Goal: Task Accomplishment & Management: Manage account settings

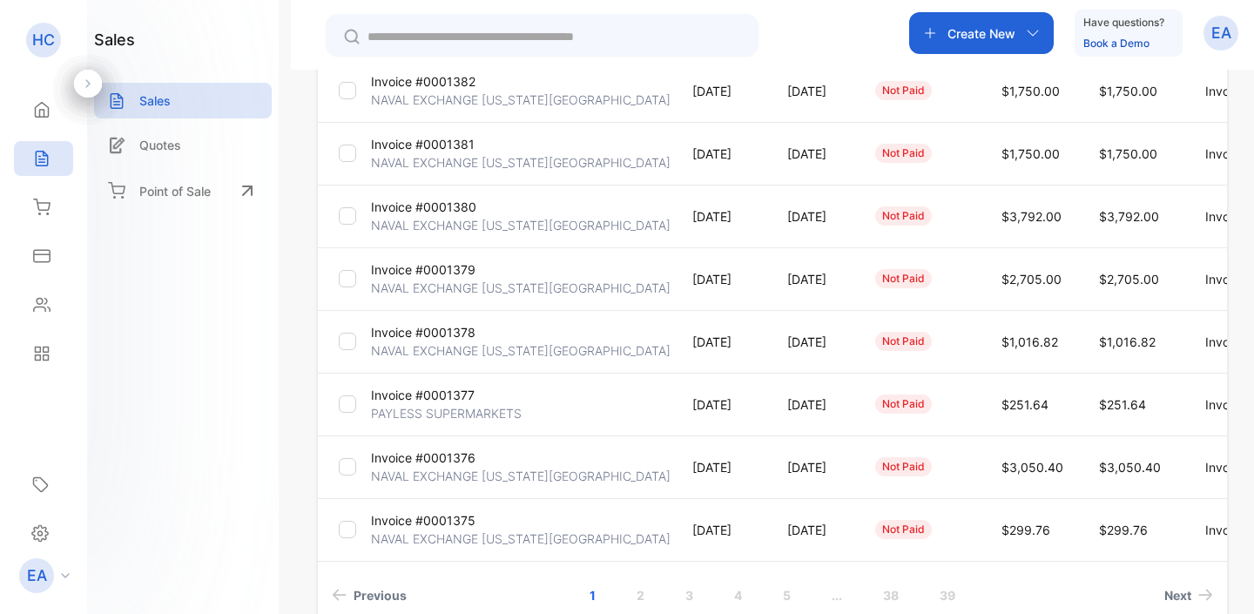
scroll to position [468, 0]
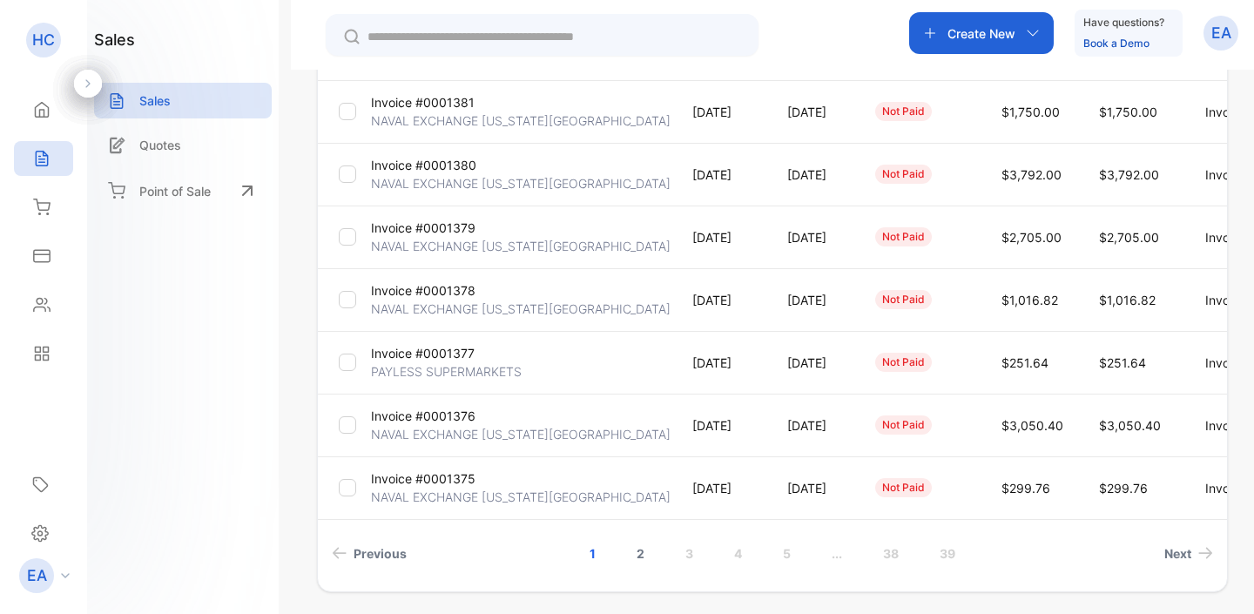
click at [636, 549] on link "2" at bounding box center [641, 553] width 50 height 32
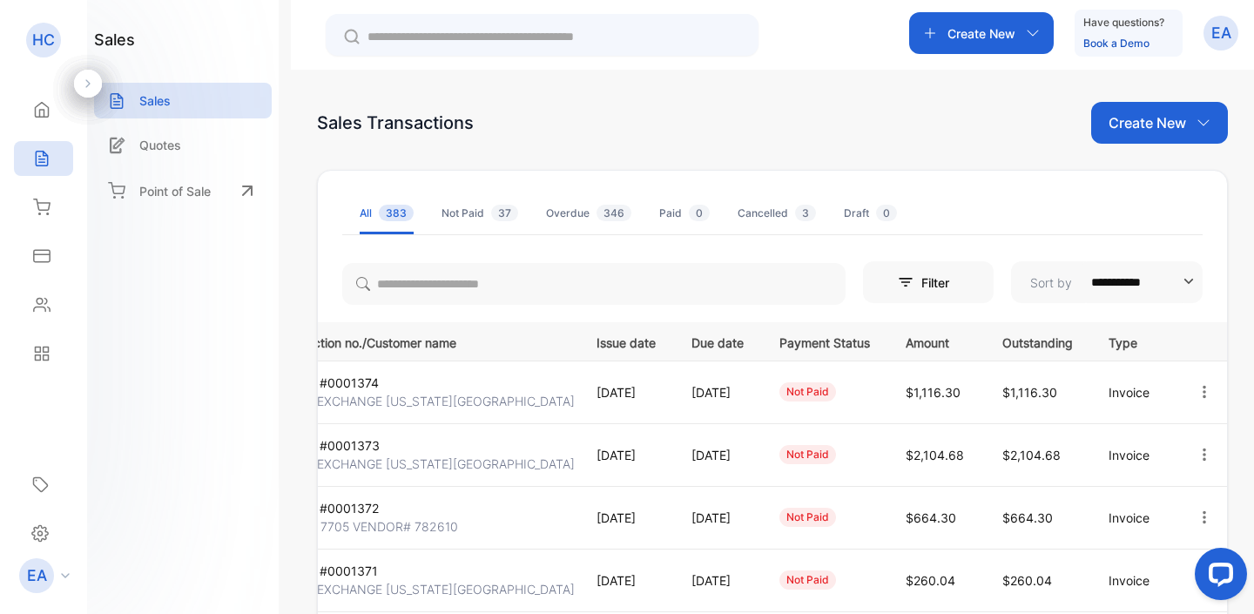
scroll to position [0, 131]
click at [1201, 460] on icon "button" at bounding box center [1204, 455] width 16 height 16
click at [1168, 494] on span "View / Edit Invoice" at bounding box center [1162, 504] width 124 height 21
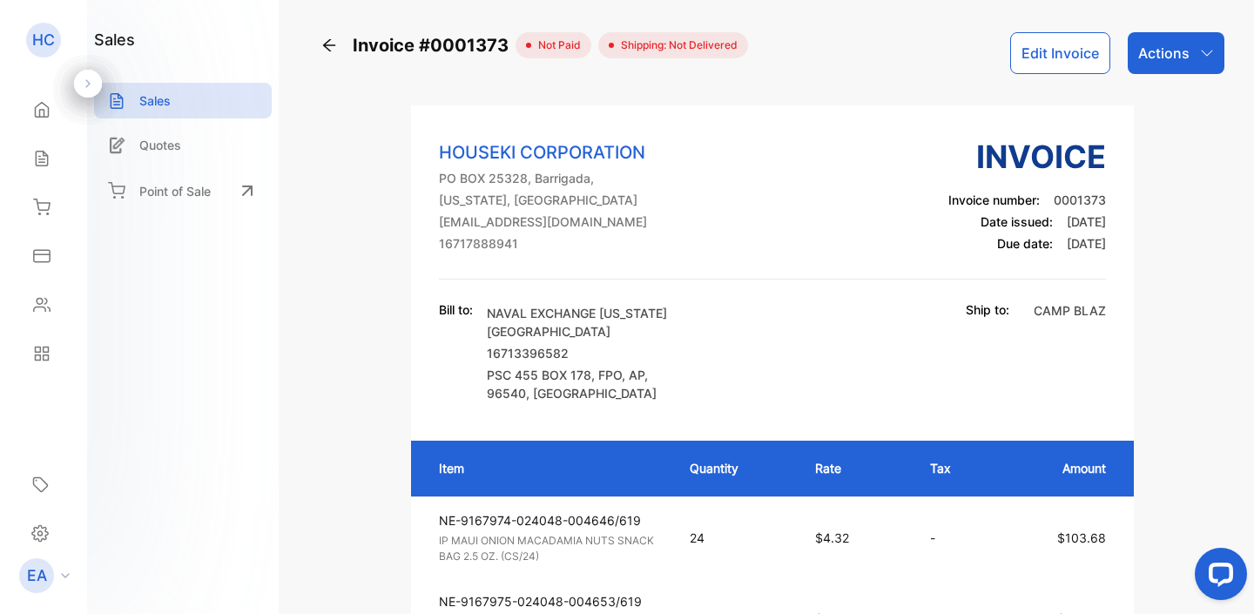
click at [1080, 64] on button "Edit Invoice" at bounding box center [1060, 53] width 100 height 42
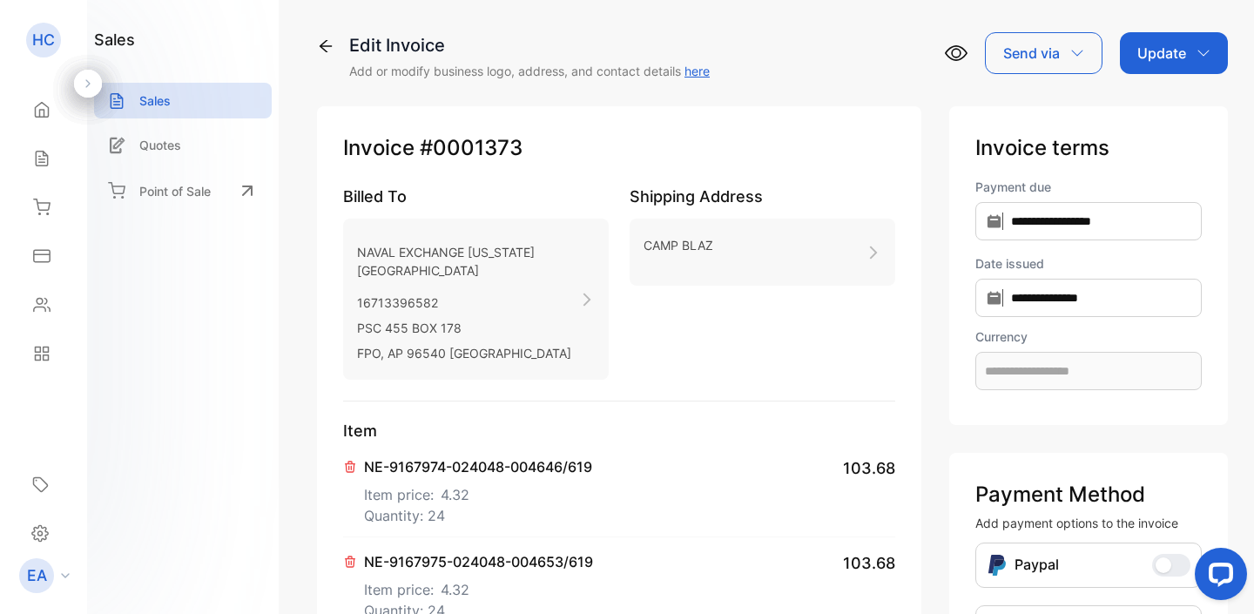
type input "**********"
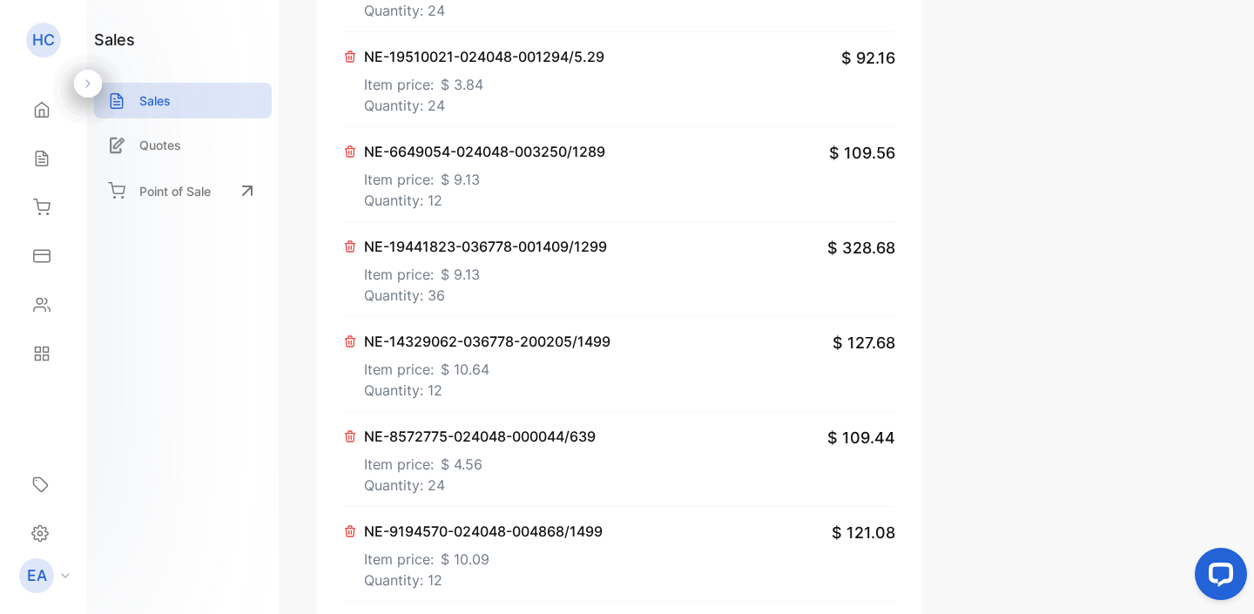
scroll to position [1172, 0]
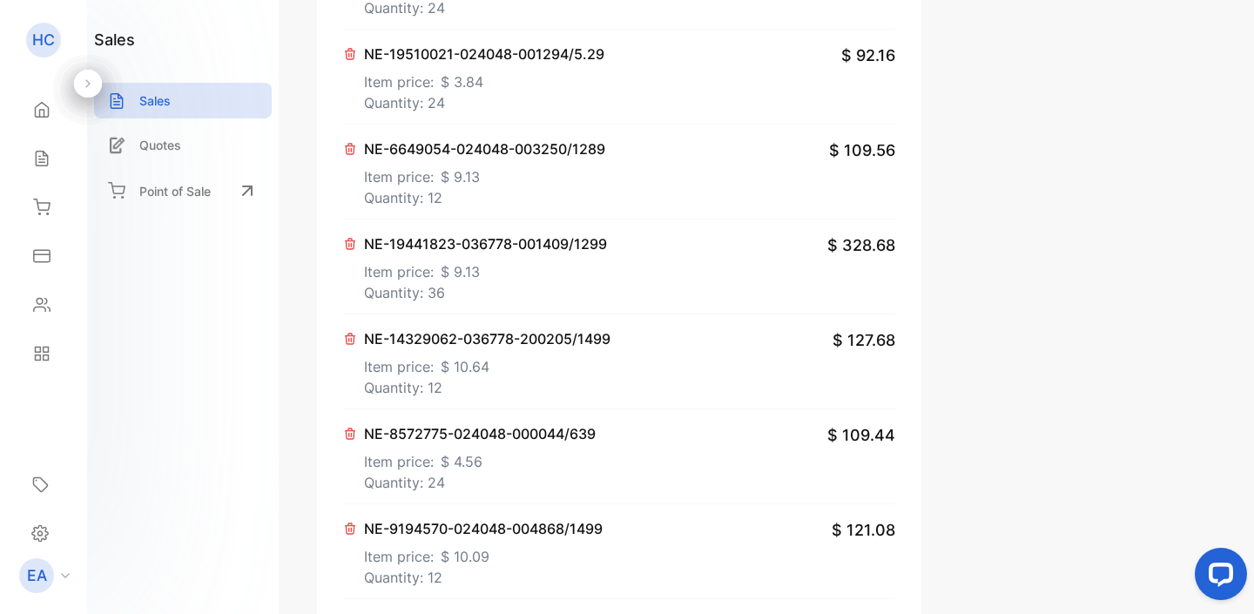
click at [506, 303] on p "Quantity: 36" at bounding box center [485, 292] width 243 height 21
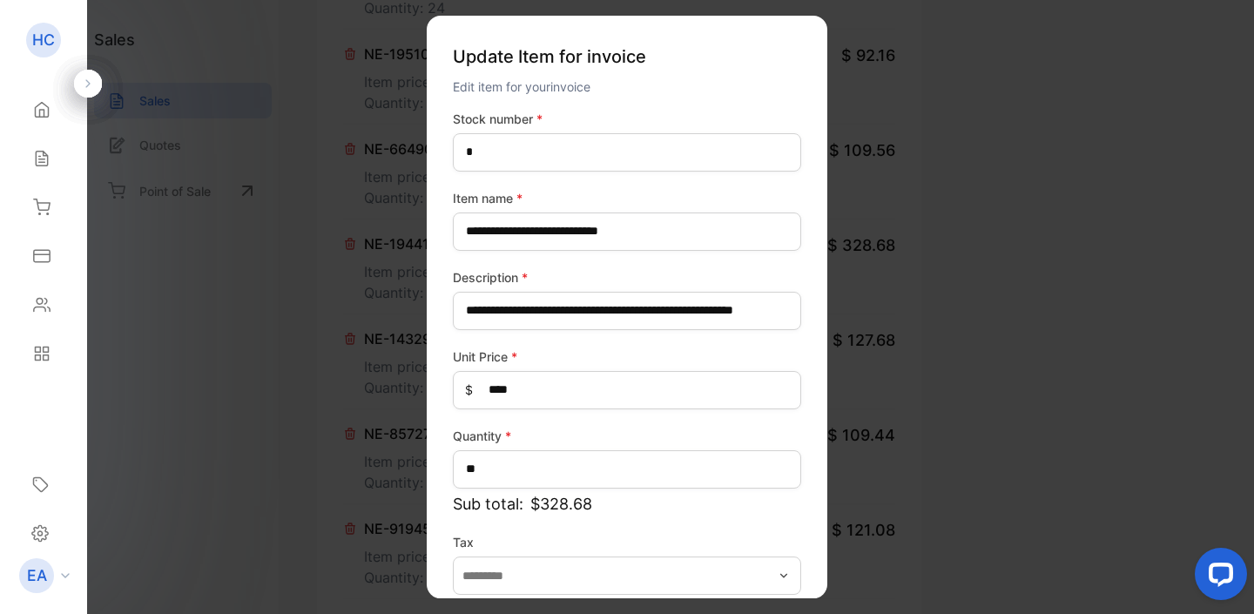
scroll to position [0, 0]
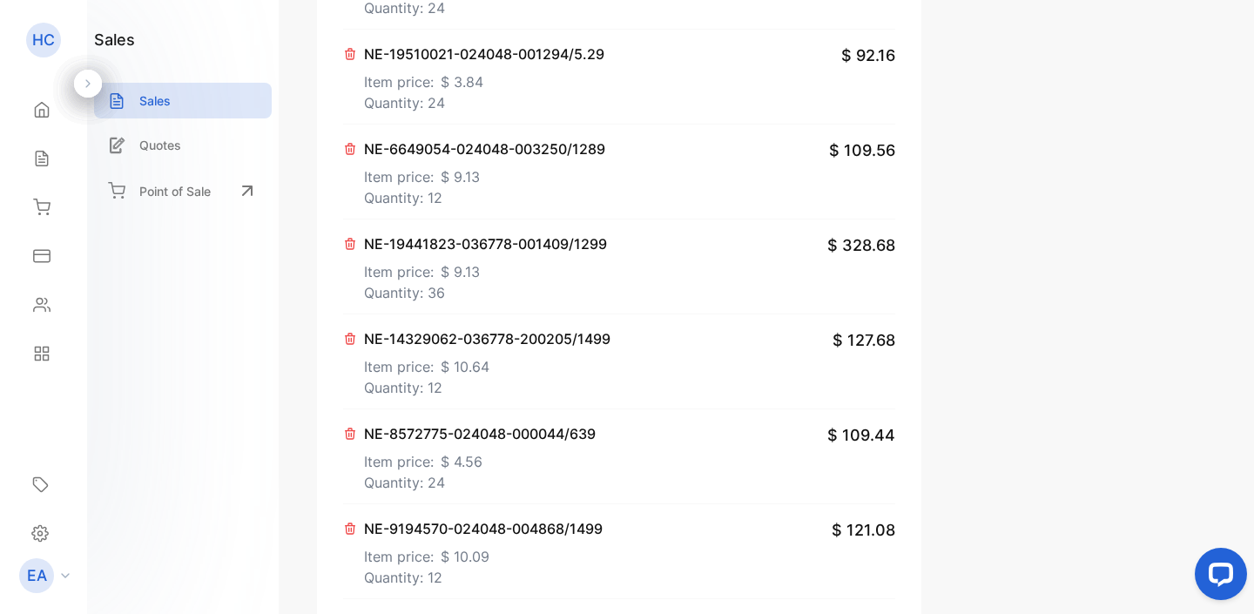
click at [352, 251] on icon at bounding box center [350, 244] width 14 height 14
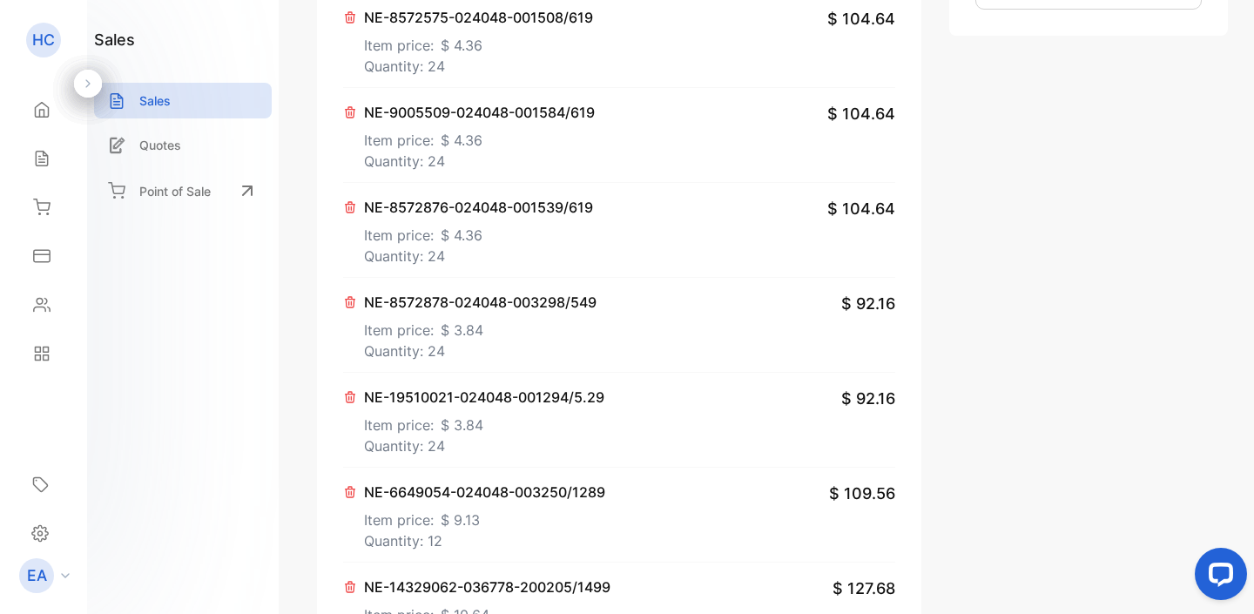
scroll to position [828, 0]
click at [511, 360] on p "Quantity: 24" at bounding box center [480, 351] width 232 height 21
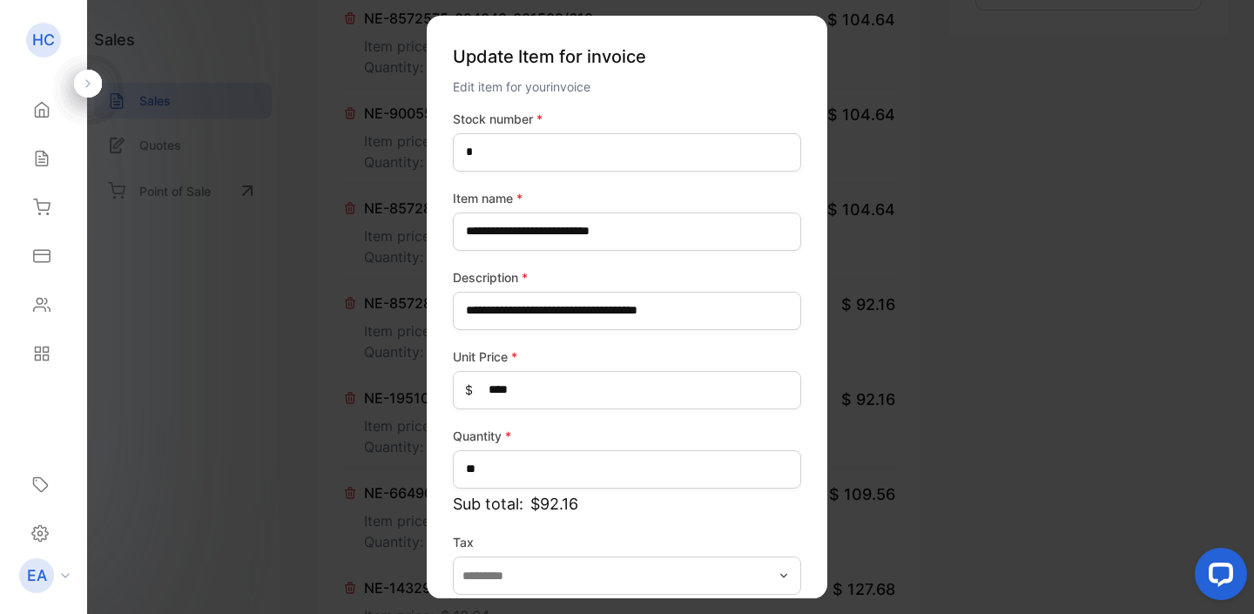
scroll to position [0, 0]
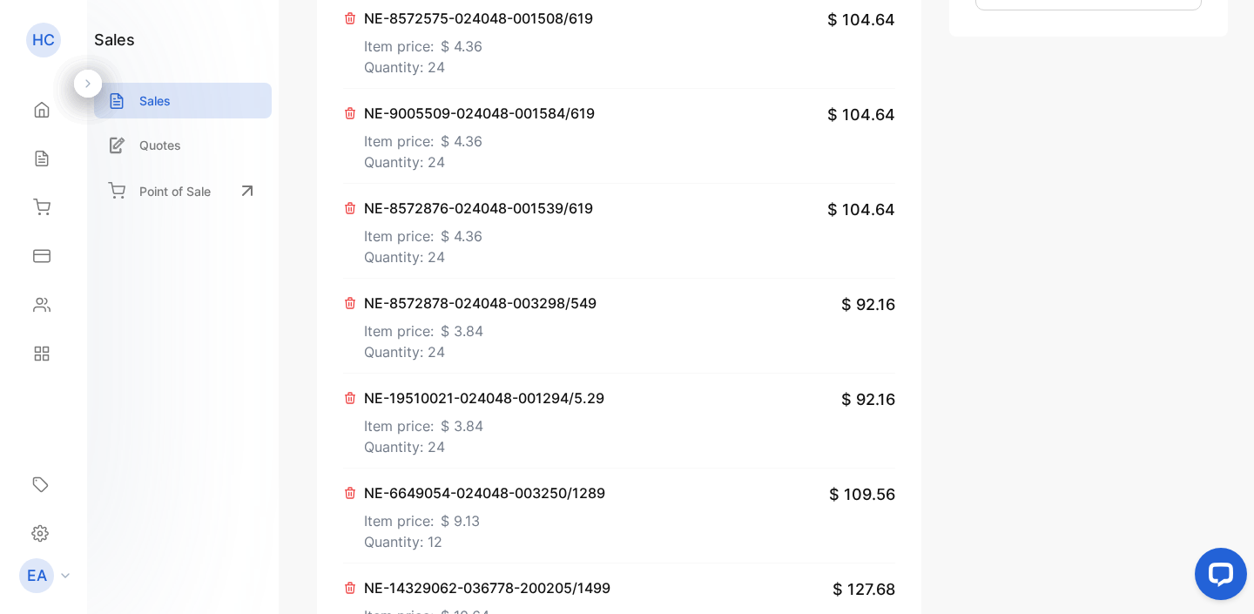
click at [350, 405] on icon at bounding box center [350, 398] width 14 height 14
click at [537, 362] on p "Quantity: 24" at bounding box center [480, 351] width 232 height 21
click at [351, 308] on icon at bounding box center [351, 303] width 10 height 10
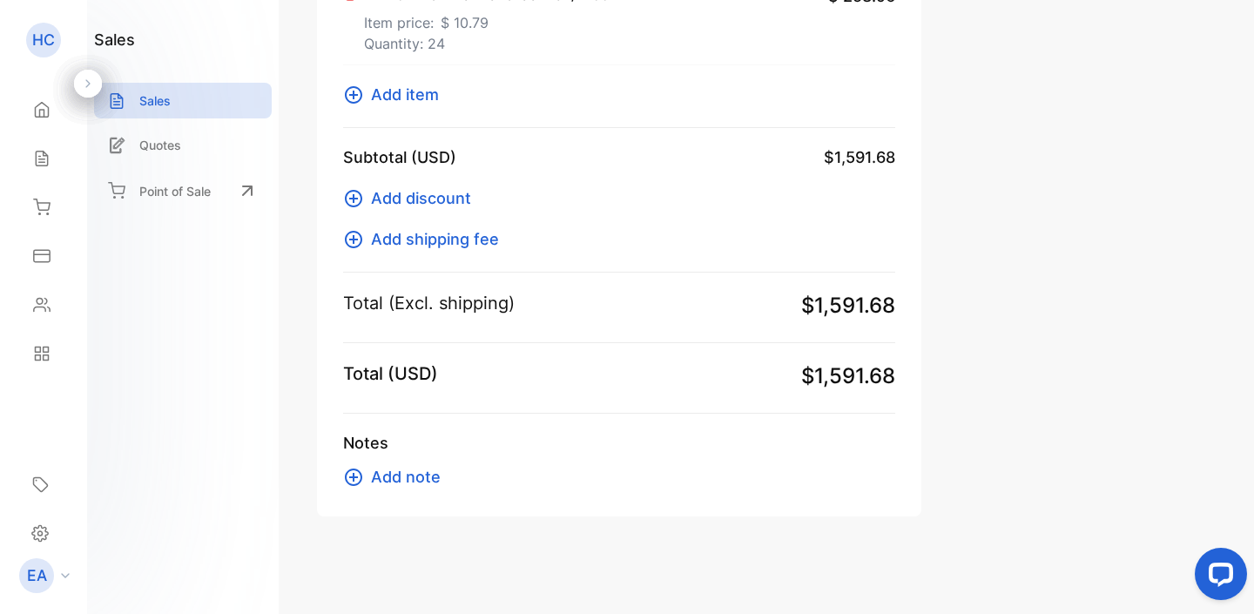
scroll to position [1629, 0]
click at [349, 99] on icon at bounding box center [353, 94] width 21 height 21
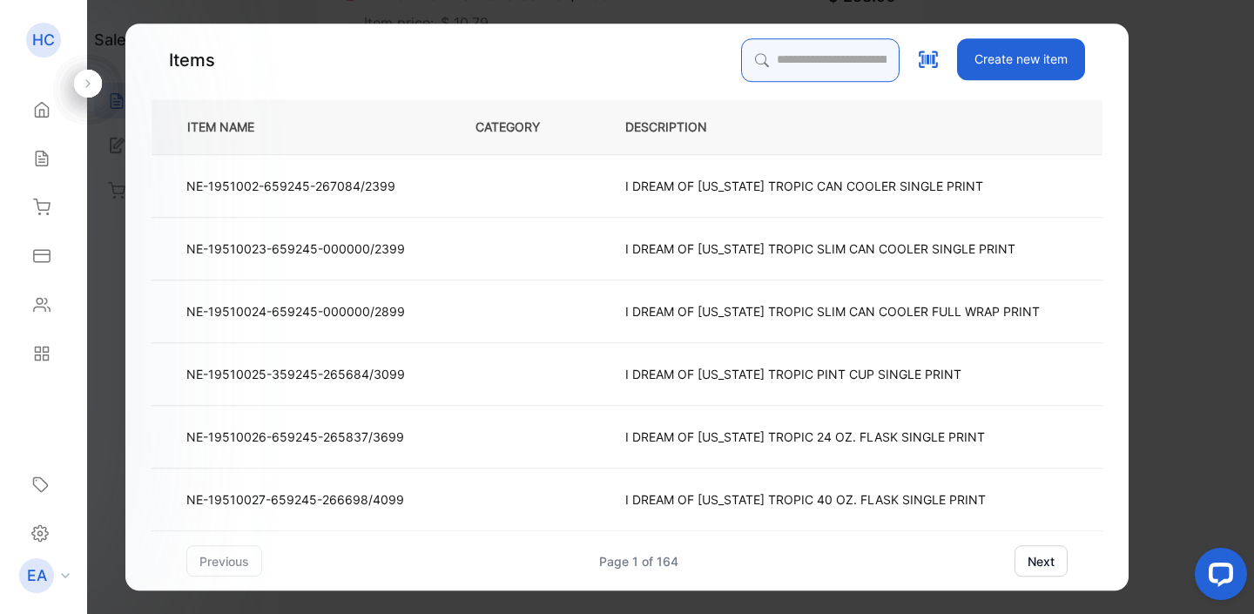
click at [809, 58] on input "search" at bounding box center [820, 60] width 158 height 44
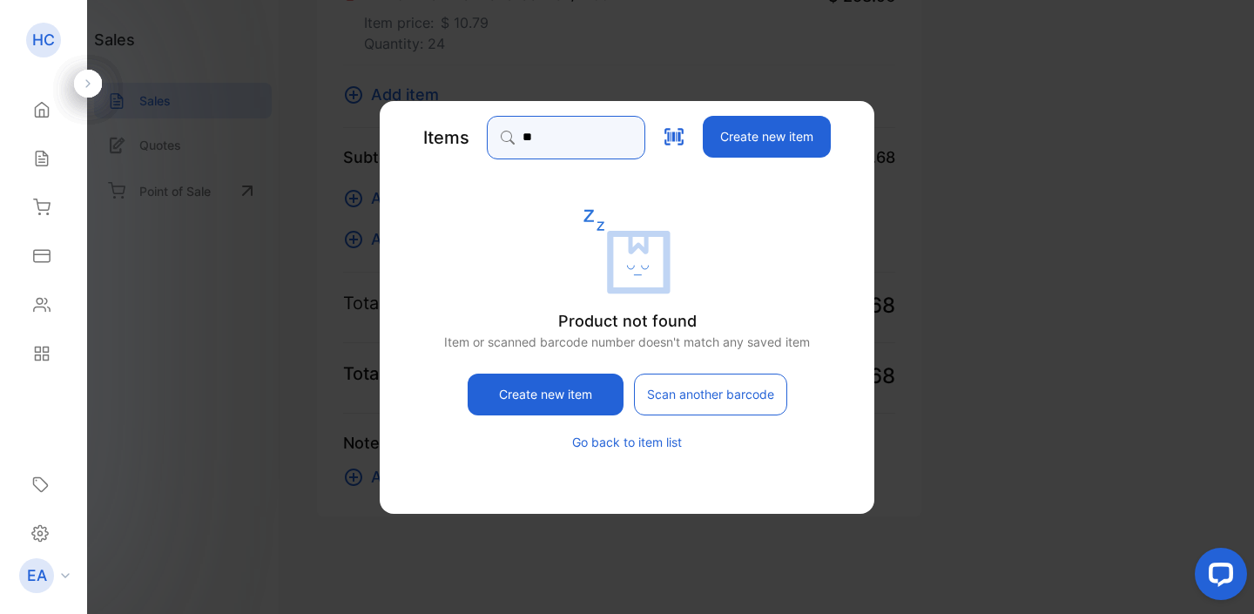
type input "*"
type input "*****"
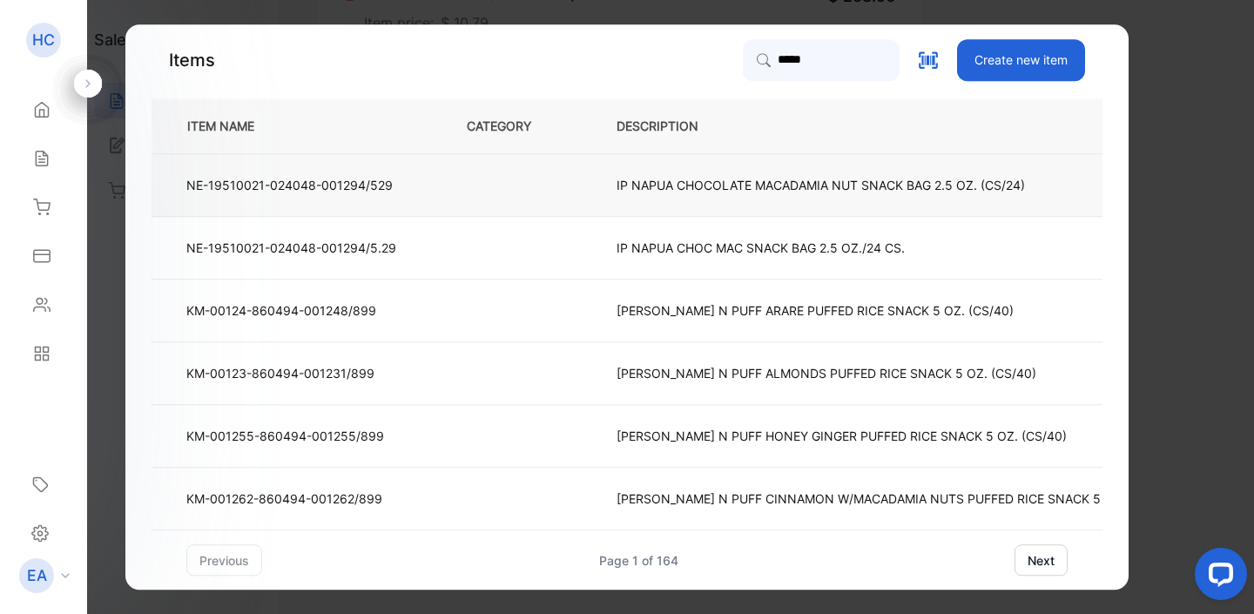
click at [782, 188] on p "IP NAPUA CHOCOLATE MACADAMIA NUT SNACK BAG 2.5 OZ. (CS/24)" at bounding box center [820, 185] width 408 height 18
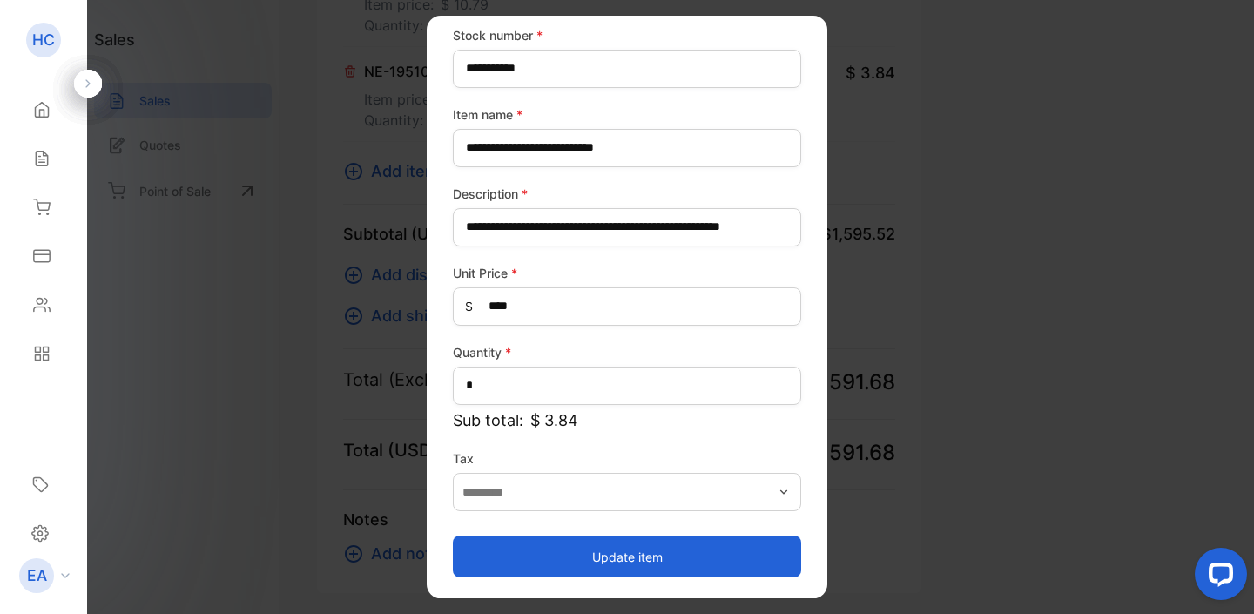
scroll to position [84, 0]
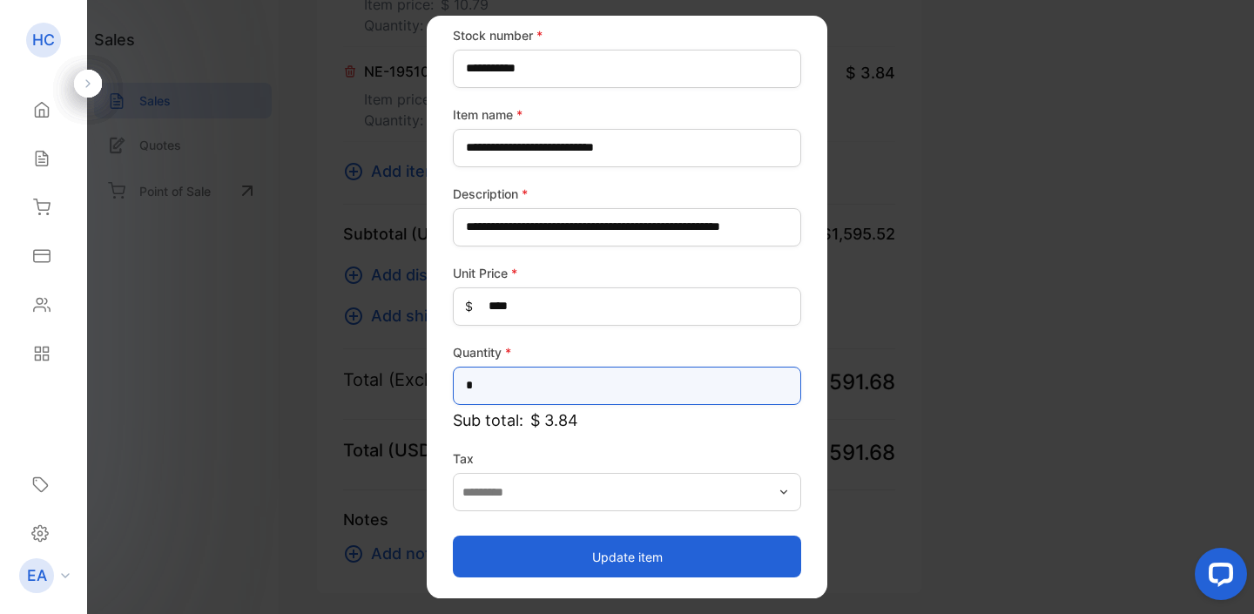
click at [509, 400] on input "*" at bounding box center [627, 386] width 348 height 38
type input "**"
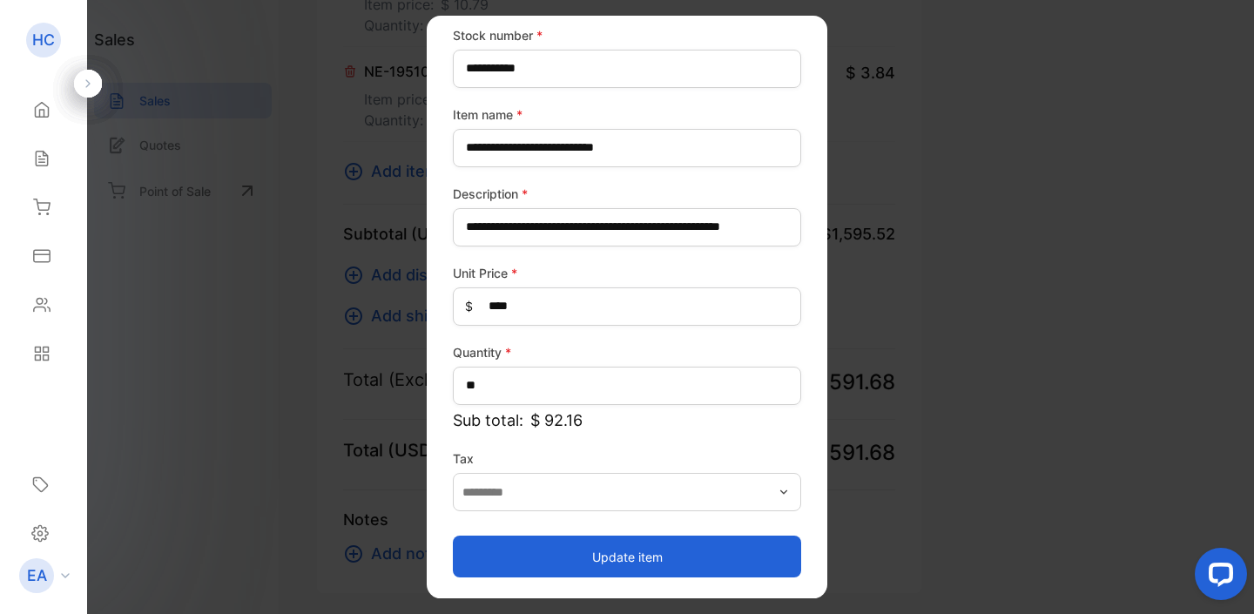
click at [601, 558] on button "Update item" at bounding box center [627, 556] width 348 height 42
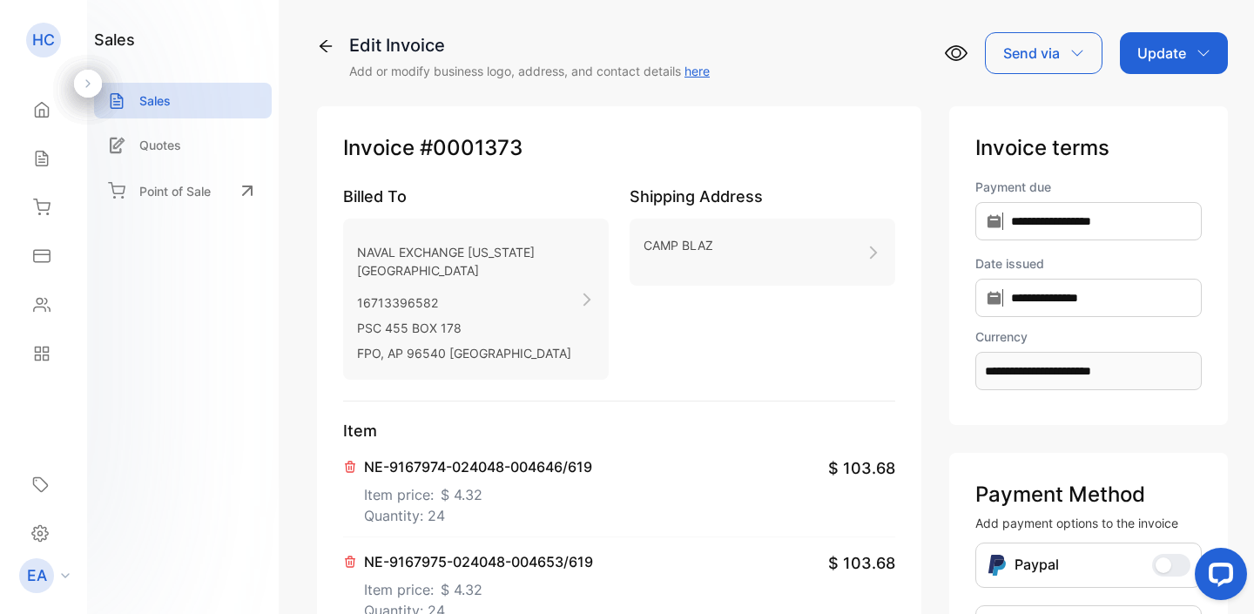
scroll to position [0, 0]
click at [1180, 59] on p "Update" at bounding box center [1161, 53] width 49 height 21
click at [1161, 110] on div "Invoice" at bounding box center [1177, 110] width 100 height 35
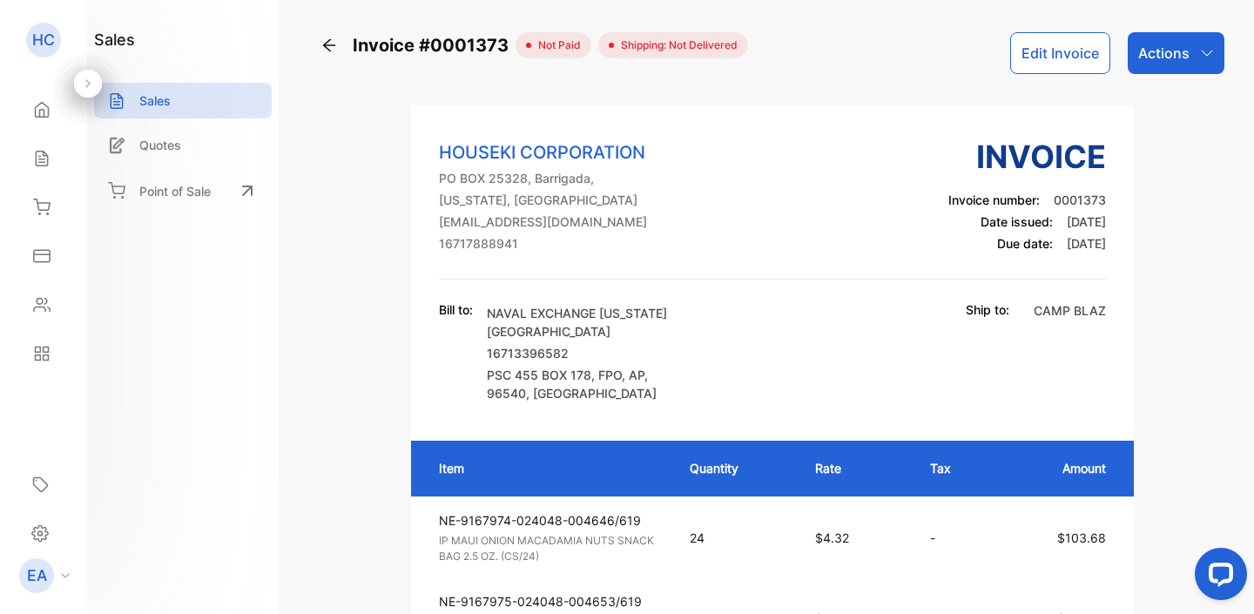
click at [1077, 49] on button "Edit Invoice" at bounding box center [1060, 53] width 100 height 42
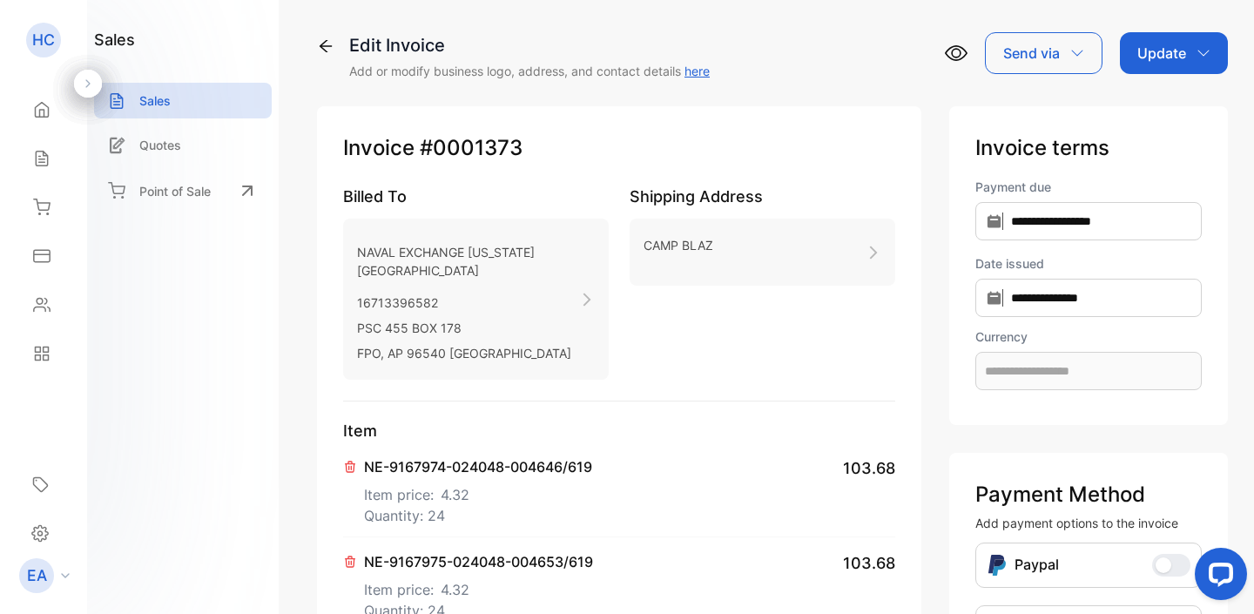
type input "**********"
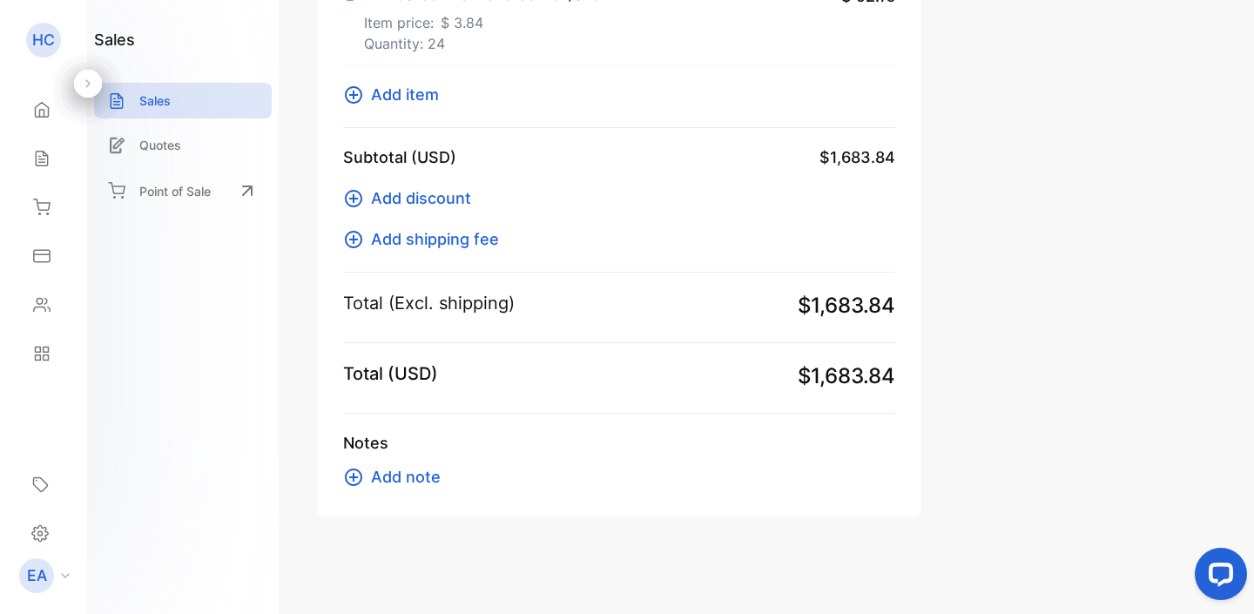
scroll to position [1724, 0]
click at [353, 97] on icon at bounding box center [353, 94] width 17 height 17
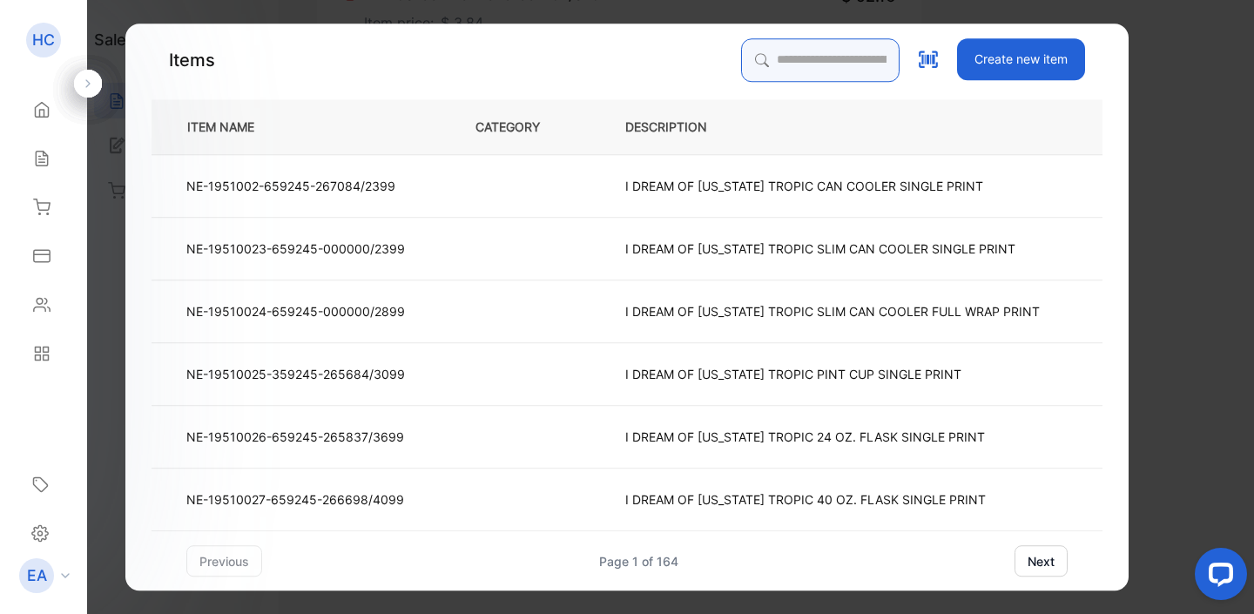
click at [766, 71] on input "search" at bounding box center [820, 60] width 158 height 44
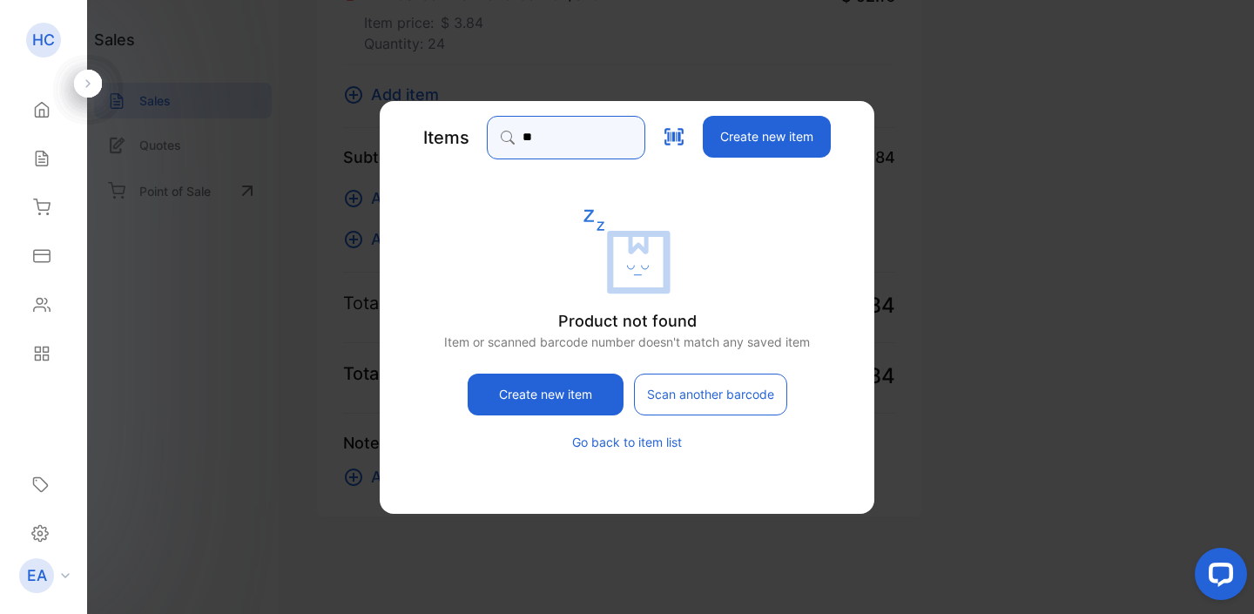
type input "*"
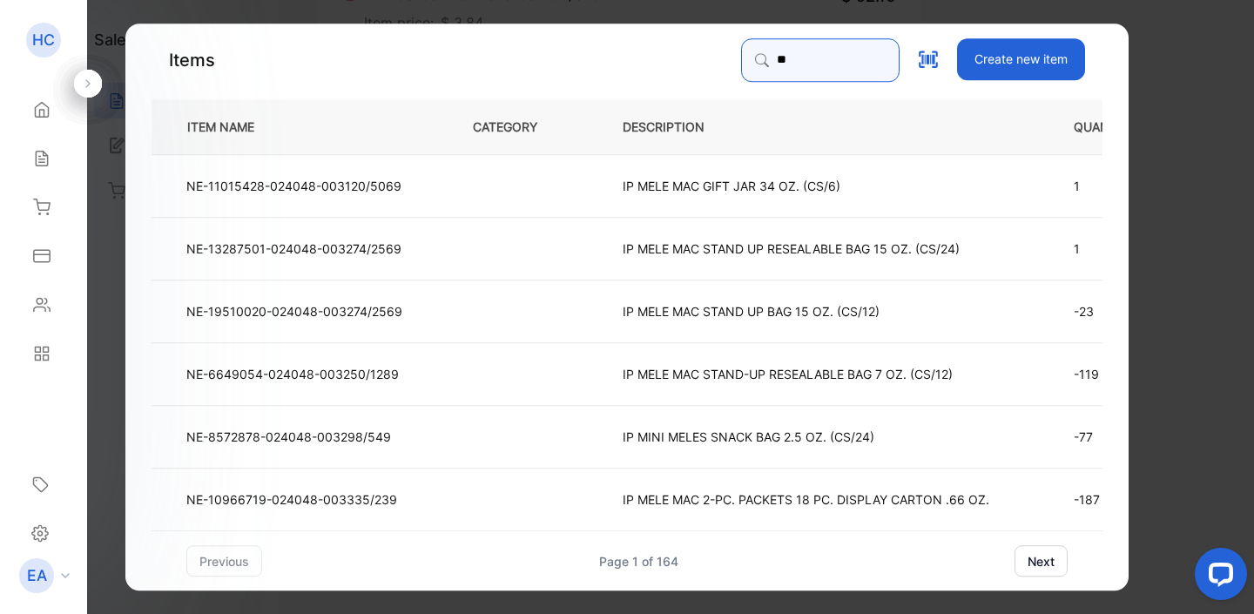
type input "*"
type input "****"
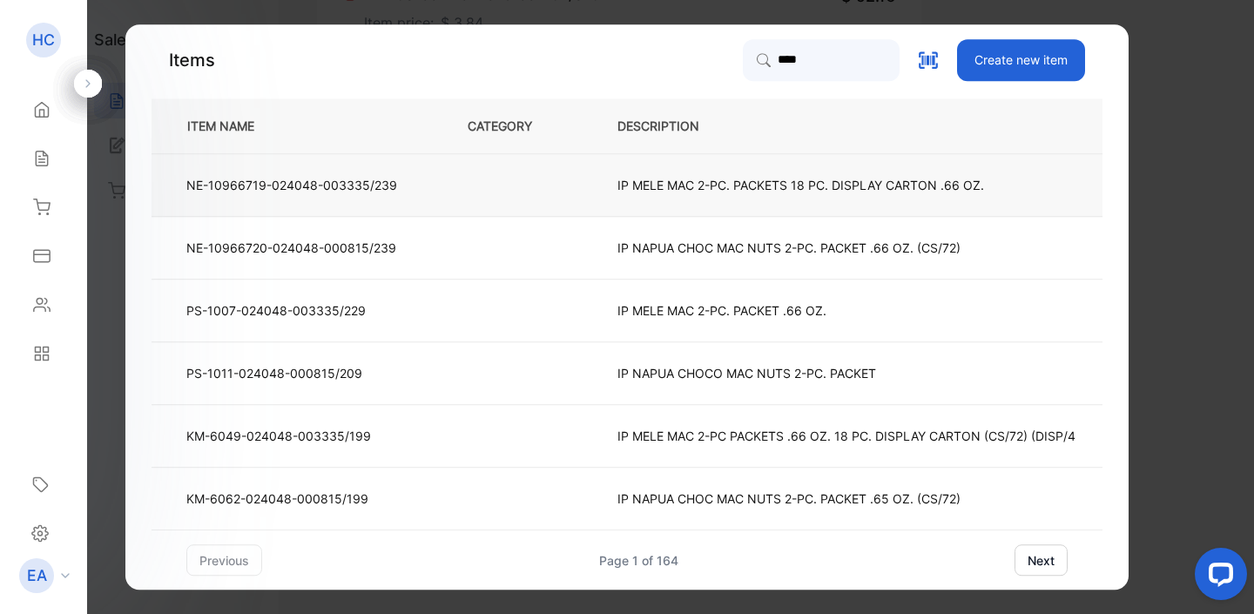
click at [748, 188] on p "IP MELE MAC 2-PC. PACKETS 18 PC. DISPLAY CARTON .66 OZ." at bounding box center [800, 185] width 367 height 18
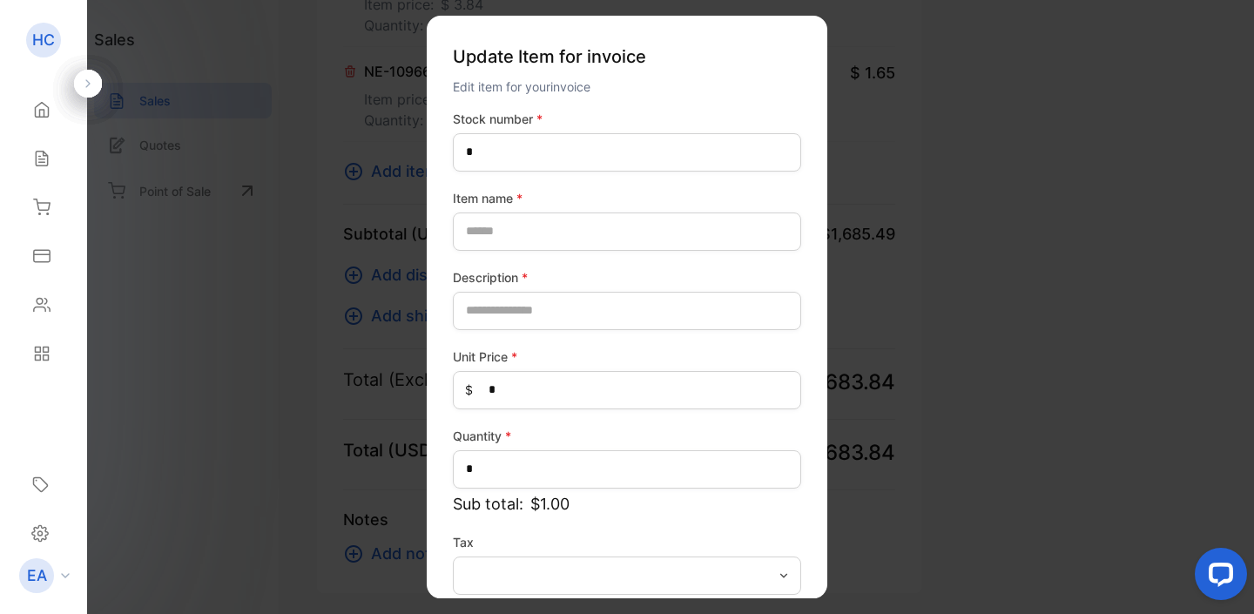
type number-inputstocknumber "**********"
type name-inputItem_Name "**********"
type input "**********"
type Price-inputprice "****"
type input "*"
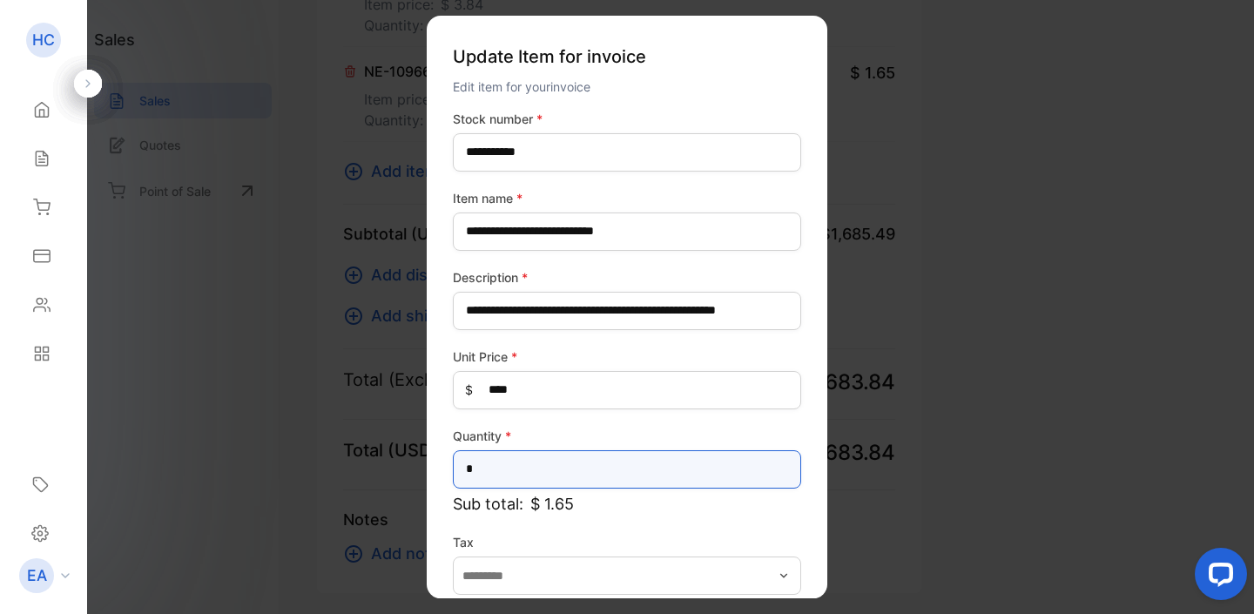
click at [493, 473] on input "*" at bounding box center [627, 469] width 348 height 38
type input "**"
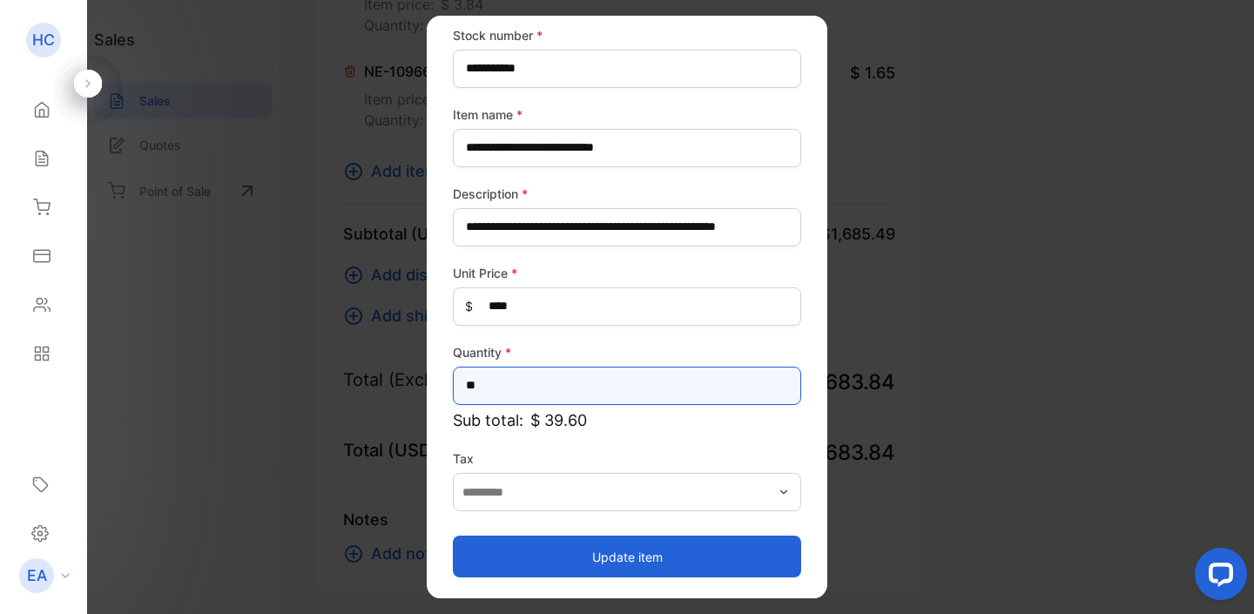
scroll to position [84, 0]
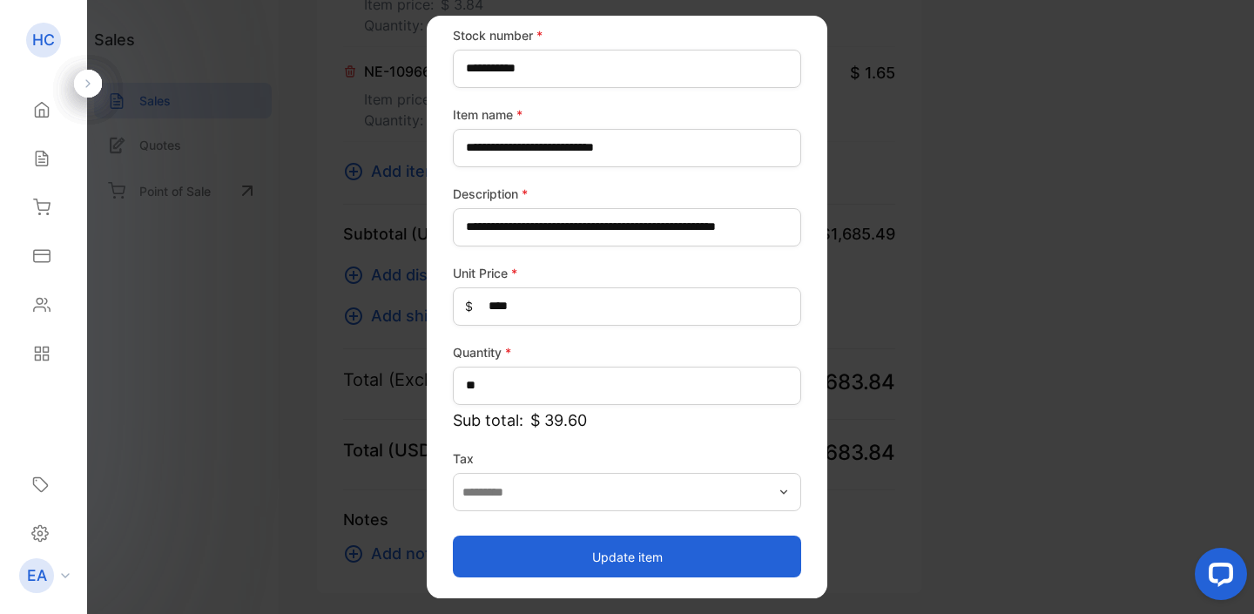
click at [636, 561] on button "Update item" at bounding box center [627, 556] width 348 height 42
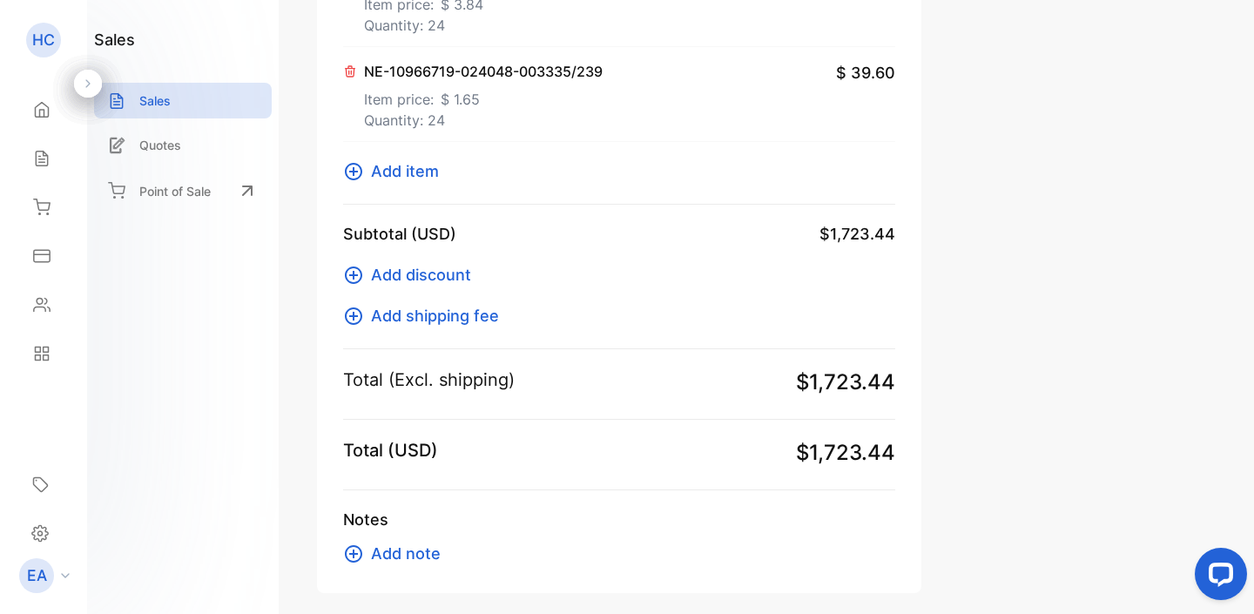
click at [354, 180] on icon at bounding box center [353, 171] width 17 height 17
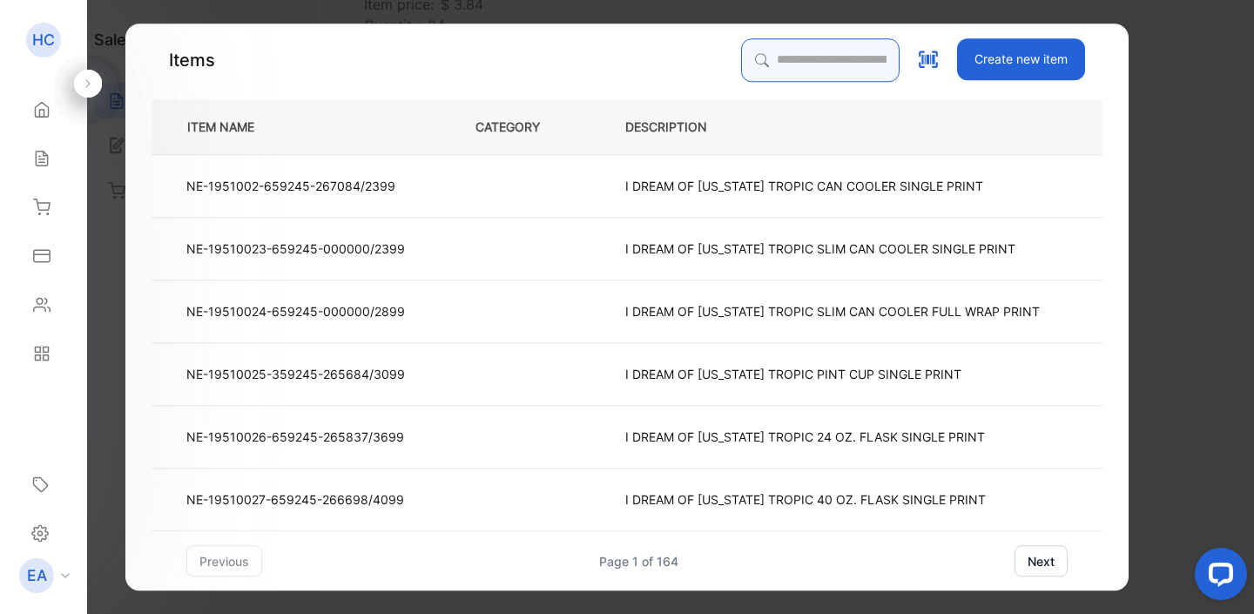
click at [805, 73] on input "search" at bounding box center [820, 60] width 158 height 44
type input "****"
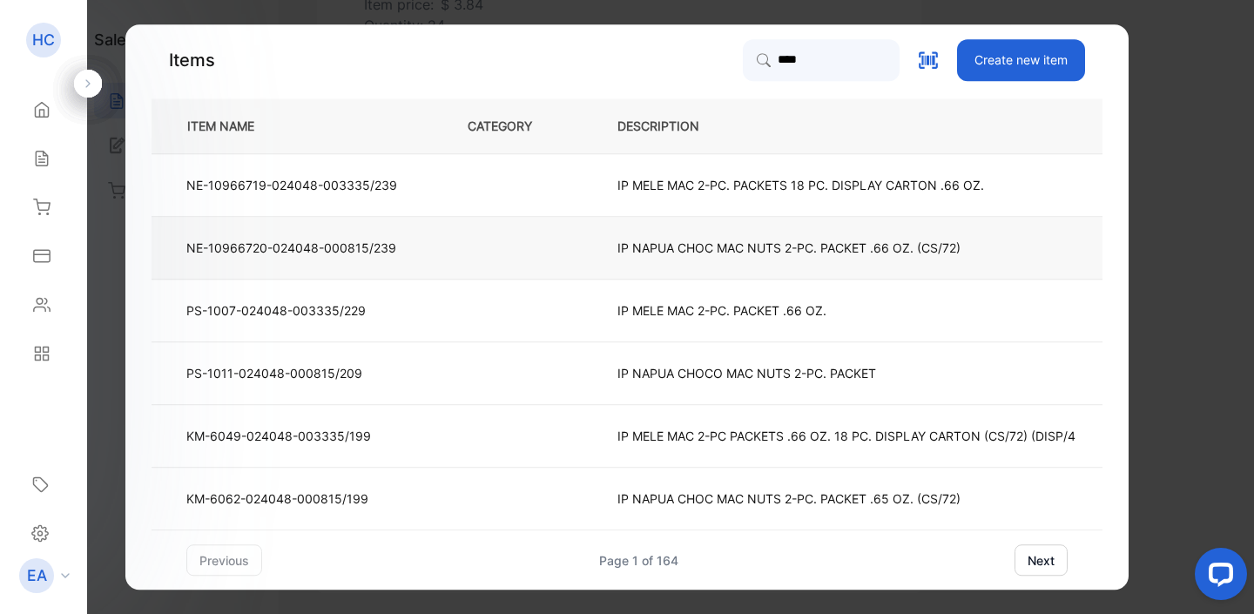
click at [791, 239] on td "IP NAPUA CHOC MAC NUTS 2-PC. PACKET .66 OZ. (CS/72)" at bounding box center [860, 248] width 542 height 63
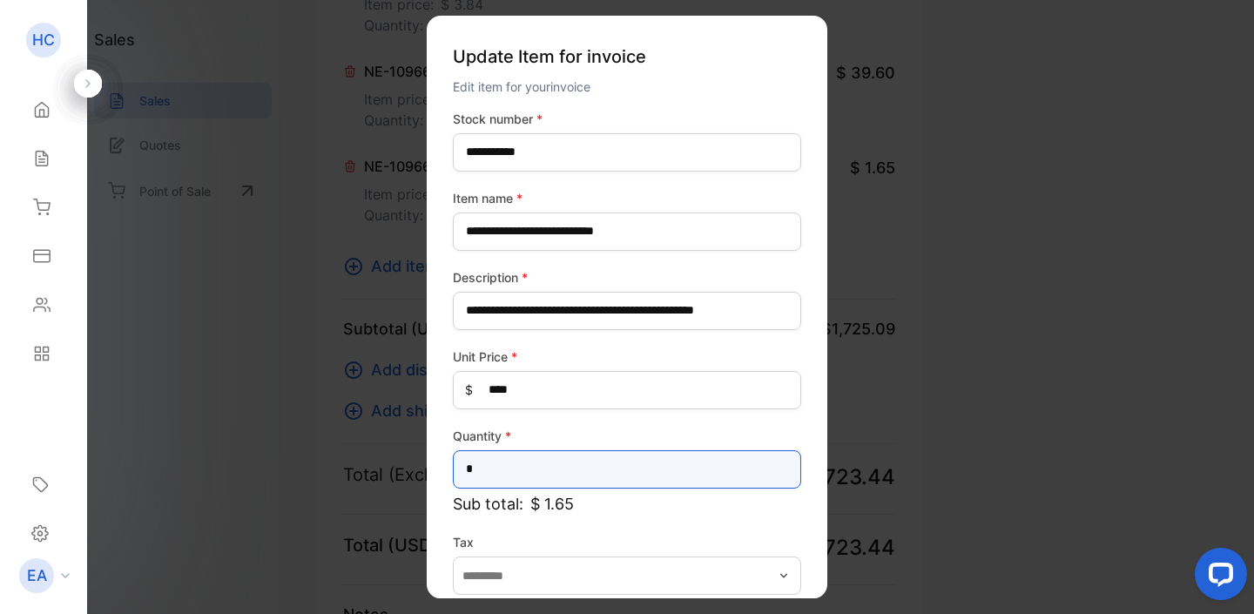
click at [519, 474] on input "*" at bounding box center [627, 469] width 348 height 38
type input "**"
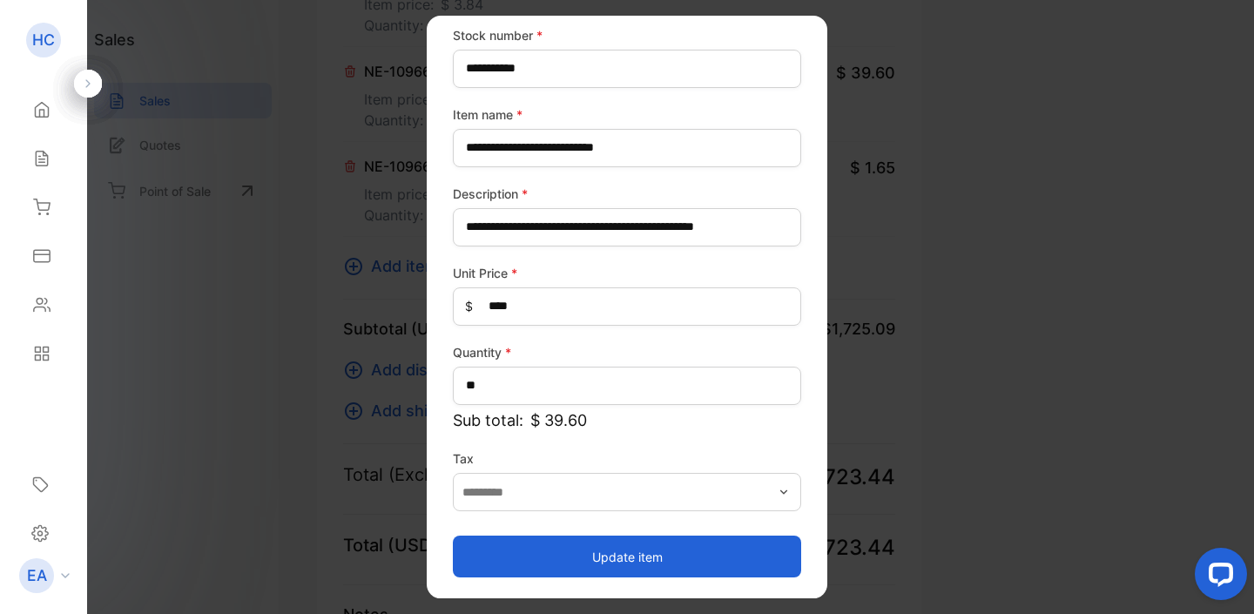
click at [599, 562] on button "Update item" at bounding box center [627, 556] width 348 height 42
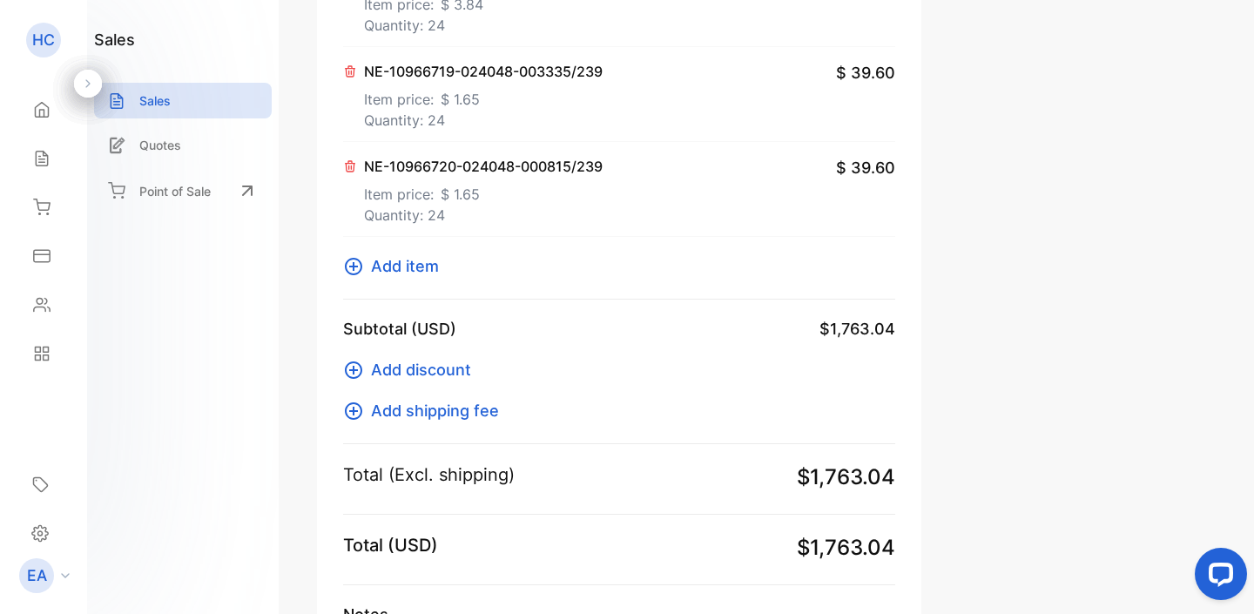
click at [520, 110] on p "Item price: $ 1.65" at bounding box center [483, 96] width 239 height 28
click at [599, 205] on p "Item price: $ 1.65" at bounding box center [483, 191] width 239 height 28
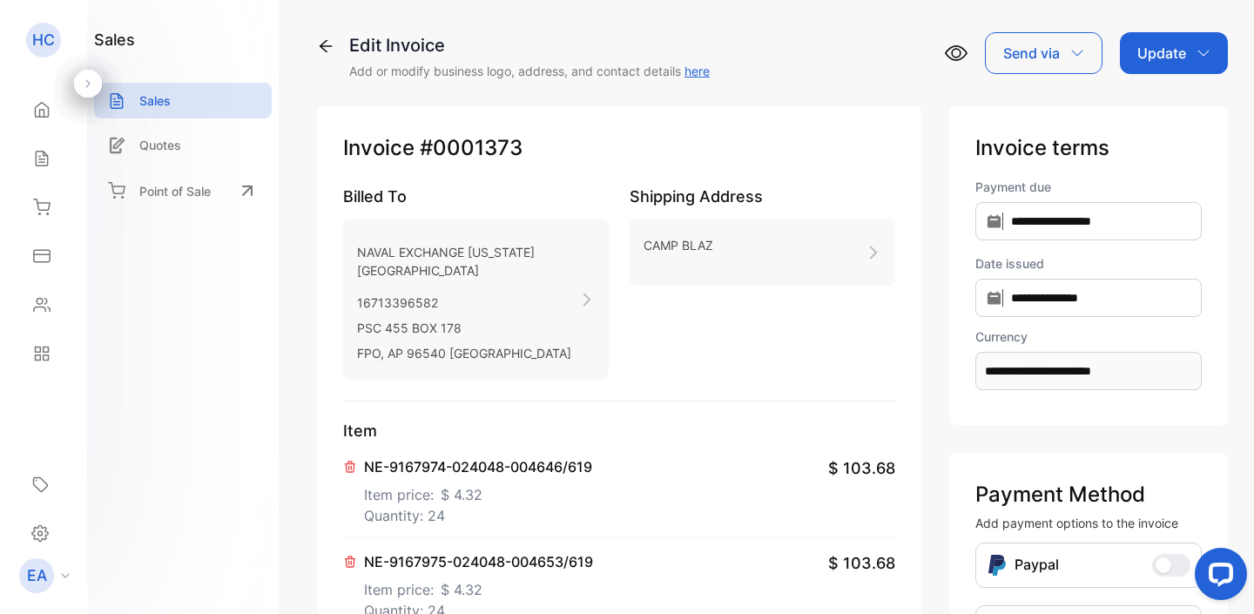
scroll to position [0, 0]
click at [1190, 48] on div "Update" at bounding box center [1174, 53] width 108 height 42
click at [1164, 111] on div "Invoice" at bounding box center [1177, 110] width 100 height 35
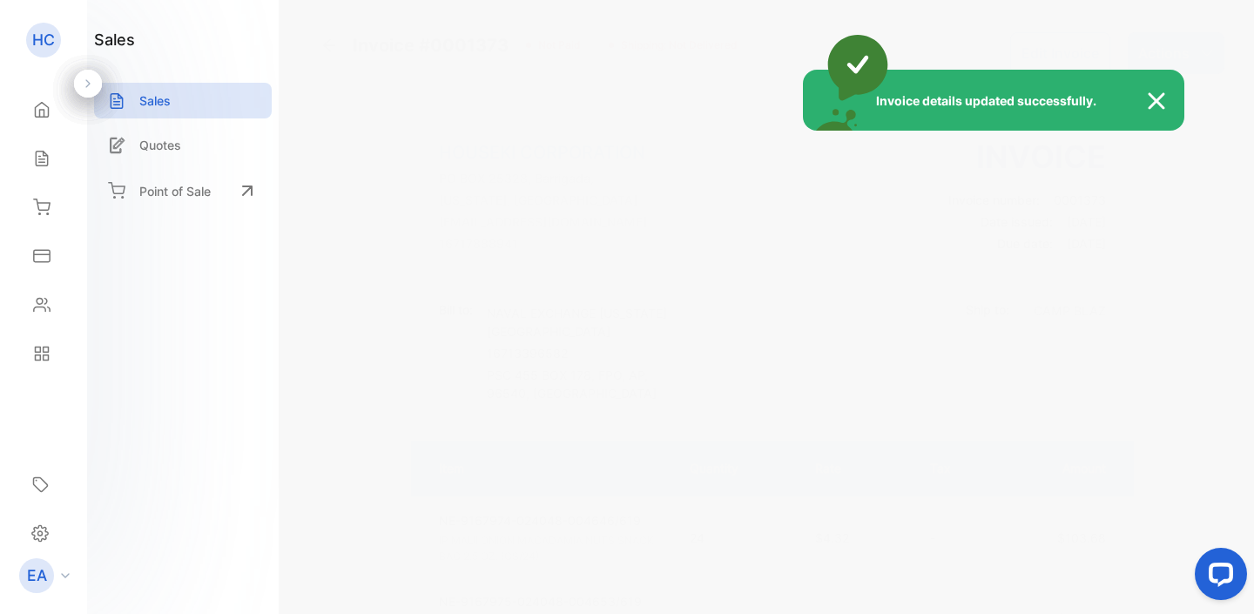
click at [1155, 53] on p "Actions" at bounding box center [1163, 53] width 51 height 21
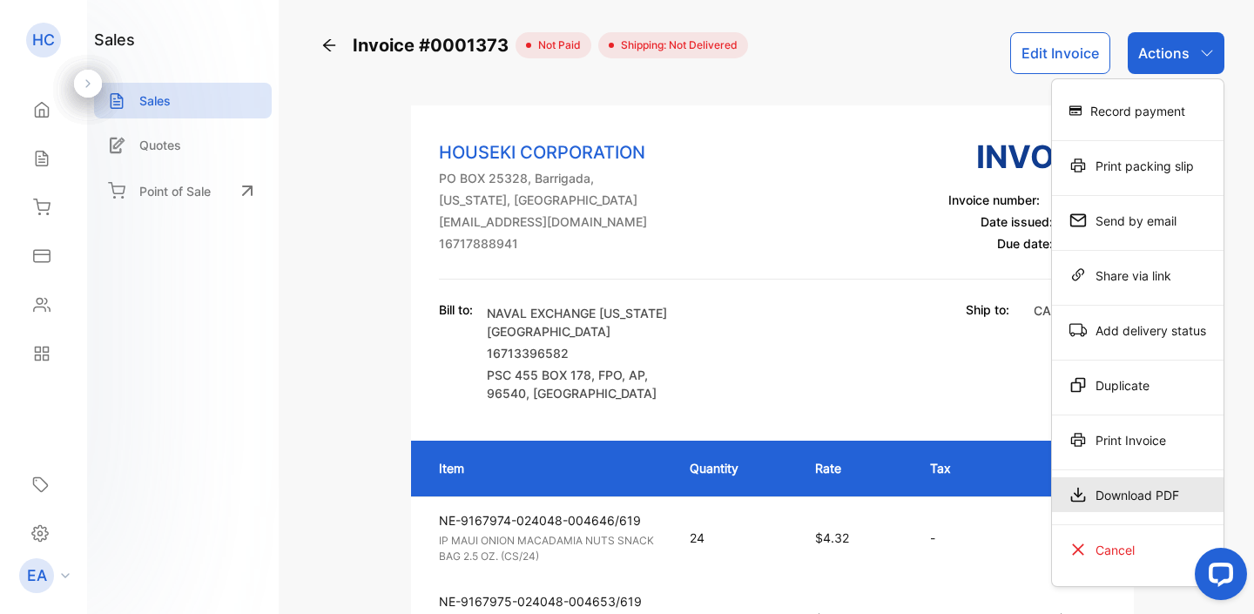
click at [1100, 494] on div "Download PDF" at bounding box center [1138, 494] width 172 height 35
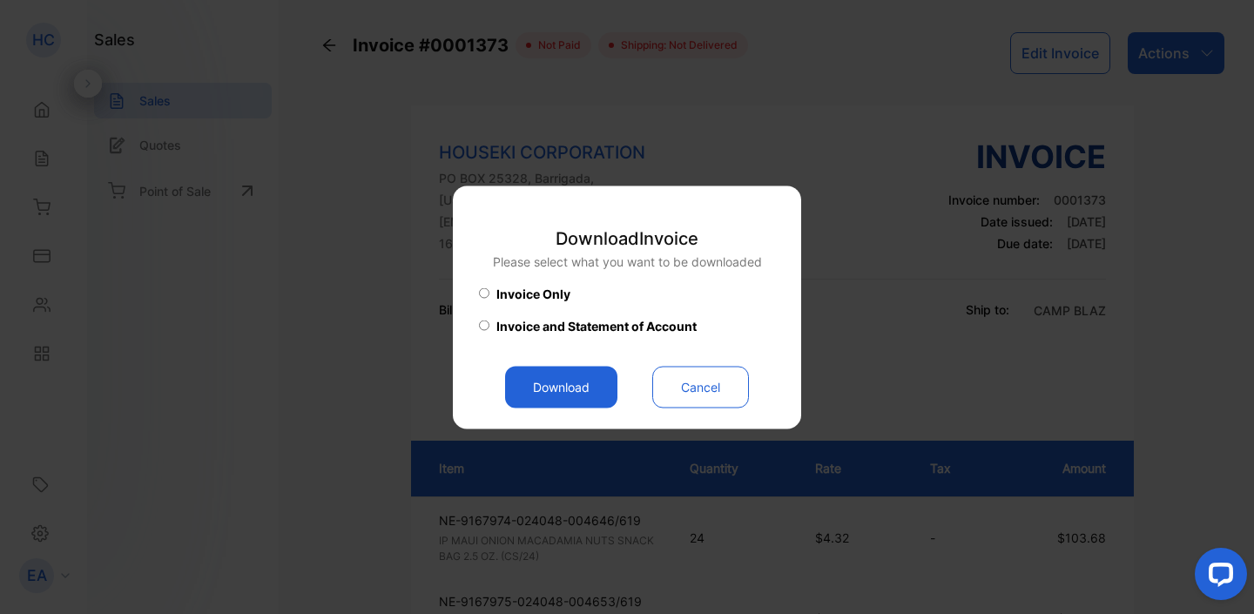
click at [550, 380] on button "Download" at bounding box center [561, 387] width 112 height 42
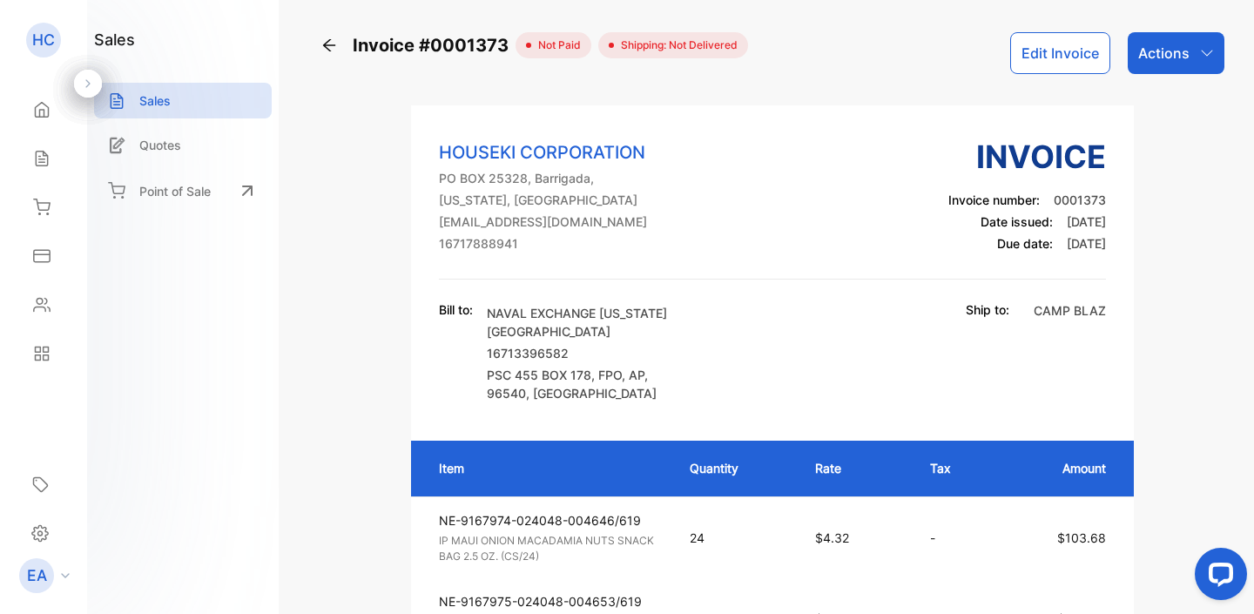
click at [327, 42] on icon at bounding box center [329, 45] width 12 height 12
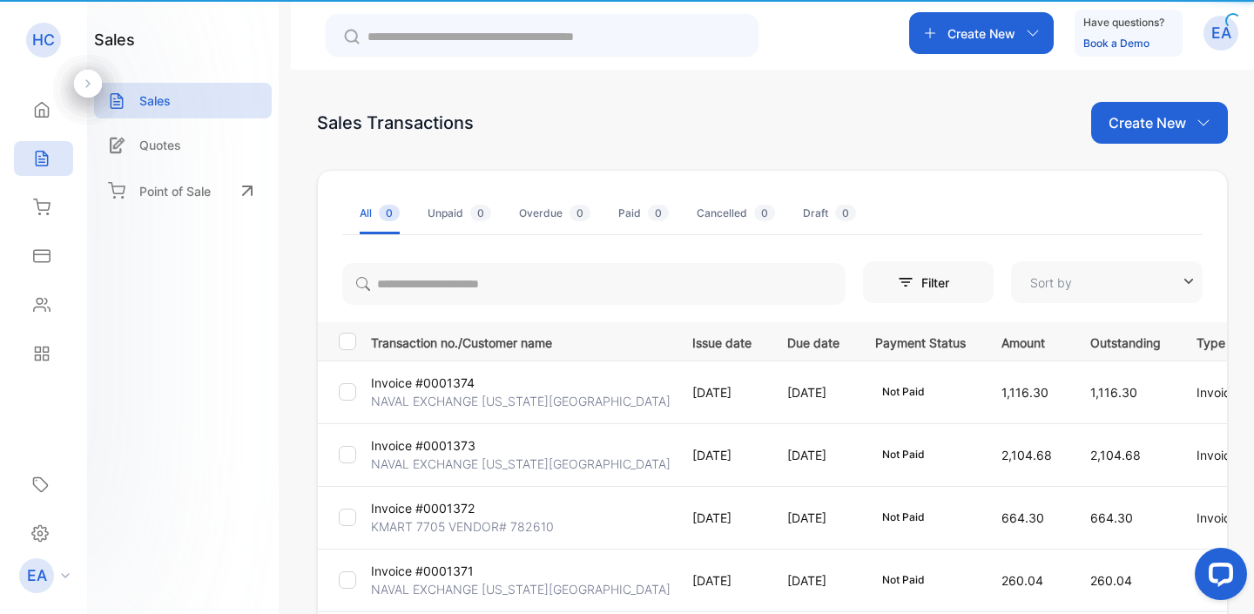
type input "**********"
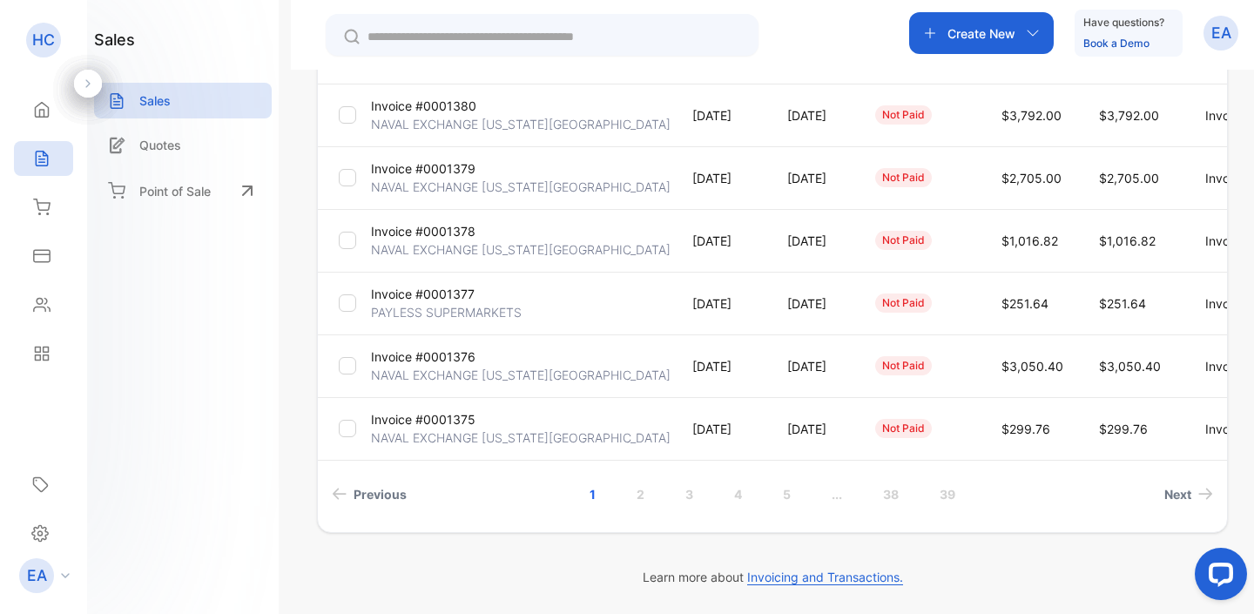
scroll to position [528, 0]
click at [640, 497] on link "2" at bounding box center [641, 494] width 50 height 32
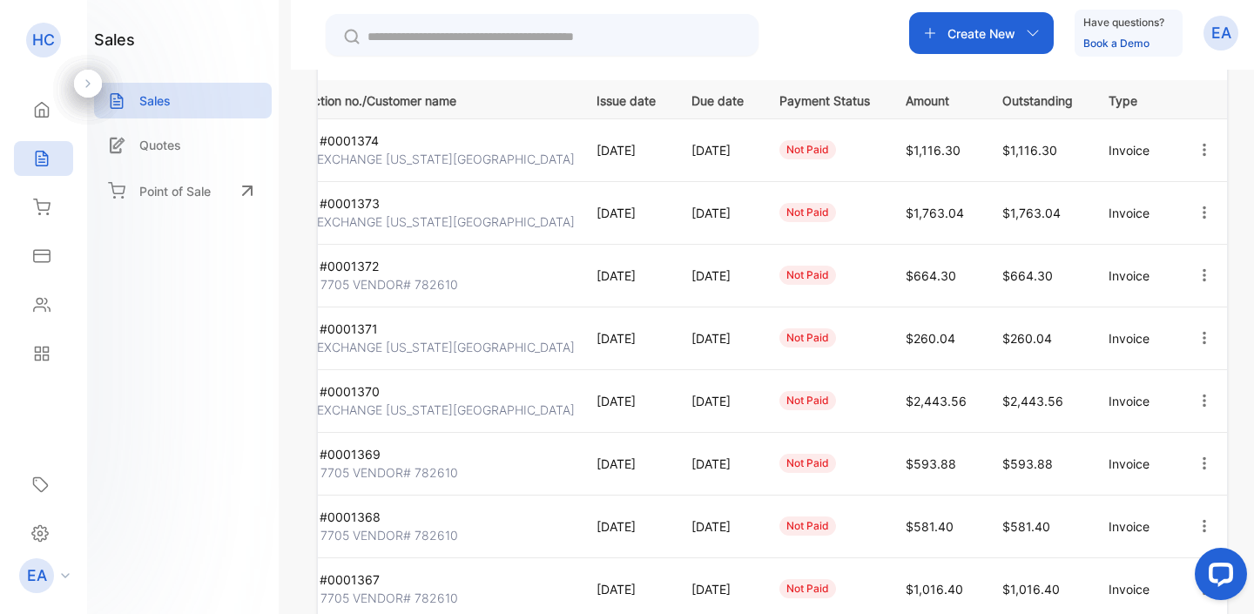
scroll to position [0, 131]
click at [1202, 150] on icon "button" at bounding box center [1203, 149] width 3 height 12
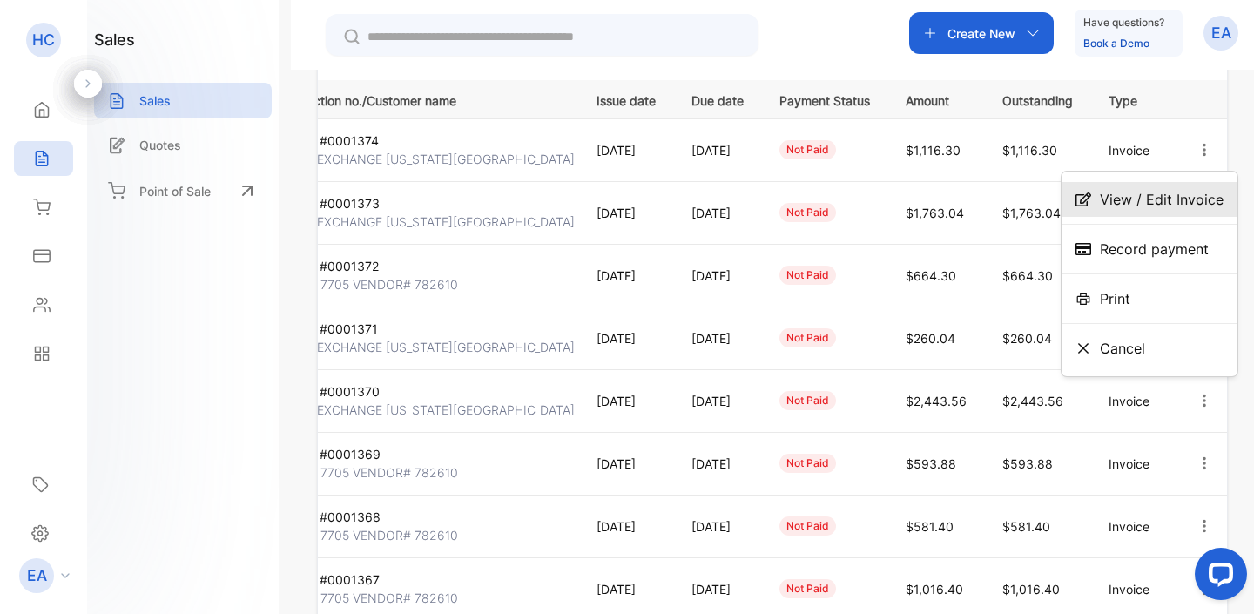
click at [1177, 199] on span "View / Edit Invoice" at bounding box center [1162, 199] width 124 height 21
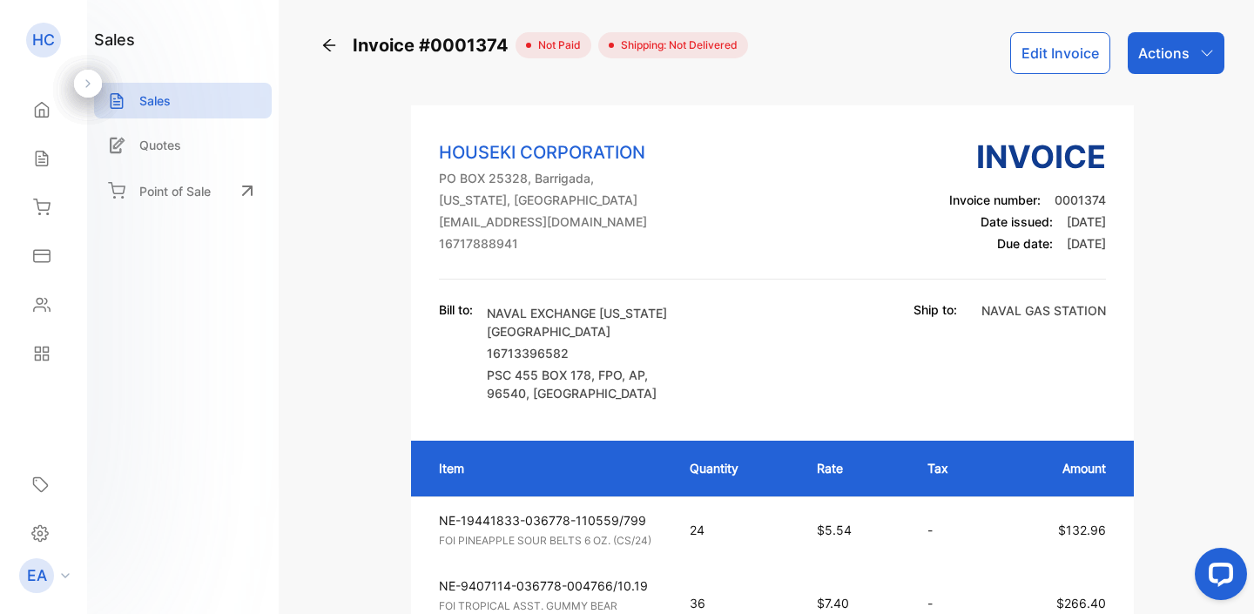
click at [1058, 49] on button "Edit Invoice" at bounding box center [1060, 53] width 100 height 42
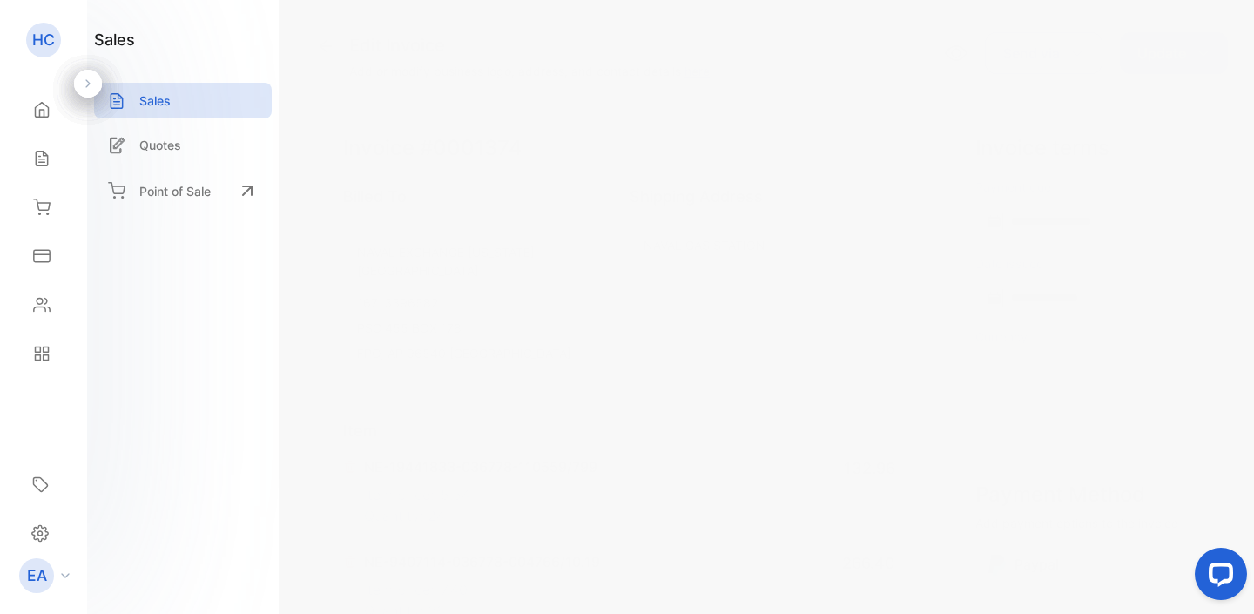
type input "**********"
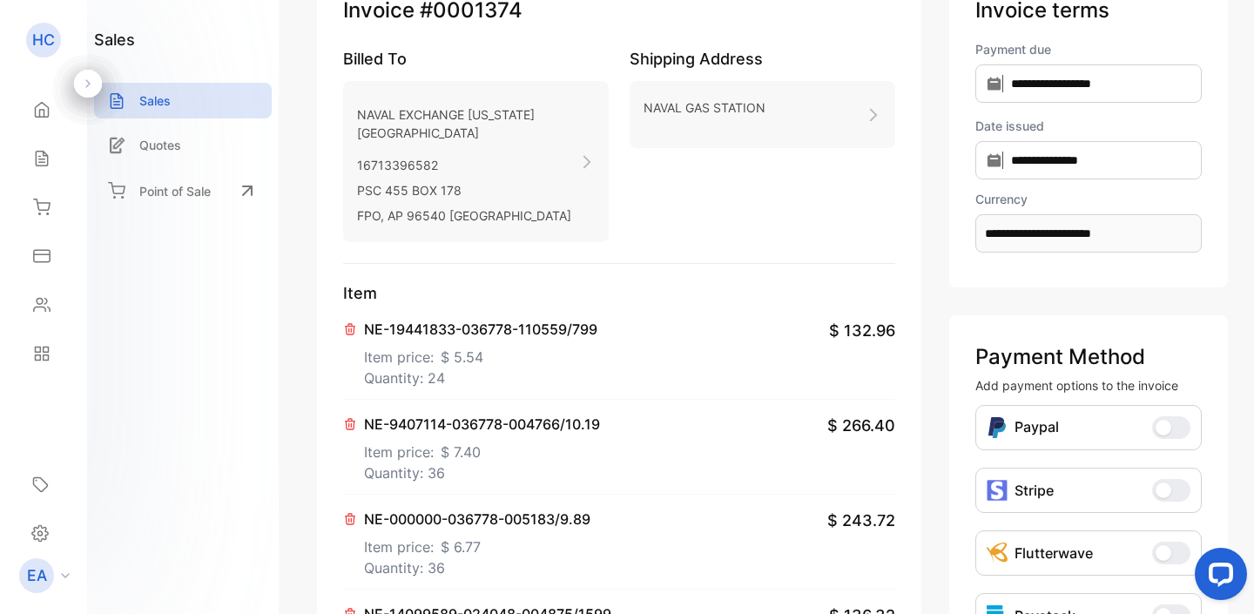
scroll to position [185, 0]
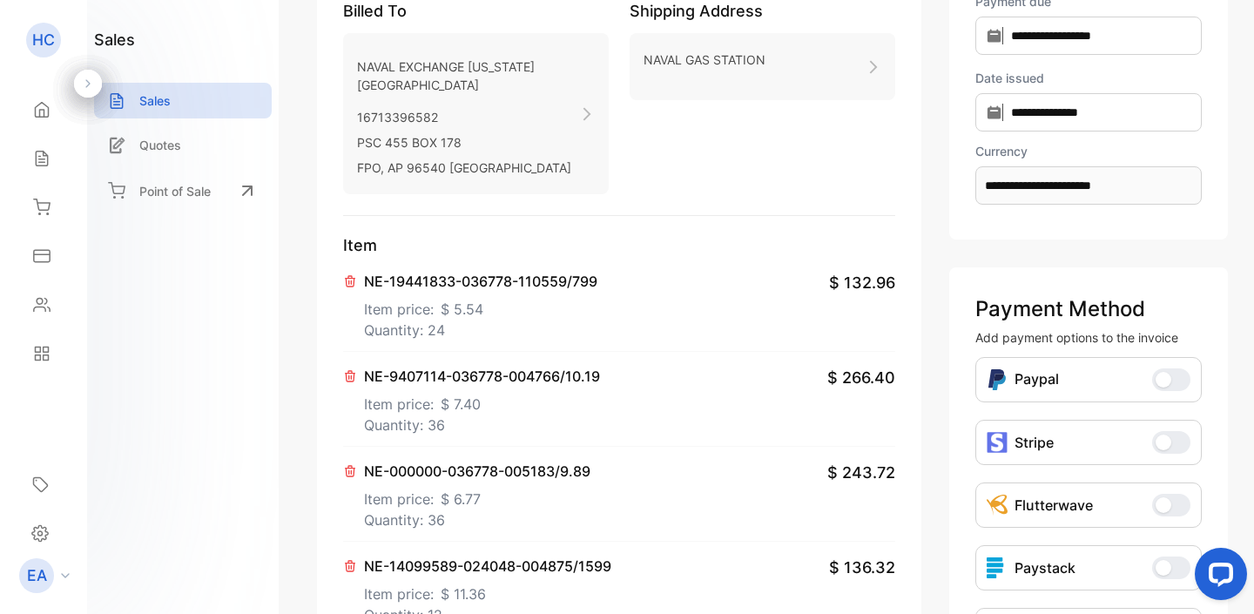
click at [535, 414] on p "Item price: $ 7.40" at bounding box center [482, 401] width 236 height 28
click at [345, 383] on icon at bounding box center [350, 376] width 14 height 14
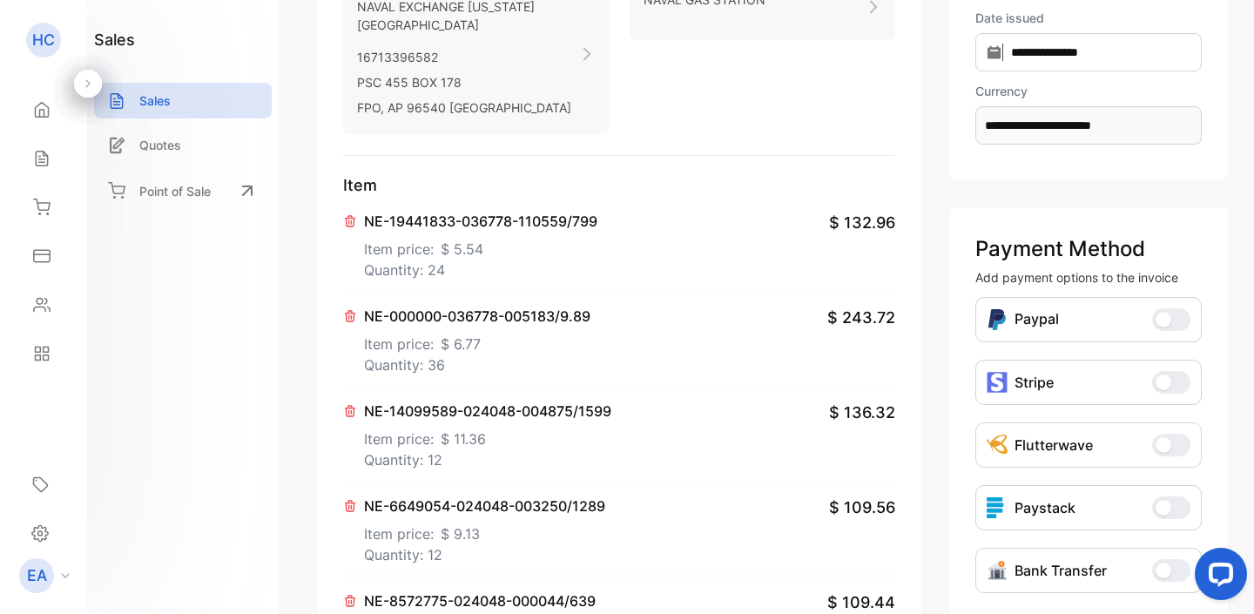
scroll to position [247, 0]
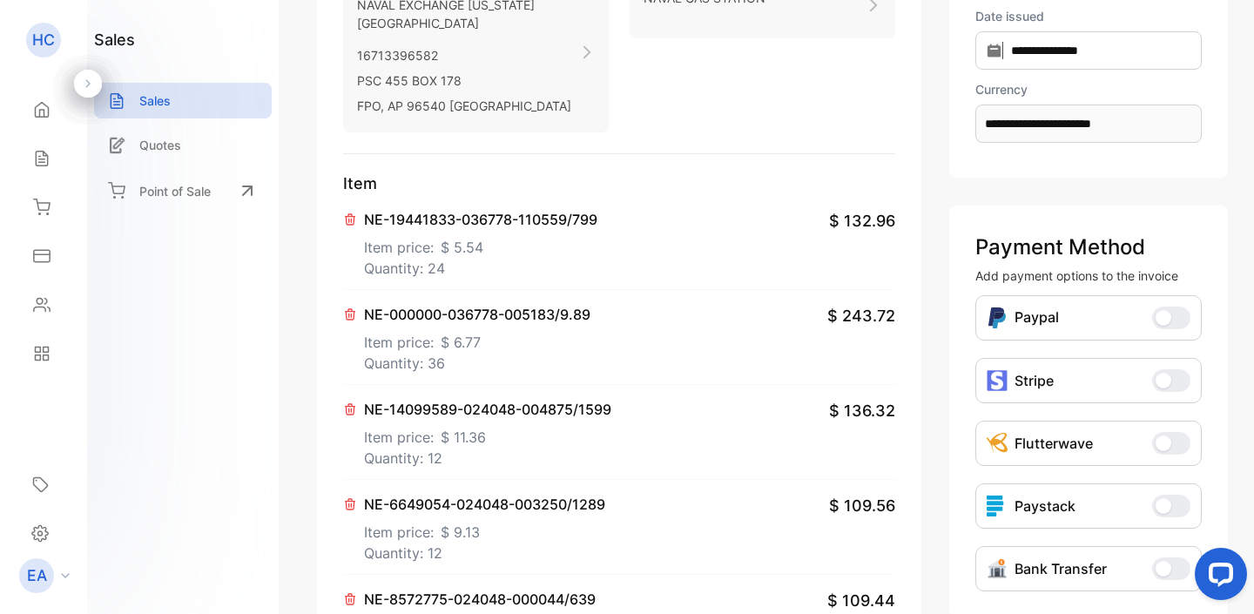
click at [521, 374] on p "Quantity: 36" at bounding box center [477, 363] width 226 height 21
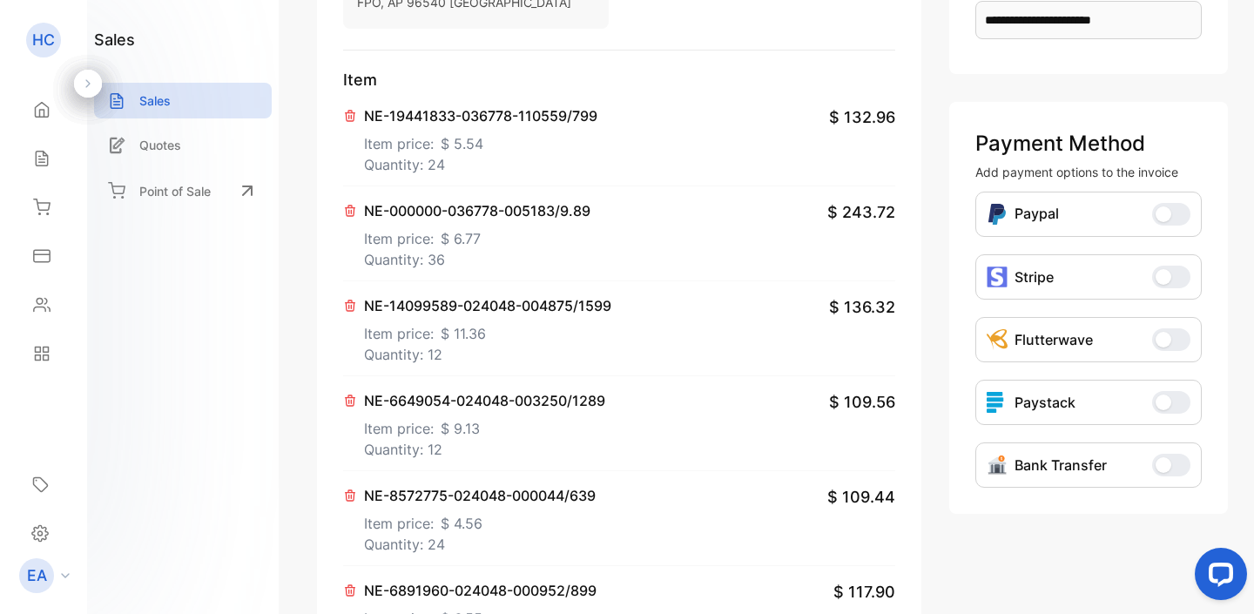
scroll to position [427, 0]
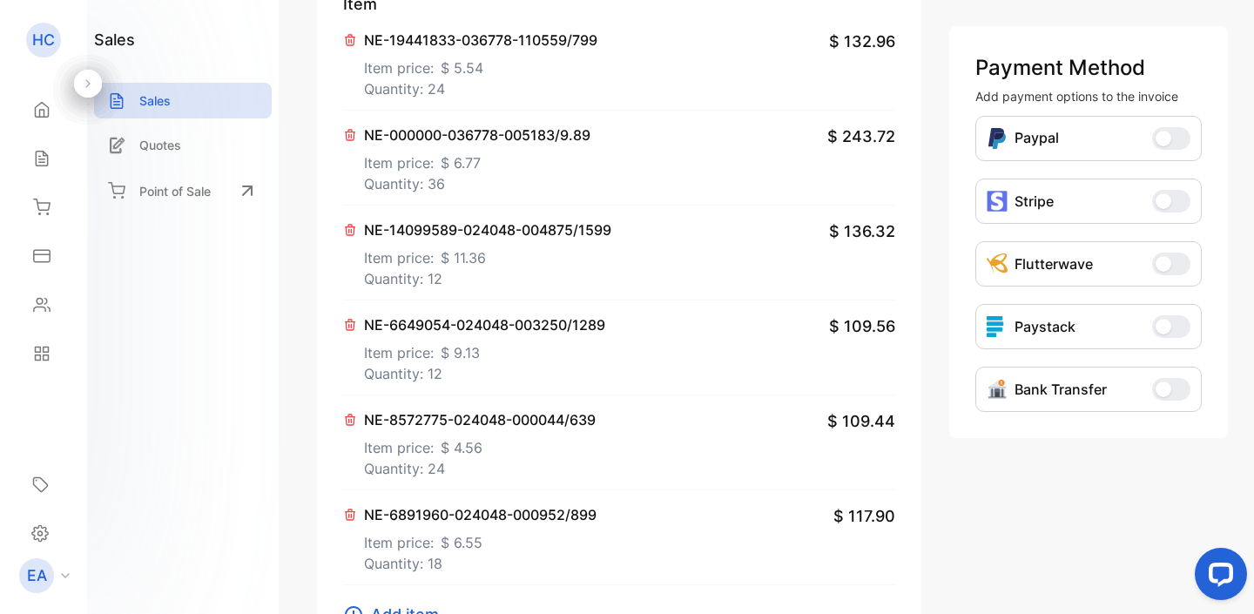
click at [528, 300] on div "NE-14099589-024048-004875/1599 Item price: $ 11.36 Quantity: 12 $ 136.32" at bounding box center [619, 252] width 552 height 95
click at [530, 289] on p "Quantity: 12" at bounding box center [487, 278] width 247 height 21
click at [508, 458] on p "Item price: $ 4.56" at bounding box center [480, 444] width 232 height 28
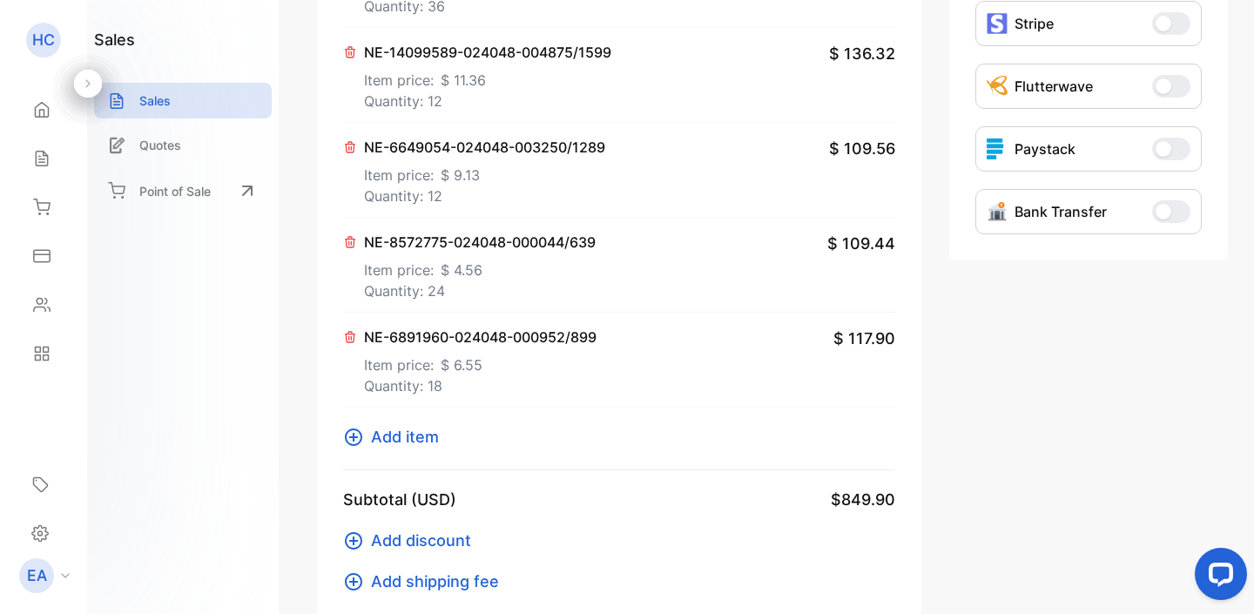
scroll to position [616, 0]
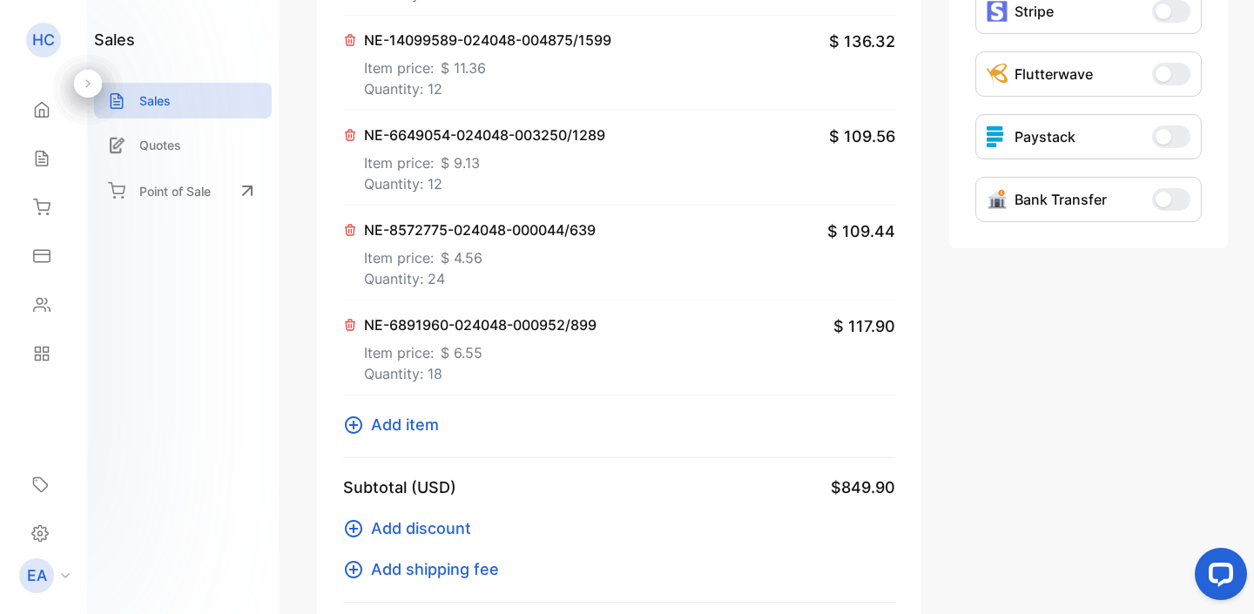
click at [350, 435] on icon at bounding box center [353, 424] width 21 height 21
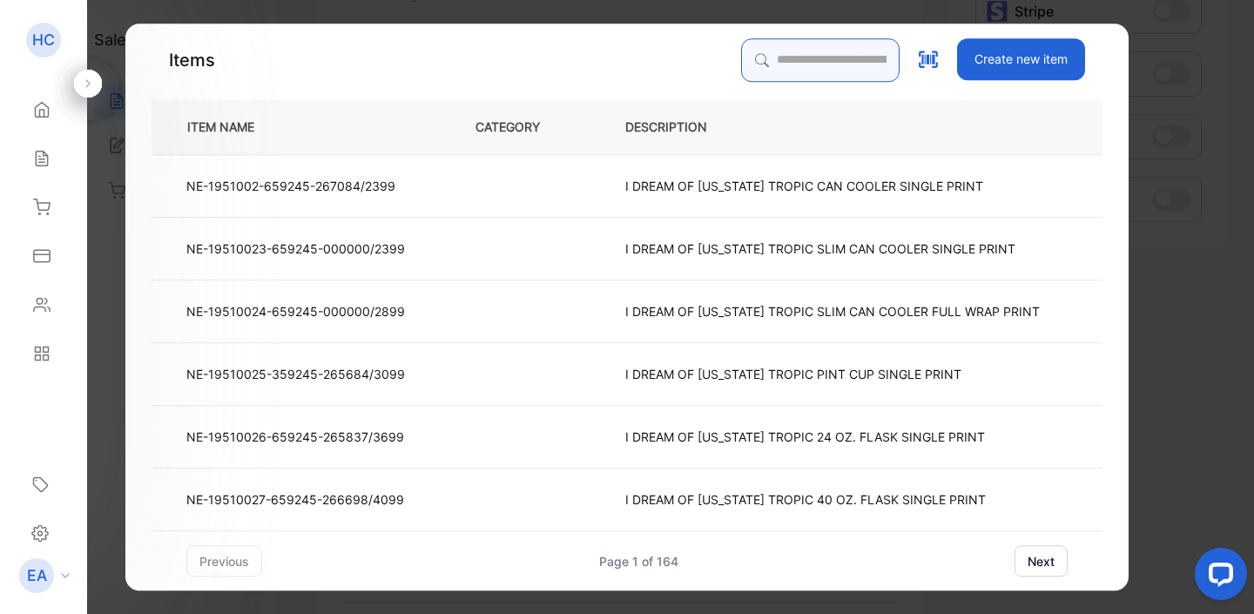
click at [756, 55] on input "search" at bounding box center [820, 60] width 158 height 44
type input "*"
type input "*****"
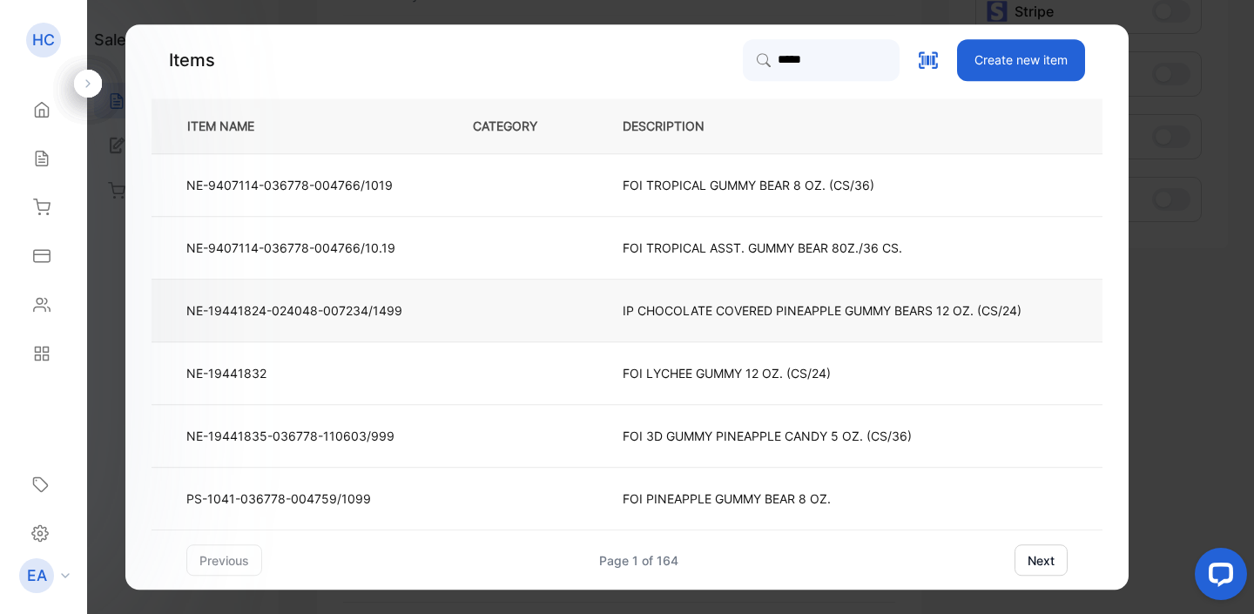
click at [744, 308] on p "IP CHOCOLATE COVERED PINEAPPLE GUMMY BEARS 12 OZ. (CS/24)" at bounding box center [822, 310] width 399 height 18
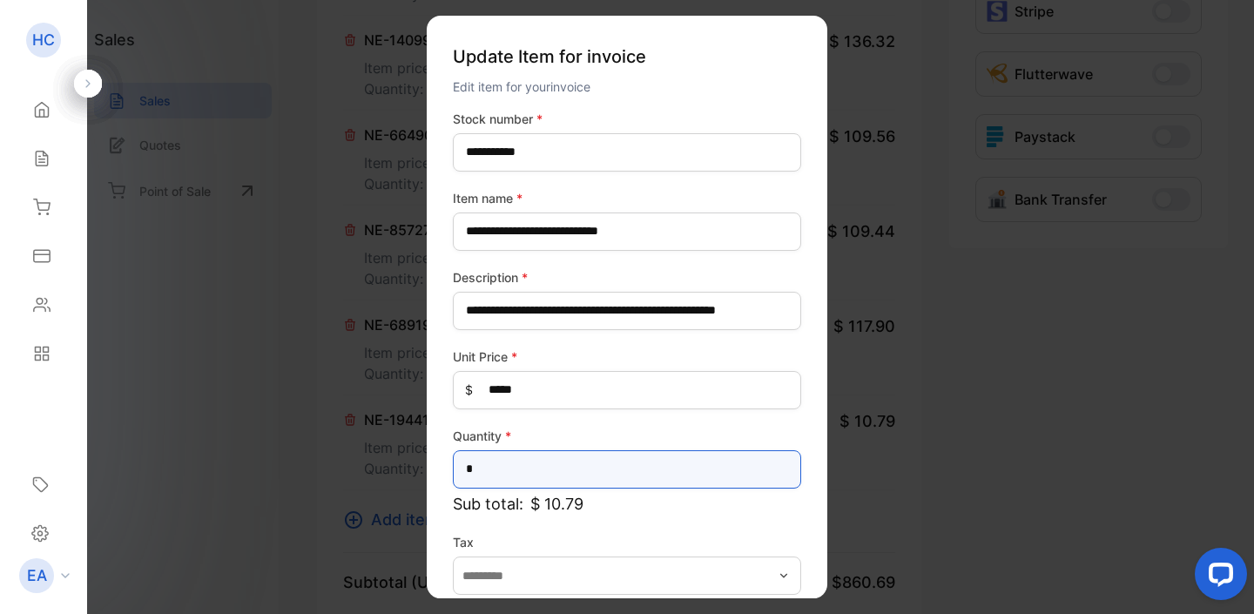
click at [503, 465] on input "*" at bounding box center [627, 469] width 348 height 38
type input "**"
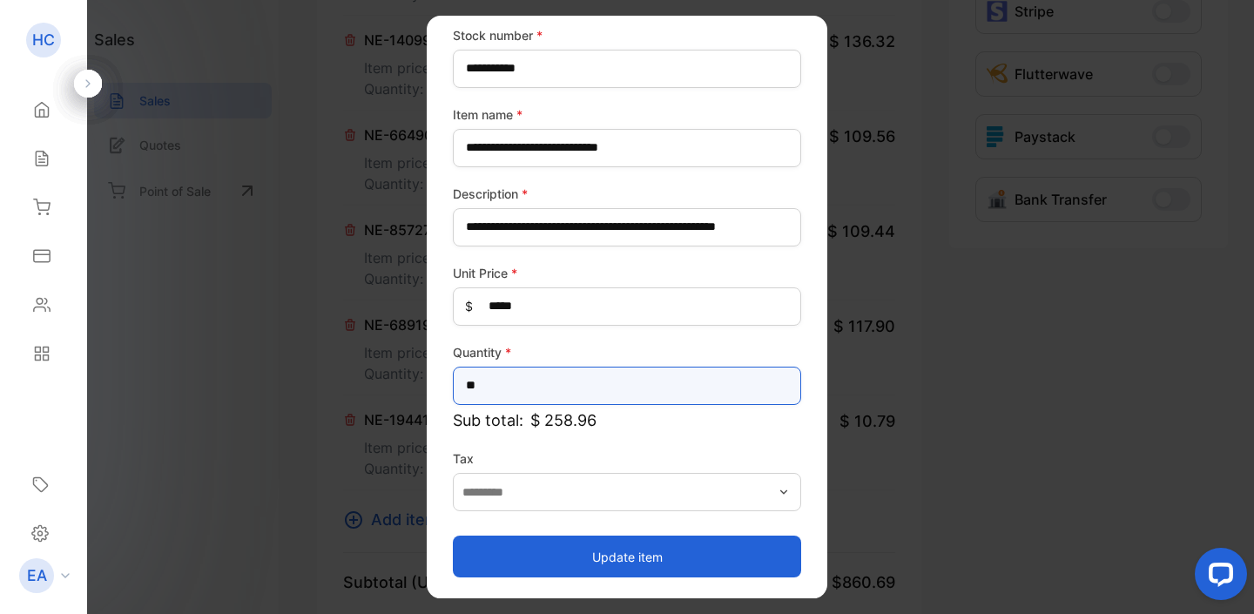
scroll to position [84, 0]
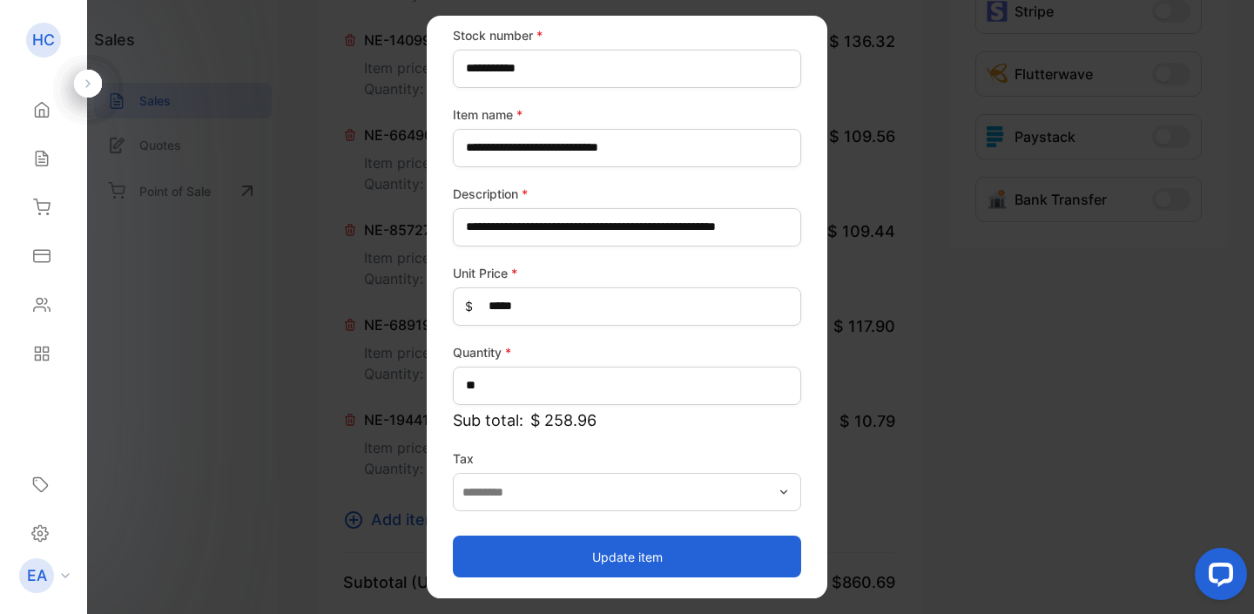
click at [613, 560] on button "Update item" at bounding box center [627, 556] width 348 height 42
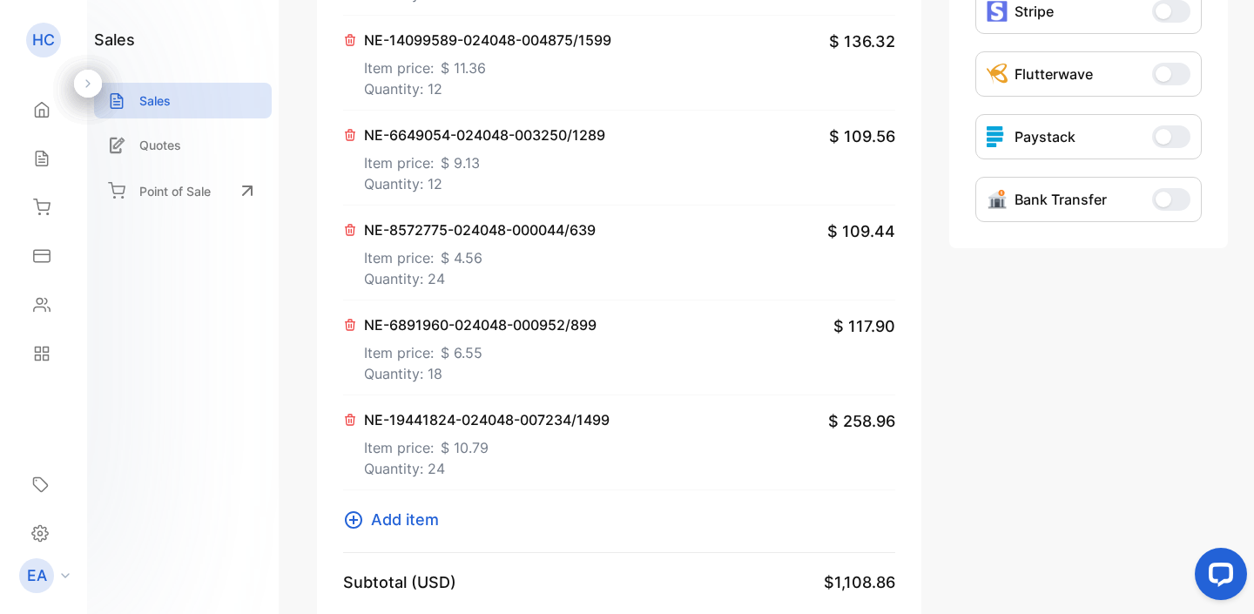
click at [357, 528] on icon at bounding box center [353, 519] width 17 height 17
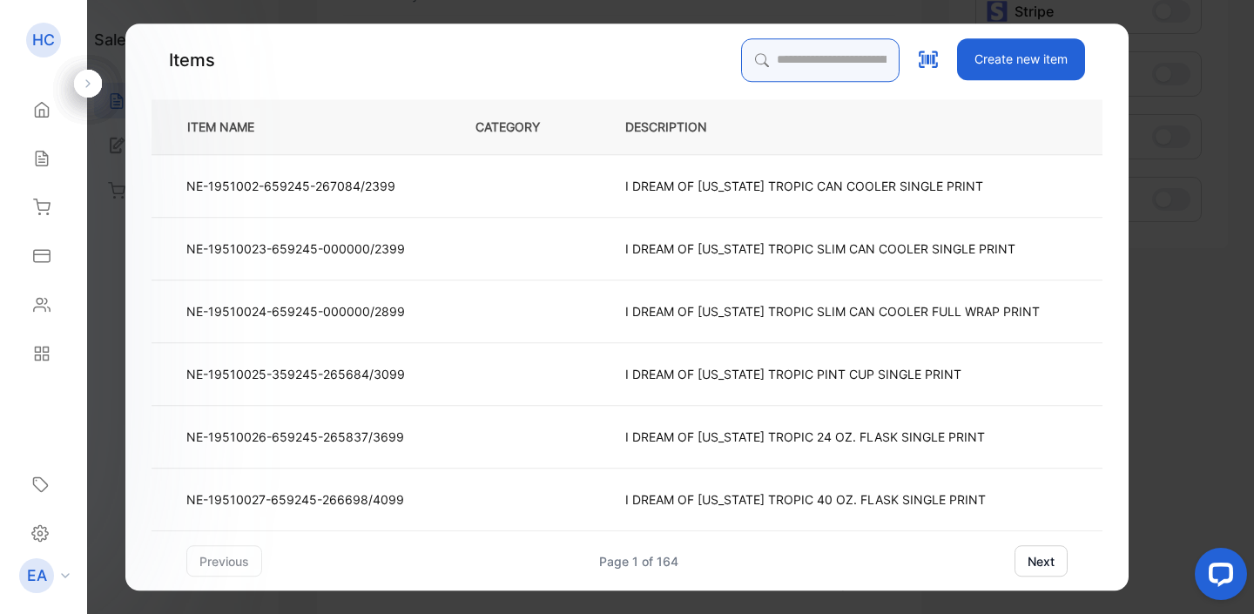
click at [752, 68] on input "search" at bounding box center [820, 60] width 158 height 44
type input "*****"
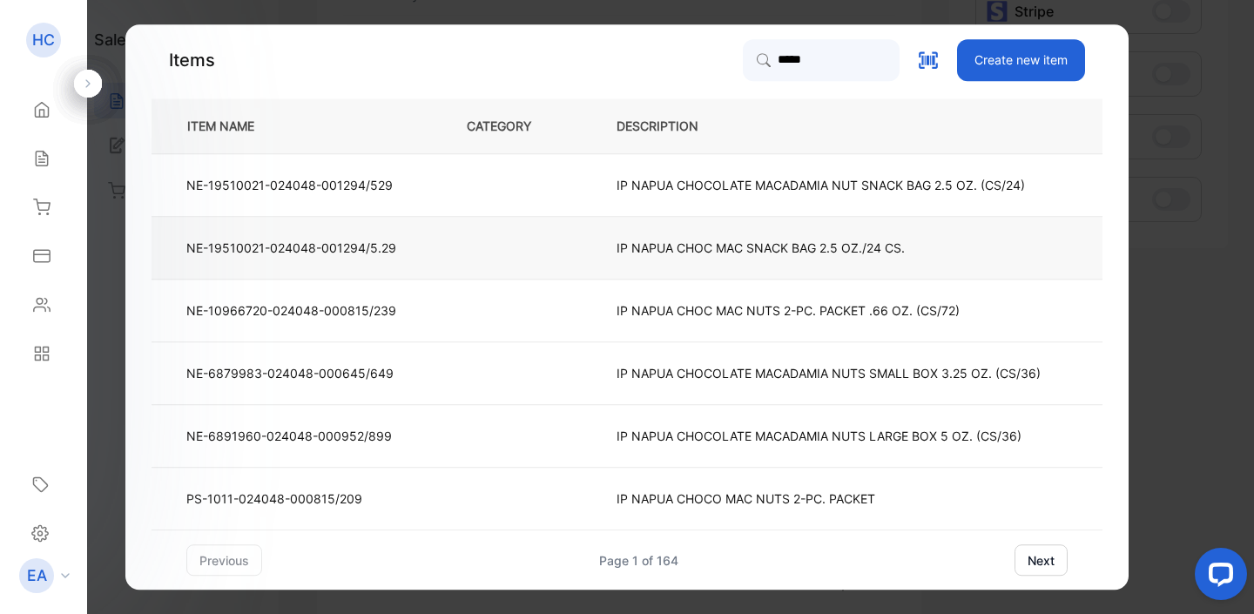
click at [718, 253] on p "IP NAPUA CHOC MAC SNACK BAG 2.5 OZ./24 CS." at bounding box center [760, 248] width 288 height 18
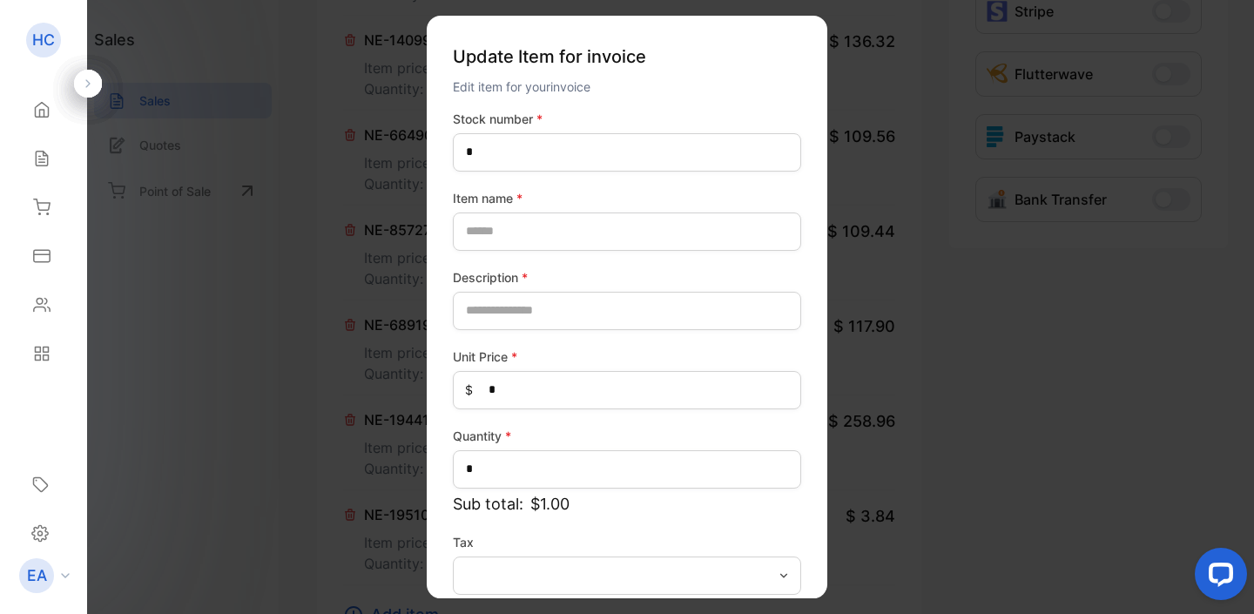
type name-inputItem_Name "**********"
type input "**********"
type Price-inputprice "****"
type input "*"
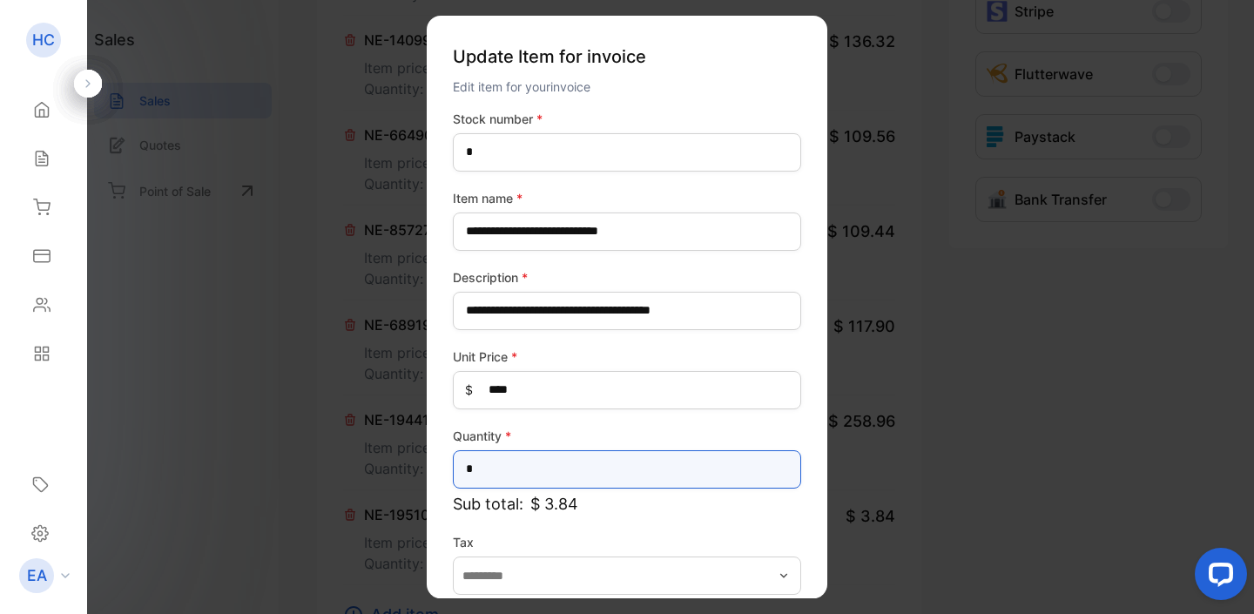
click at [553, 468] on input "*" at bounding box center [627, 469] width 348 height 38
type input "**"
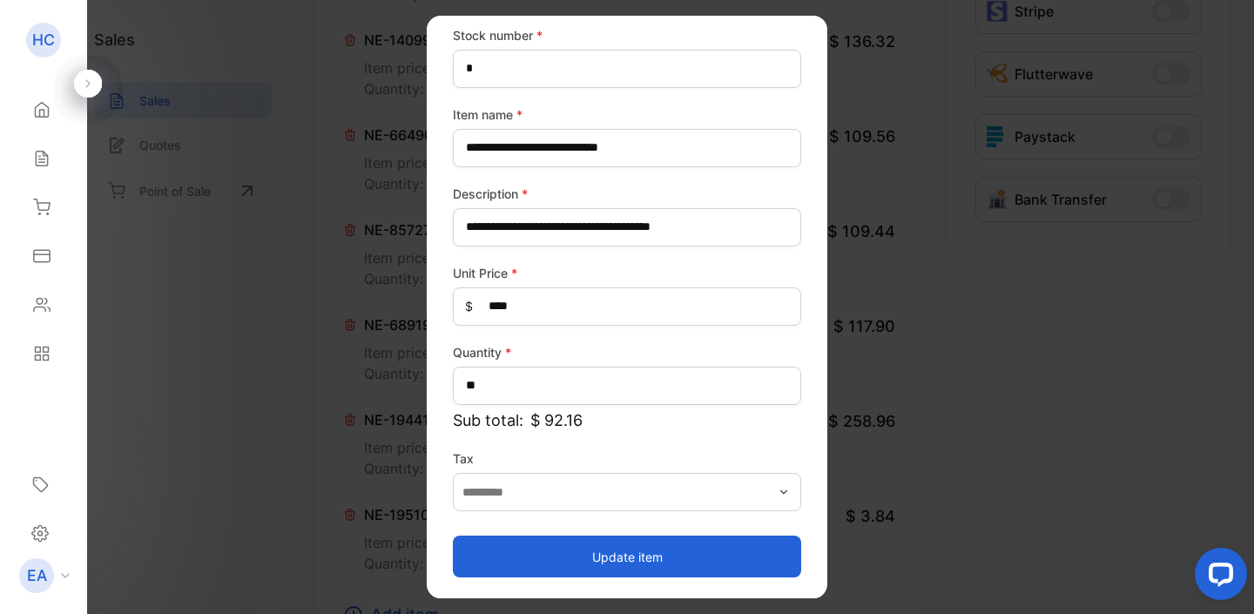
click at [645, 550] on button "Update item" at bounding box center [627, 556] width 348 height 42
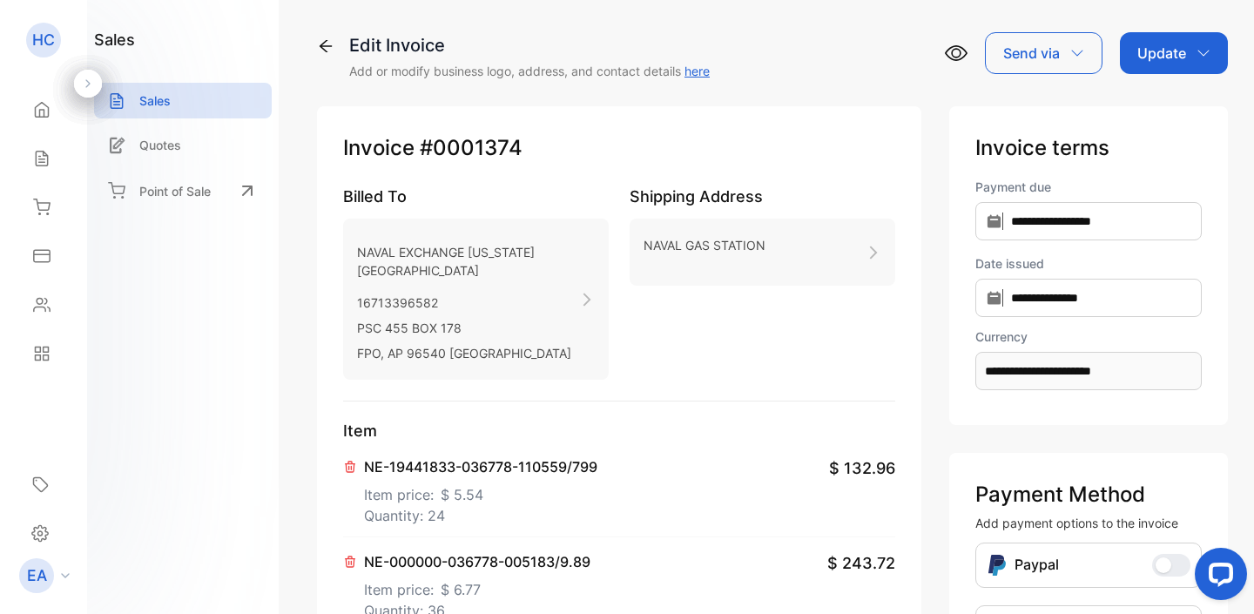
scroll to position [0, 0]
click at [1162, 51] on p "Update" at bounding box center [1161, 53] width 49 height 21
click at [1156, 120] on div "Invoice" at bounding box center [1177, 110] width 100 height 35
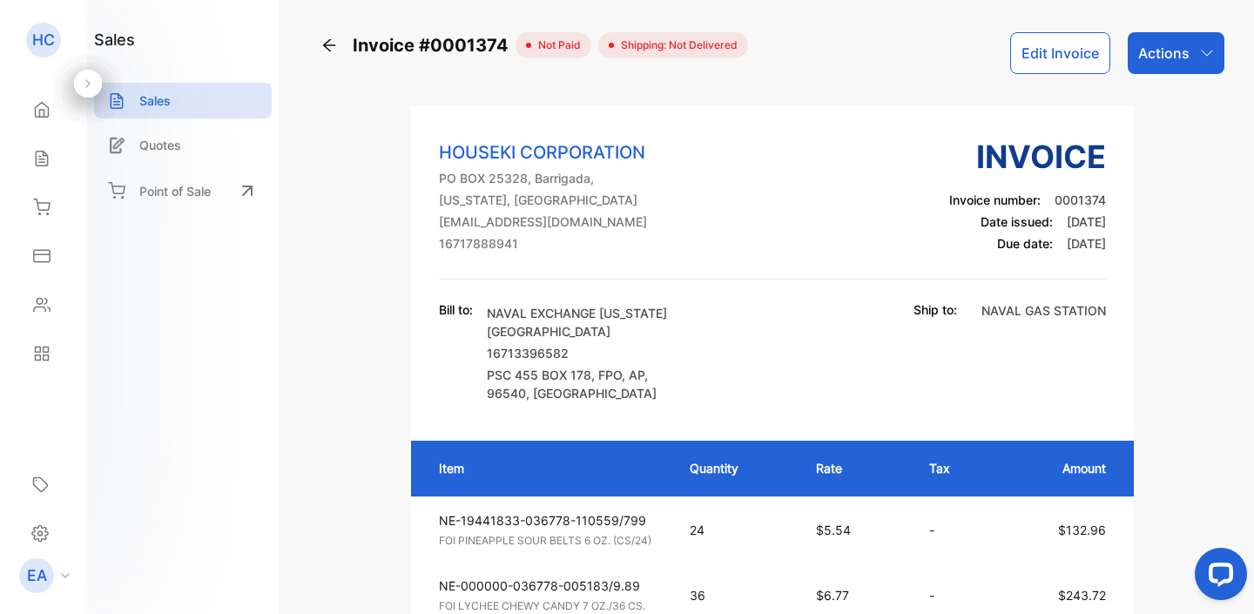
click at [1191, 44] on div "Actions" at bounding box center [1175, 53] width 97 height 42
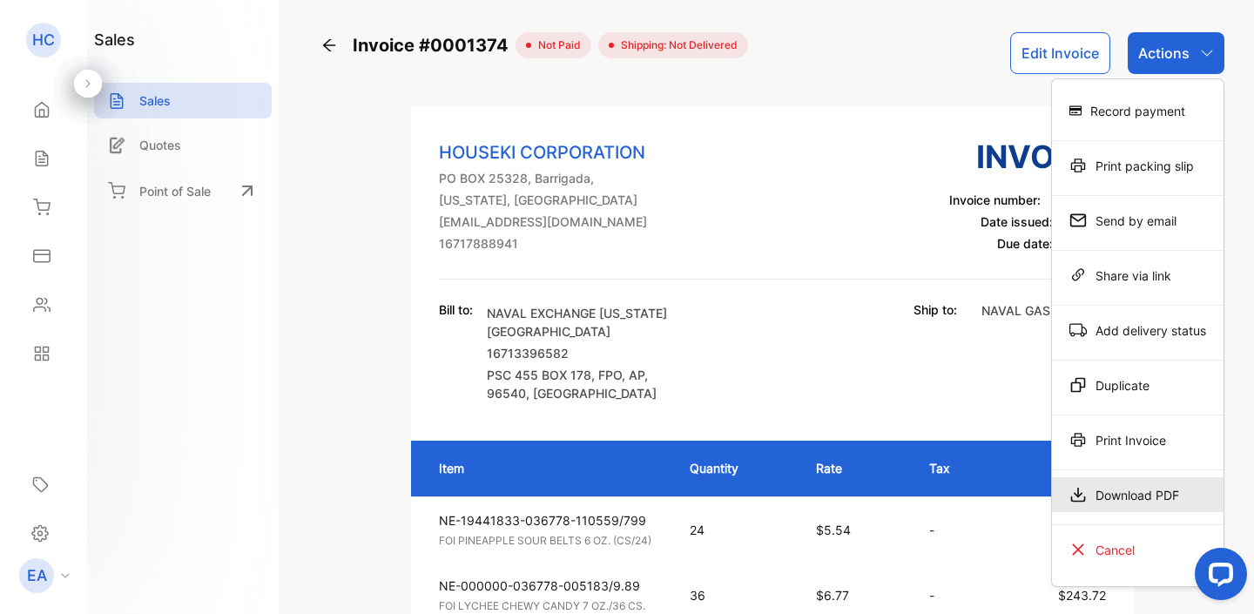
click at [1098, 483] on div "Download PDF" at bounding box center [1138, 494] width 172 height 35
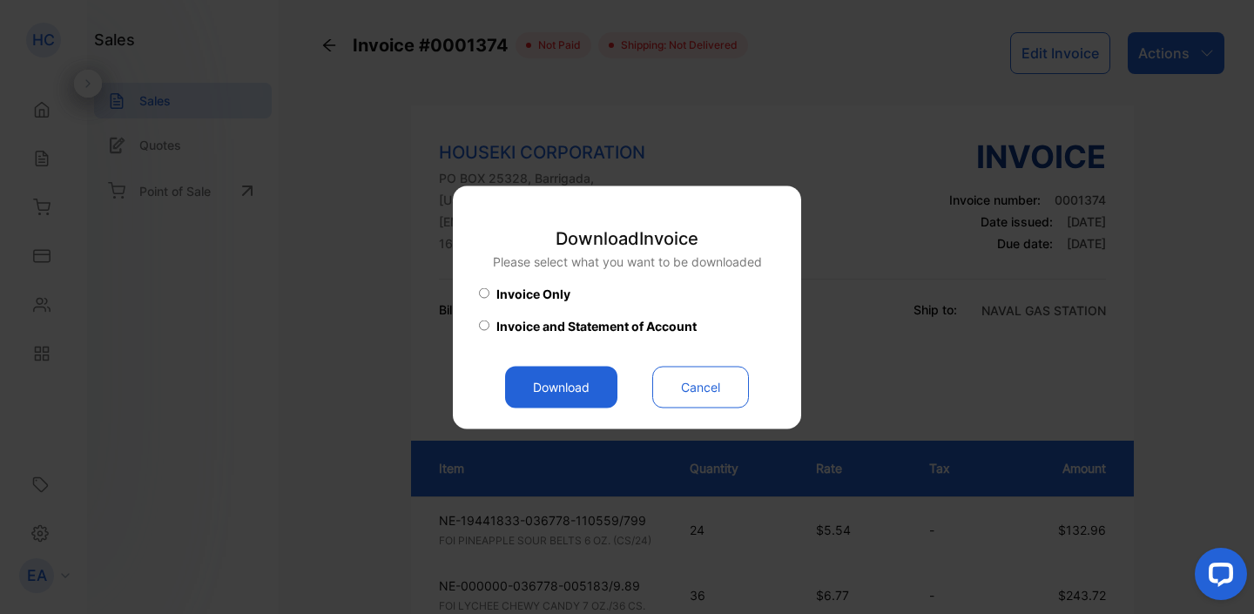
click at [570, 389] on button "Download" at bounding box center [561, 387] width 112 height 42
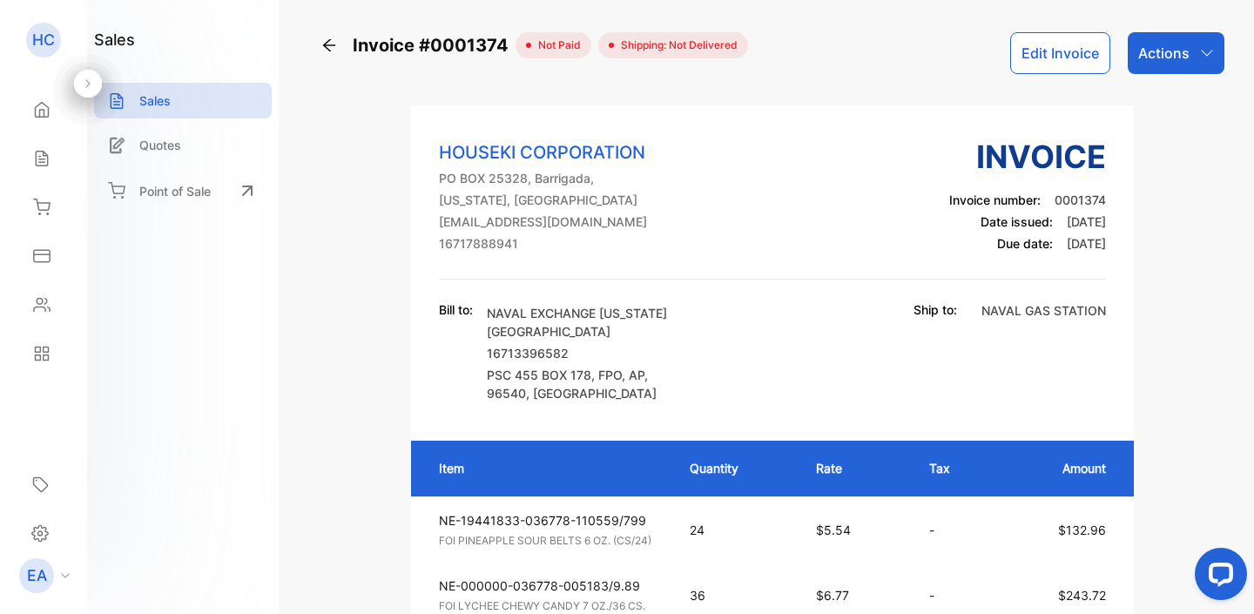
click at [328, 41] on icon at bounding box center [329, 45] width 12 height 12
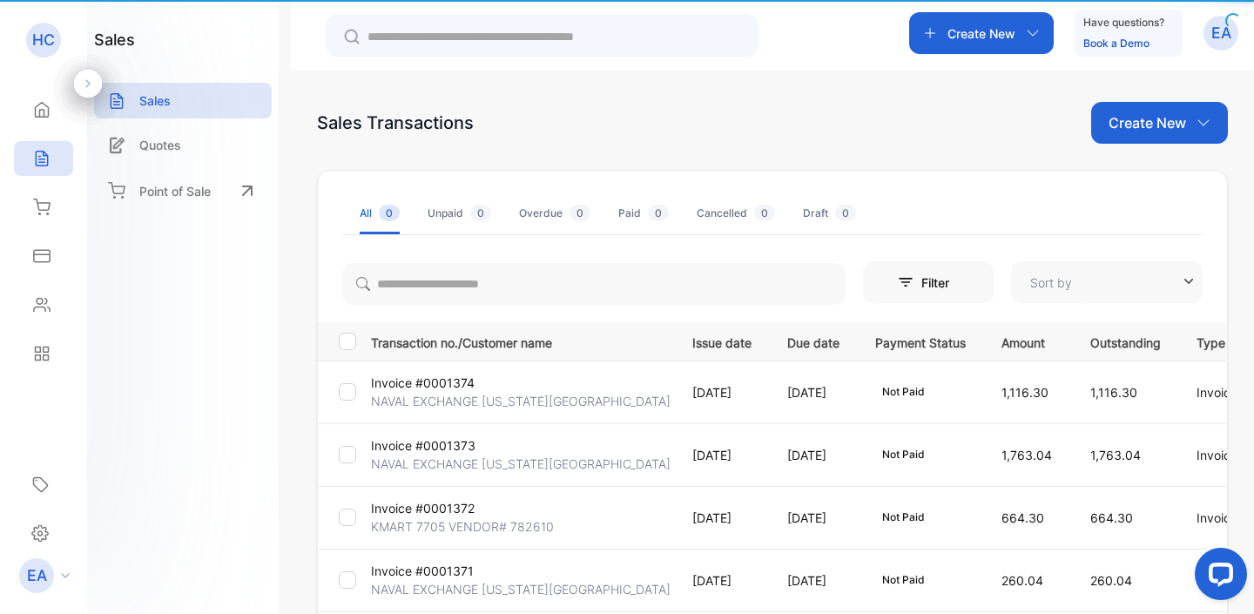
type input "**********"
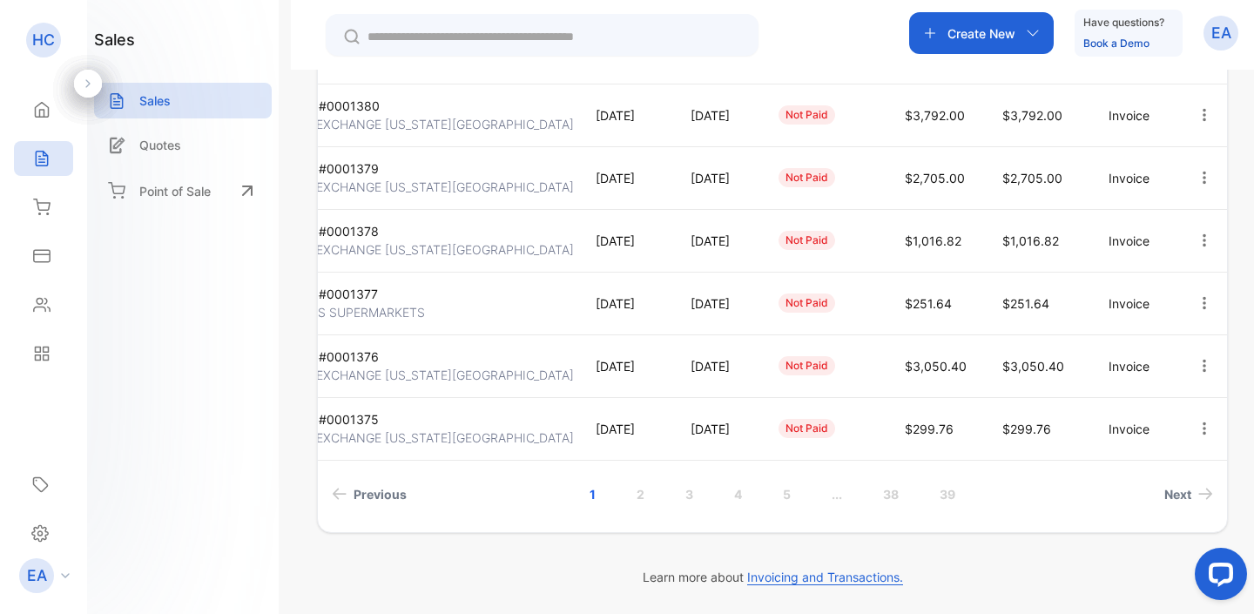
scroll to position [0, 126]
click at [1201, 429] on icon "button" at bounding box center [1204, 429] width 16 height 16
click at [1162, 475] on span "View / Edit Invoice" at bounding box center [1162, 478] width 124 height 21
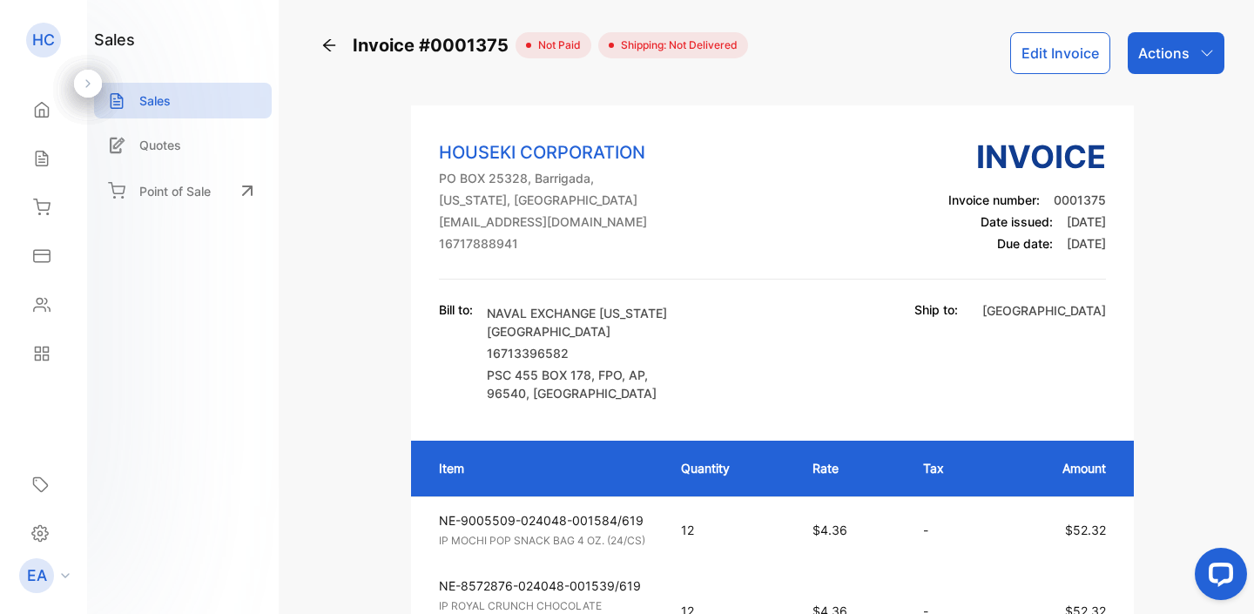
click at [1176, 47] on p "Actions" at bounding box center [1163, 53] width 51 height 21
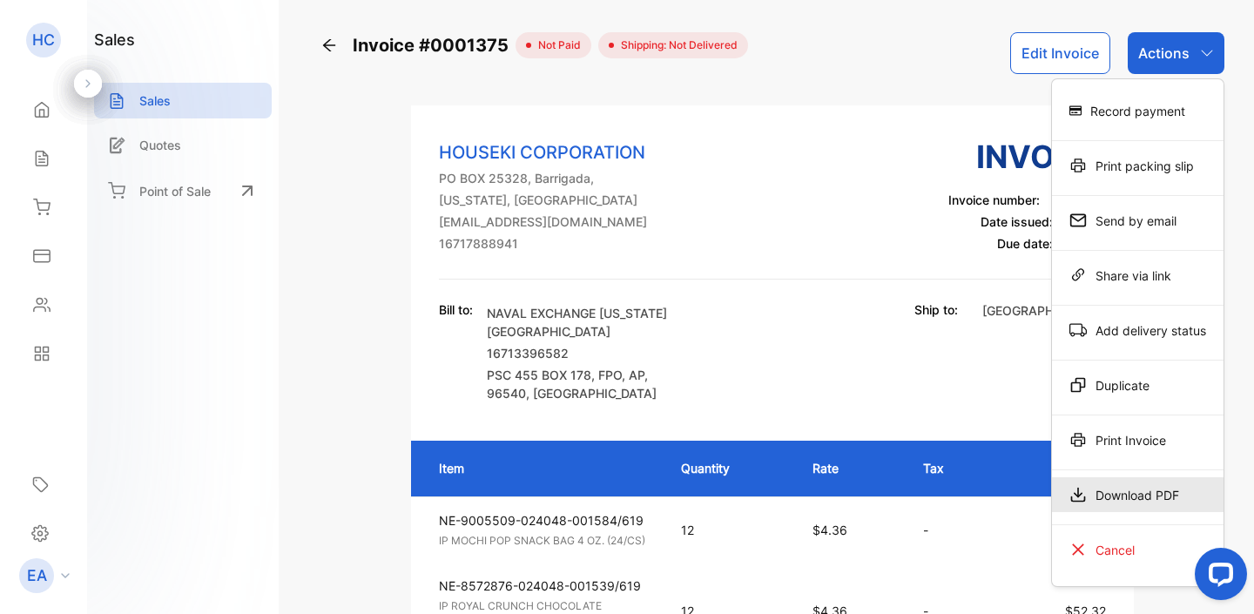
click at [1095, 501] on div "Download PDF" at bounding box center [1138, 494] width 172 height 35
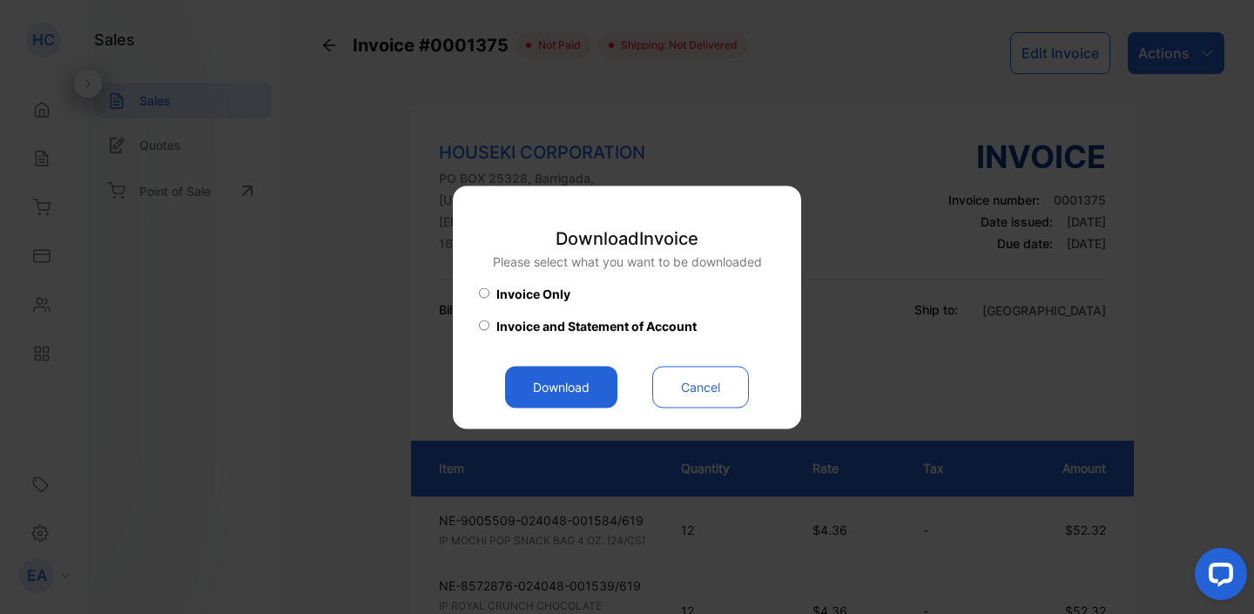
click at [559, 393] on button "Download" at bounding box center [561, 387] width 112 height 42
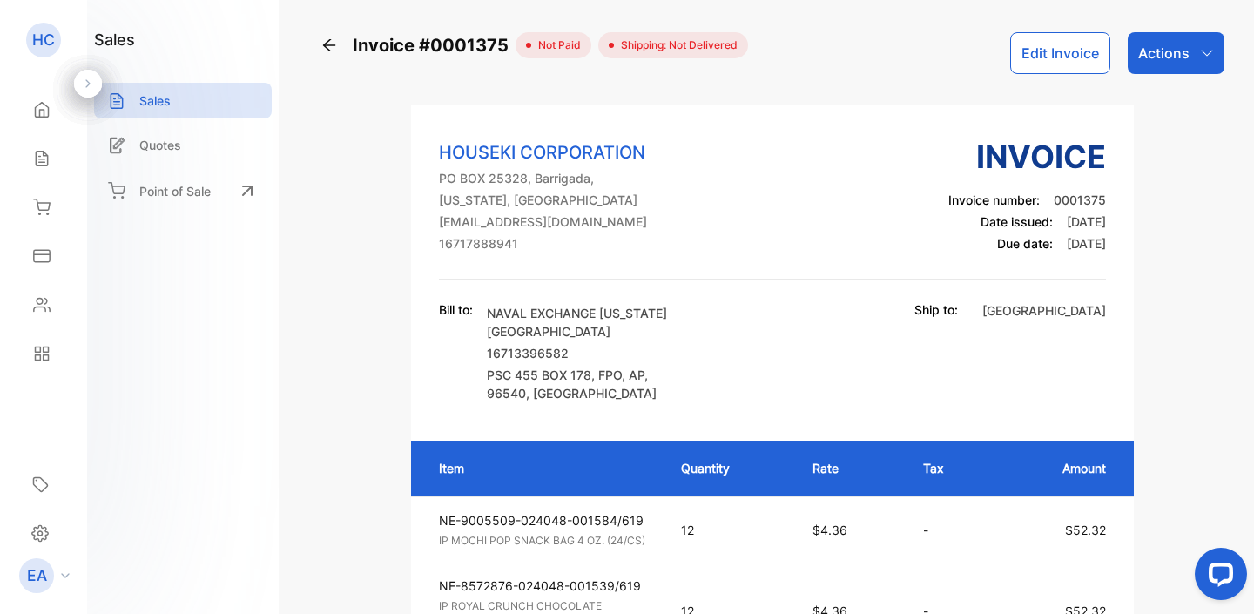
click at [781, 200] on div "HOUSEKI CORPORATION [GEOGRAPHIC_DATA], [US_STATE], [GEOGRAPHIC_DATA] [EMAIL_ADD…" at bounding box center [772, 206] width 667 height 146
click at [332, 49] on icon at bounding box center [328, 45] width 17 height 17
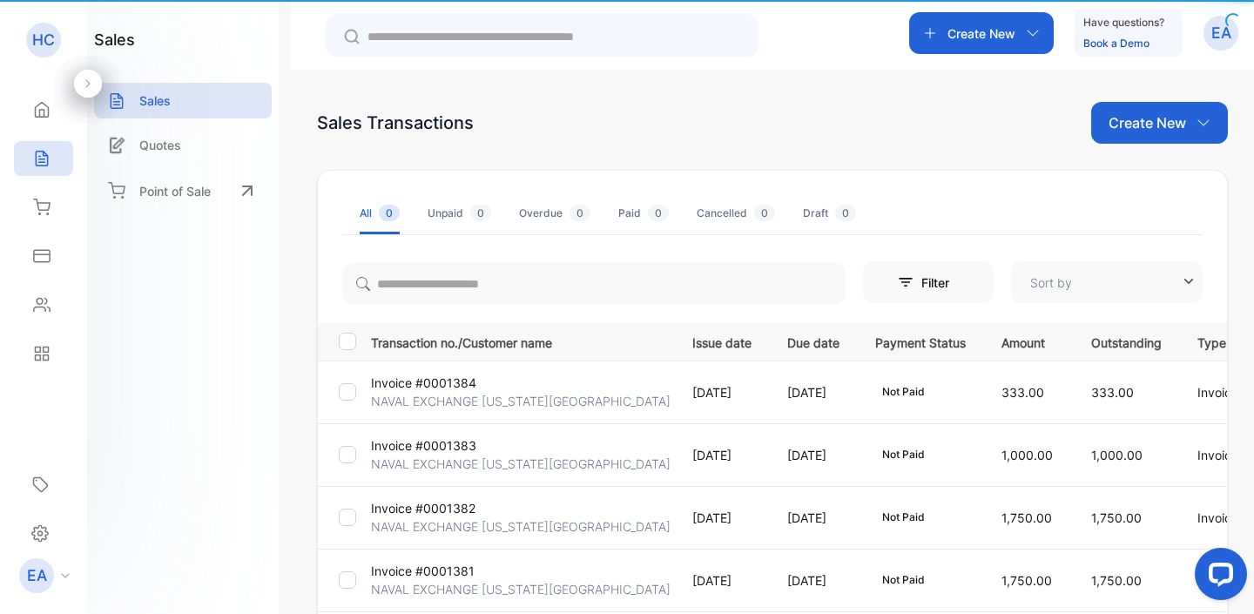
type input "**********"
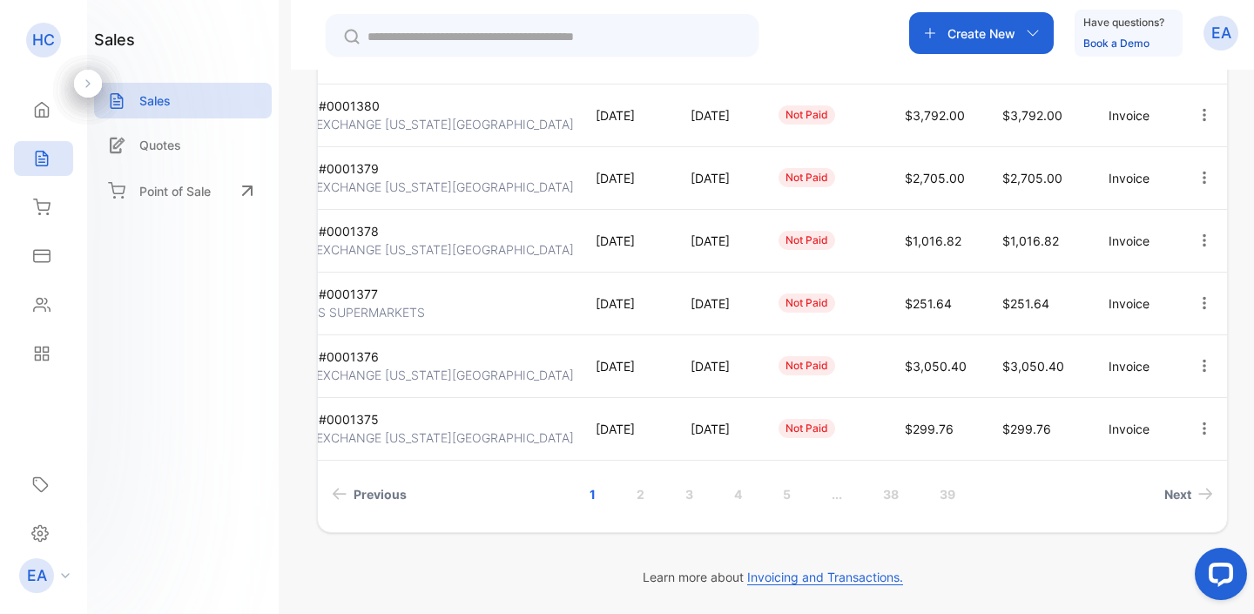
scroll to position [0, 126]
click at [1203, 365] on icon "button" at bounding box center [1204, 366] width 16 height 16
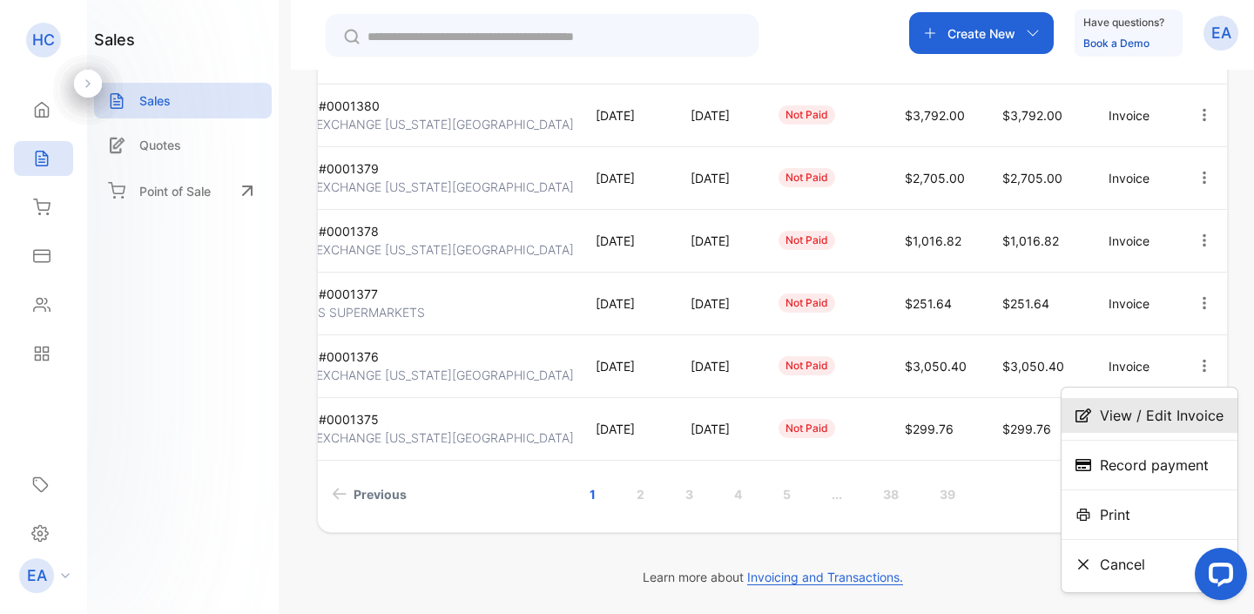
click at [1165, 419] on span "View / Edit Invoice" at bounding box center [1162, 415] width 124 height 21
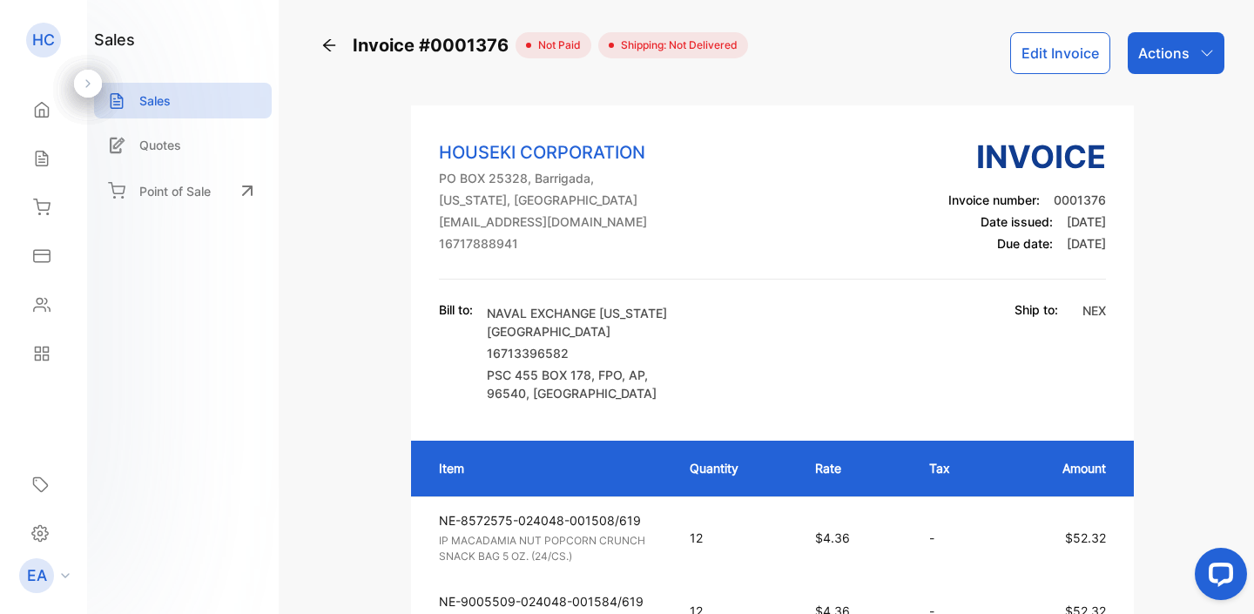
click at [1067, 62] on button "Edit Invoice" at bounding box center [1060, 53] width 100 height 42
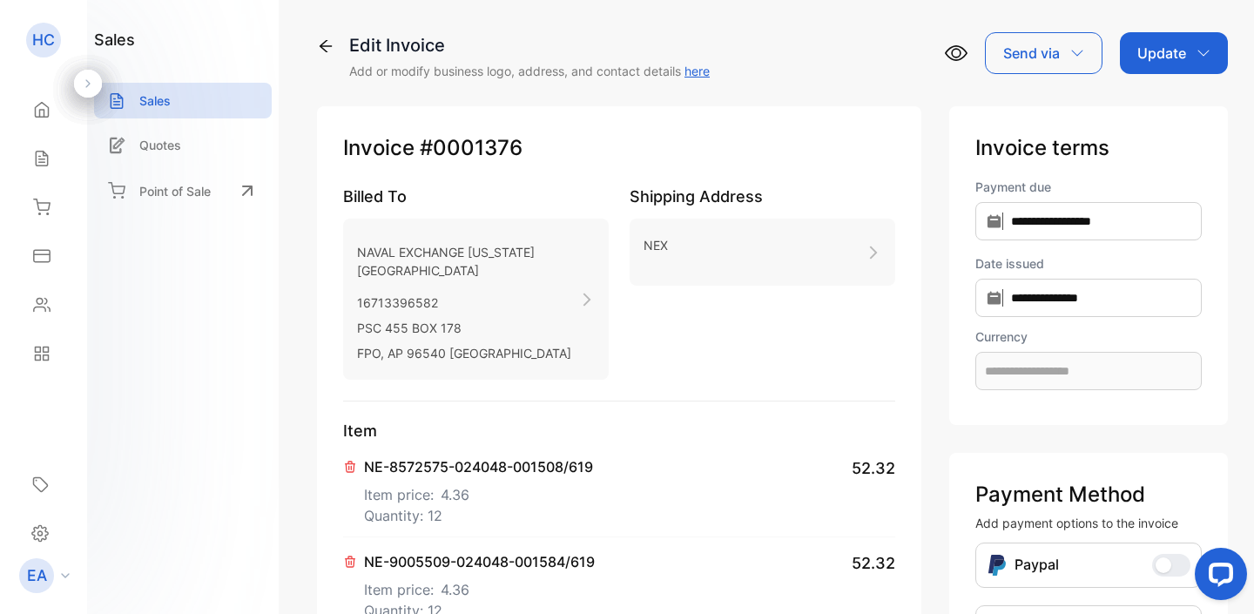
type input "**********"
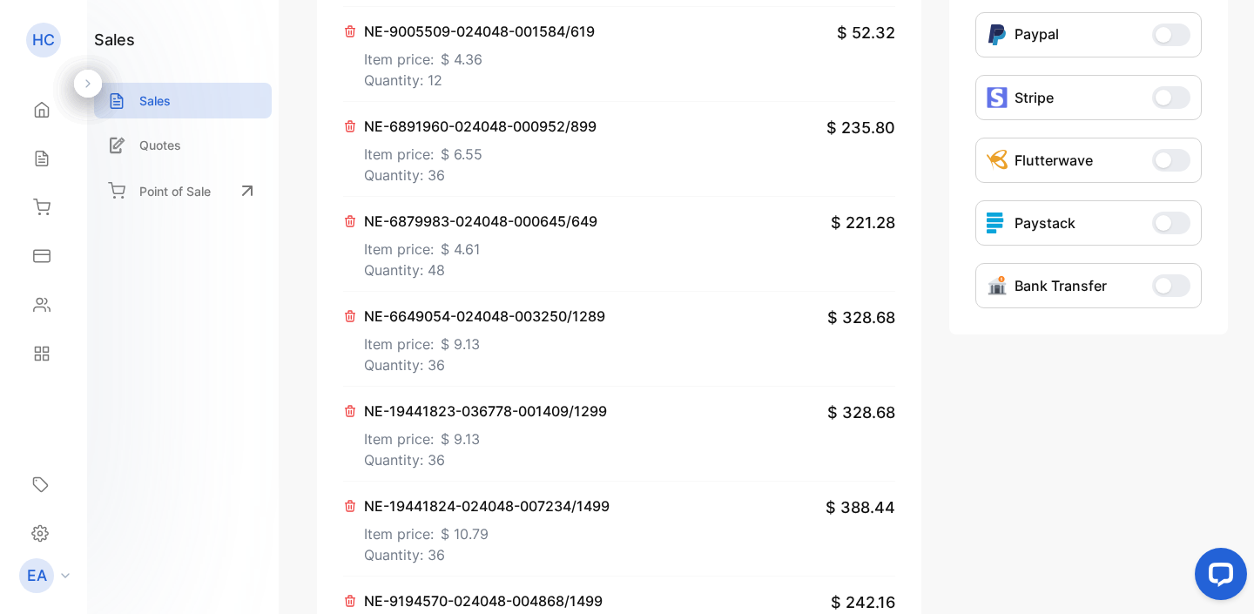
scroll to position [583, 0]
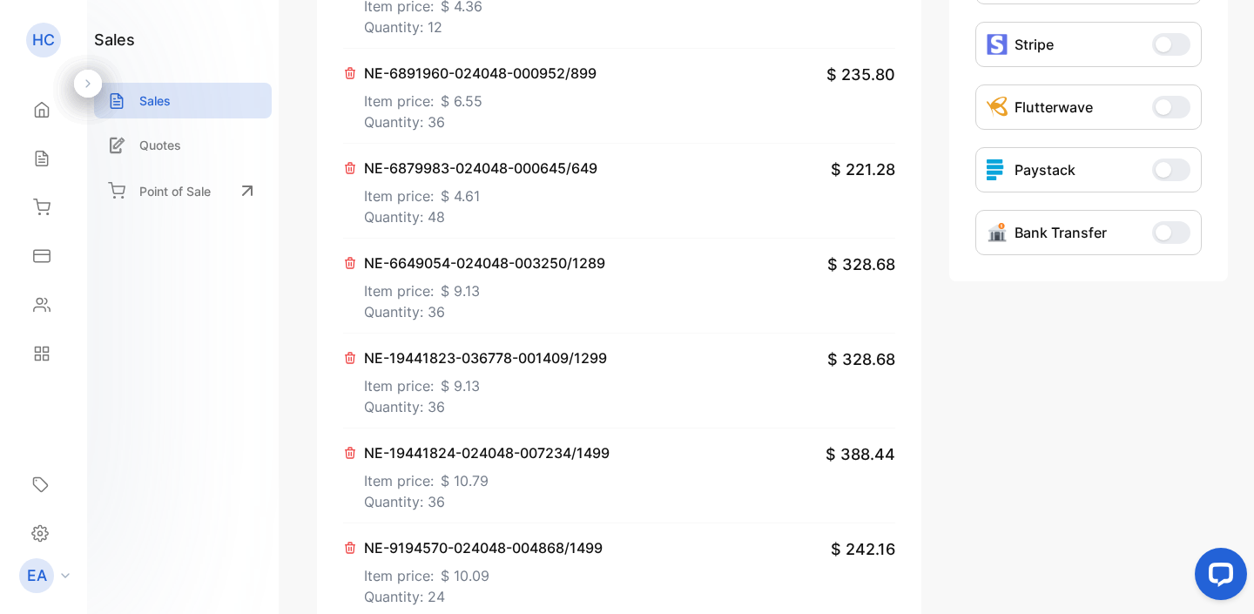
click at [520, 417] on p "Quantity: 36" at bounding box center [485, 406] width 243 height 21
click at [348, 363] on icon at bounding box center [351, 358] width 10 height 10
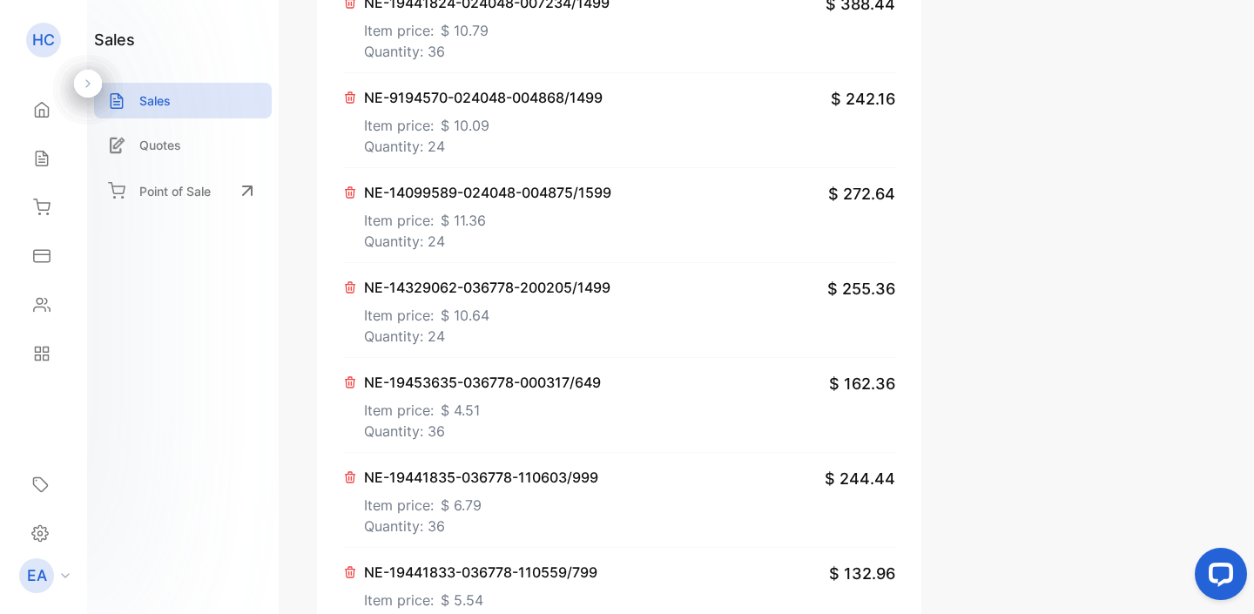
scroll to position [956, 0]
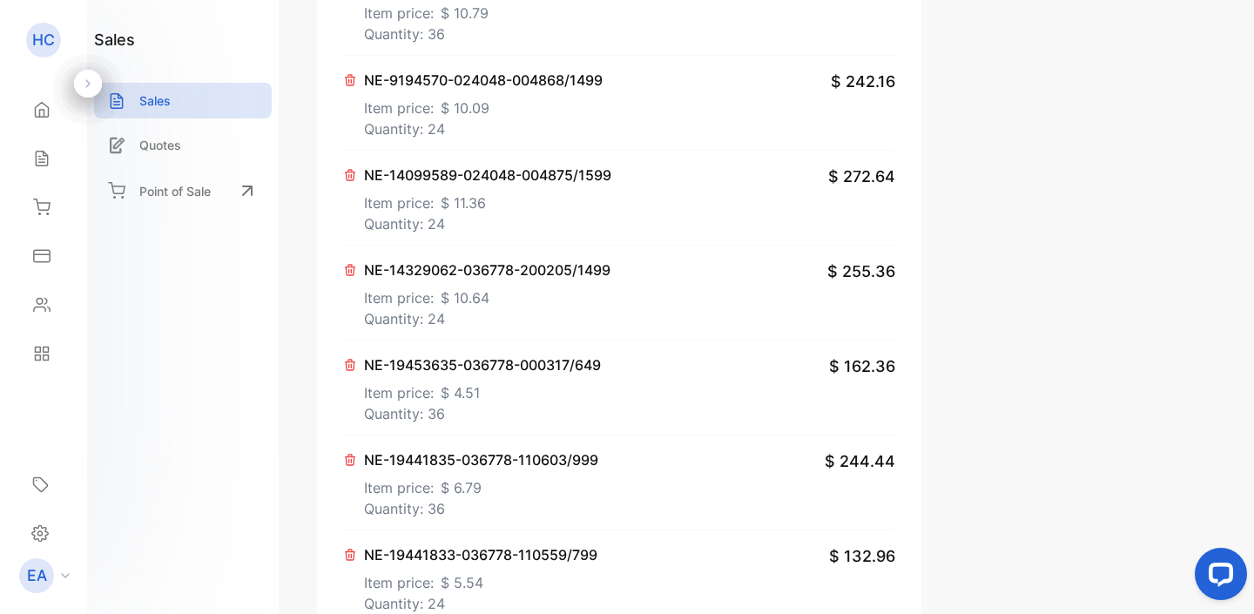
click at [528, 403] on p "Item price: $ 4.51" at bounding box center [482, 389] width 237 height 28
click at [353, 372] on icon at bounding box center [350, 365] width 14 height 14
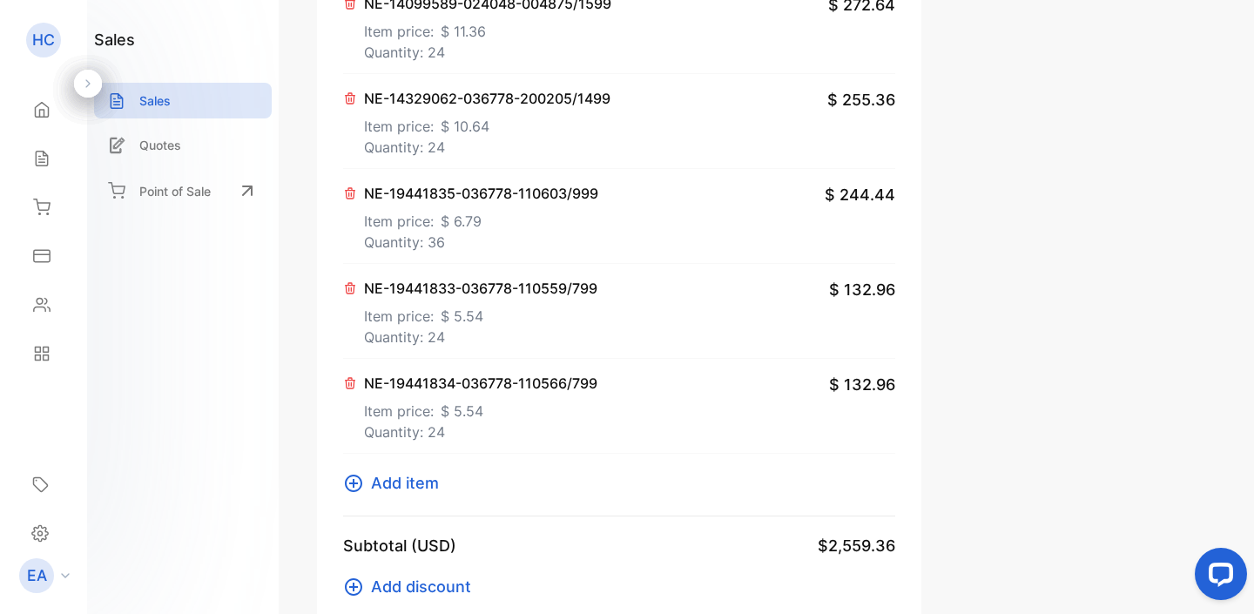
scroll to position [1131, 0]
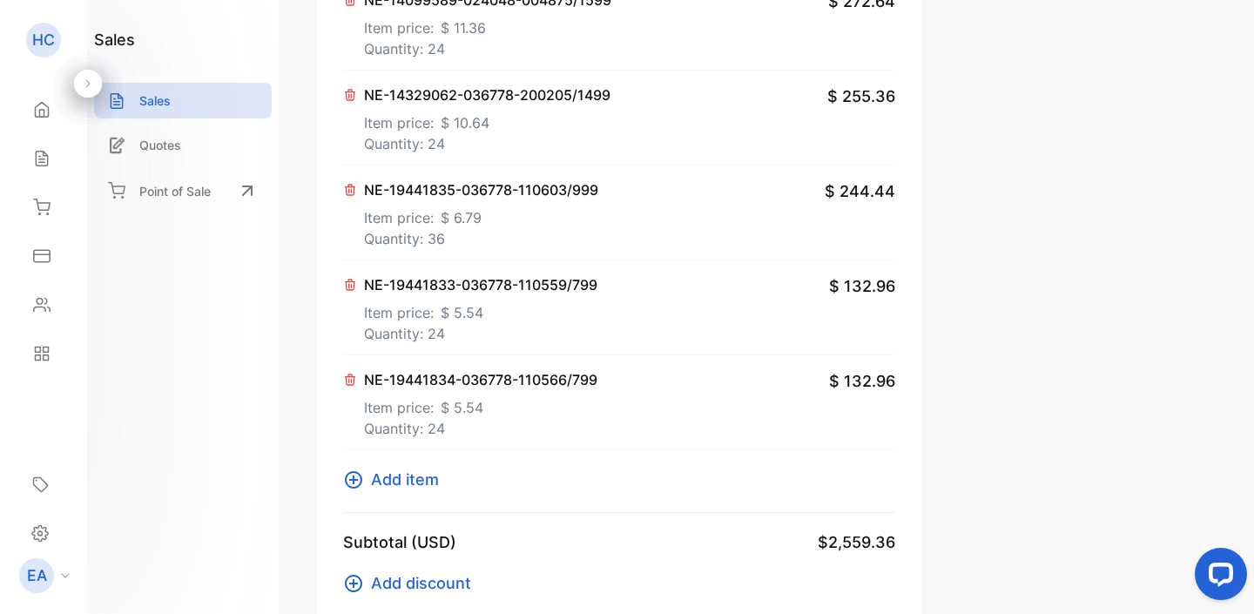
click at [501, 344] on p "Quantity: 24" at bounding box center [480, 333] width 233 height 21
click at [489, 439] on p "Quantity: 24" at bounding box center [480, 428] width 233 height 21
click at [347, 385] on icon at bounding box center [351, 379] width 10 height 10
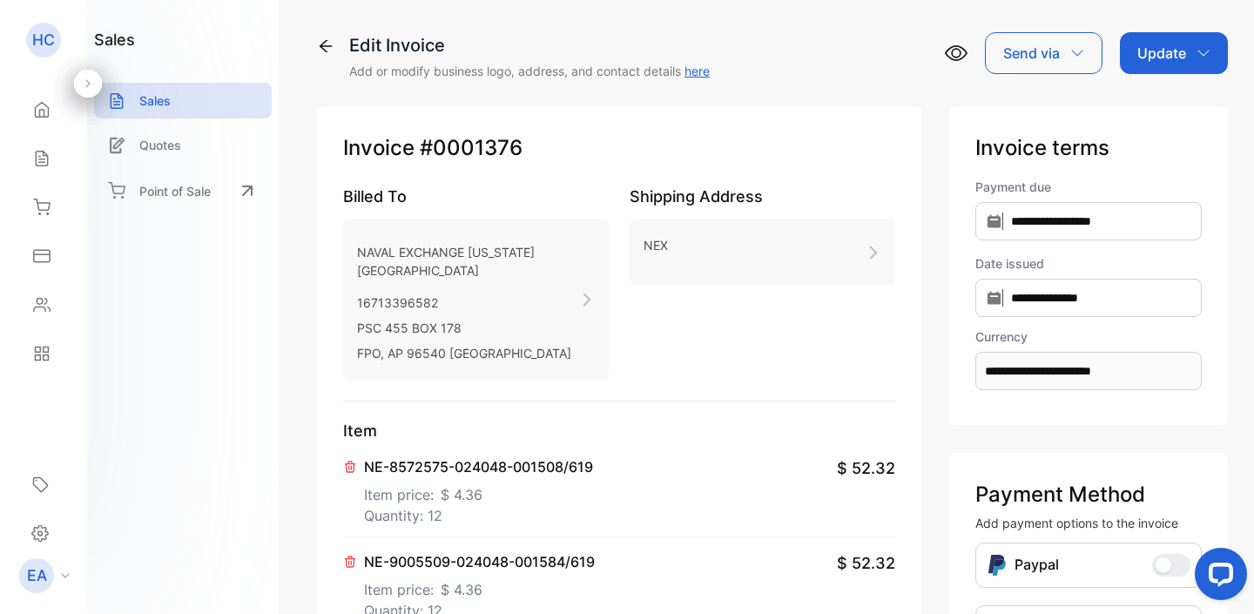
scroll to position [0, 0]
click at [1196, 57] on icon "button" at bounding box center [1203, 53] width 14 height 14
click at [1174, 105] on div "Invoice" at bounding box center [1177, 110] width 100 height 35
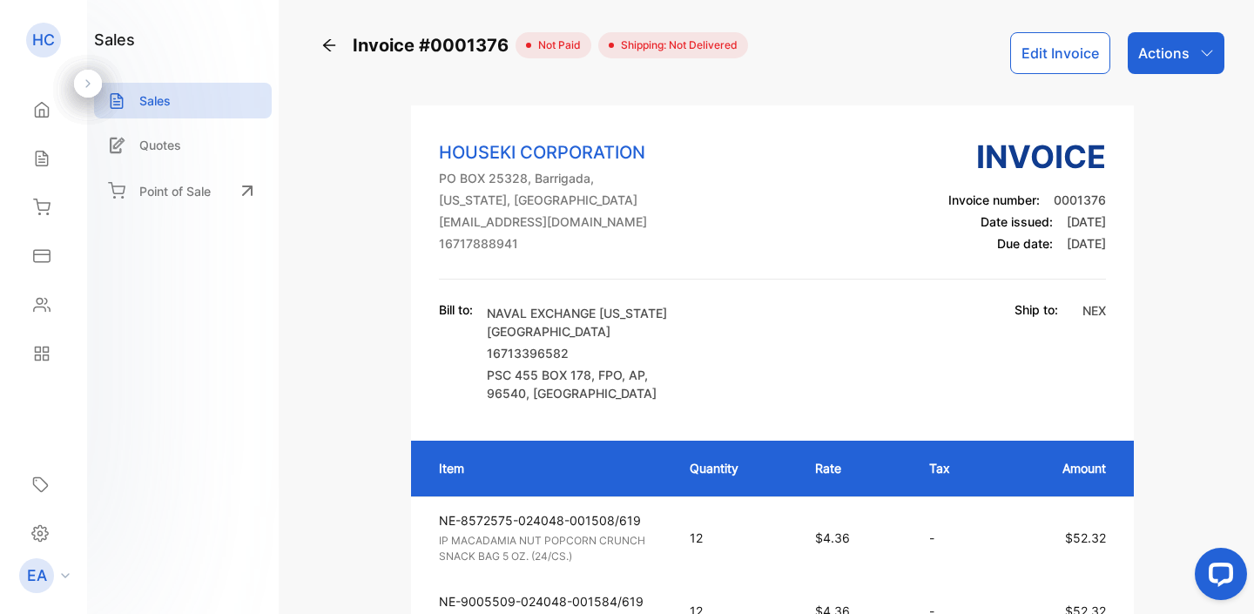
click at [1200, 58] on icon "button" at bounding box center [1207, 53] width 14 height 14
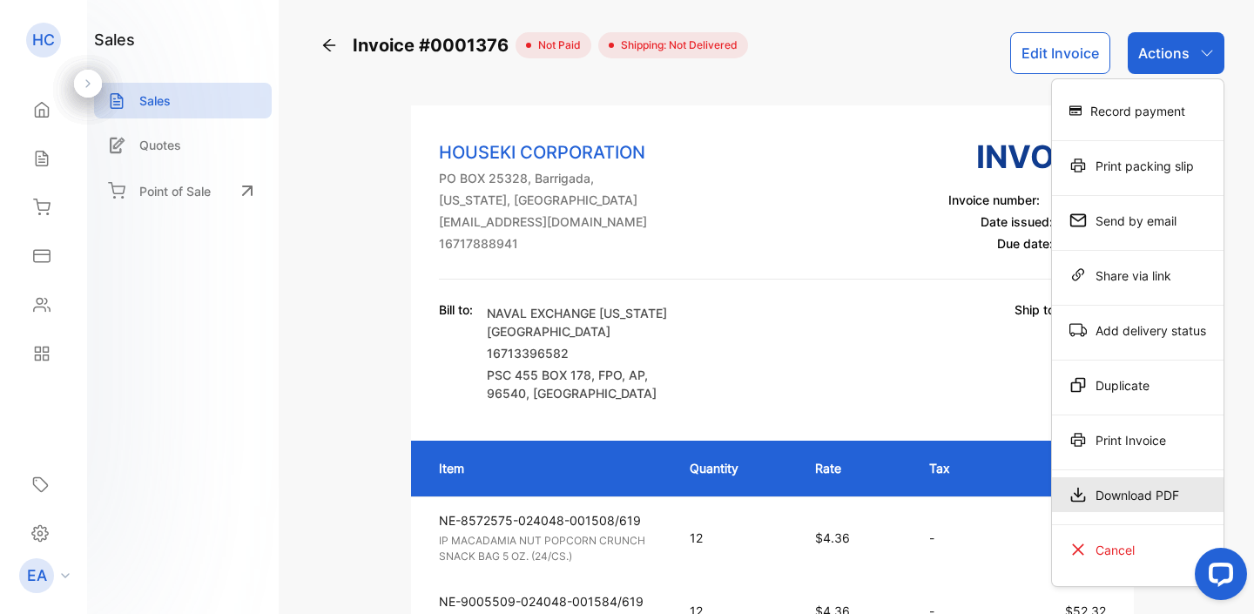
click at [1117, 488] on div "Download PDF" at bounding box center [1138, 494] width 172 height 35
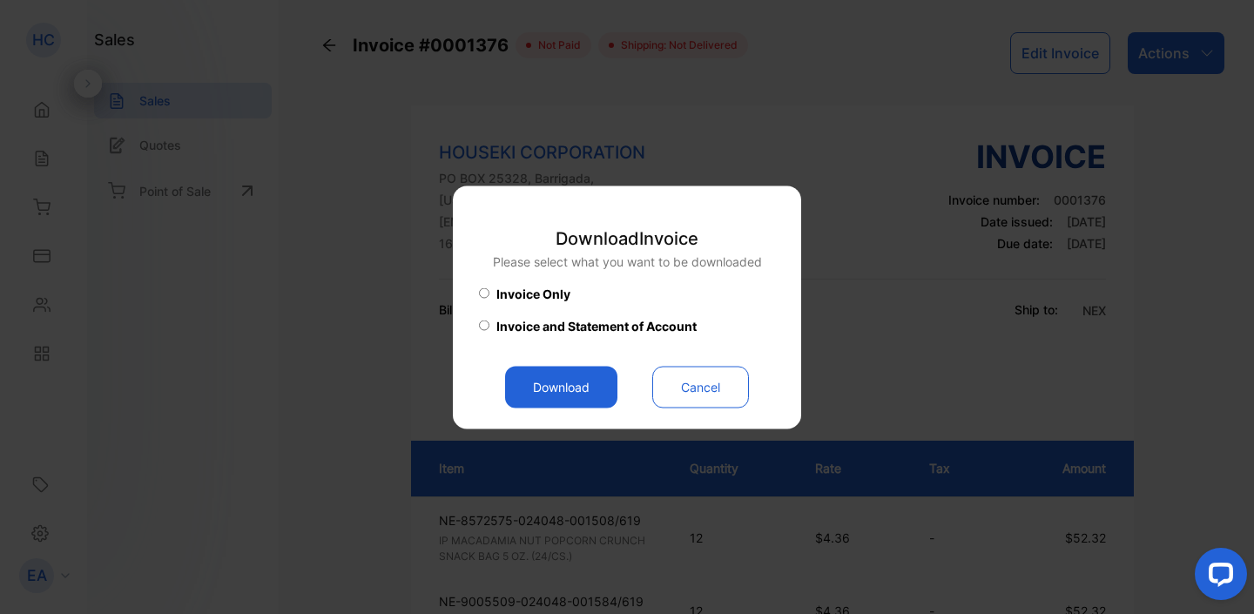
click at [562, 394] on button "Download" at bounding box center [561, 387] width 112 height 42
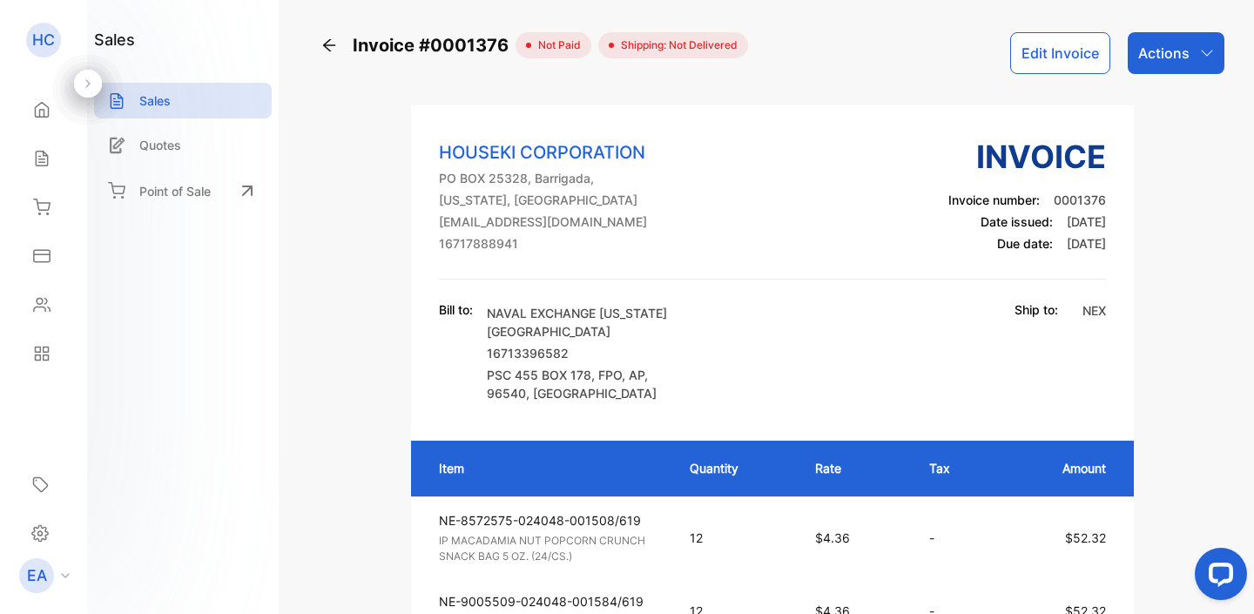
click at [862, 38] on div "Invoice #0001376 not paid Shipping: Not Delivered Edit Invoice Actions" at bounding box center [772, 53] width 904 height 42
click at [333, 43] on icon at bounding box center [328, 45] width 17 height 17
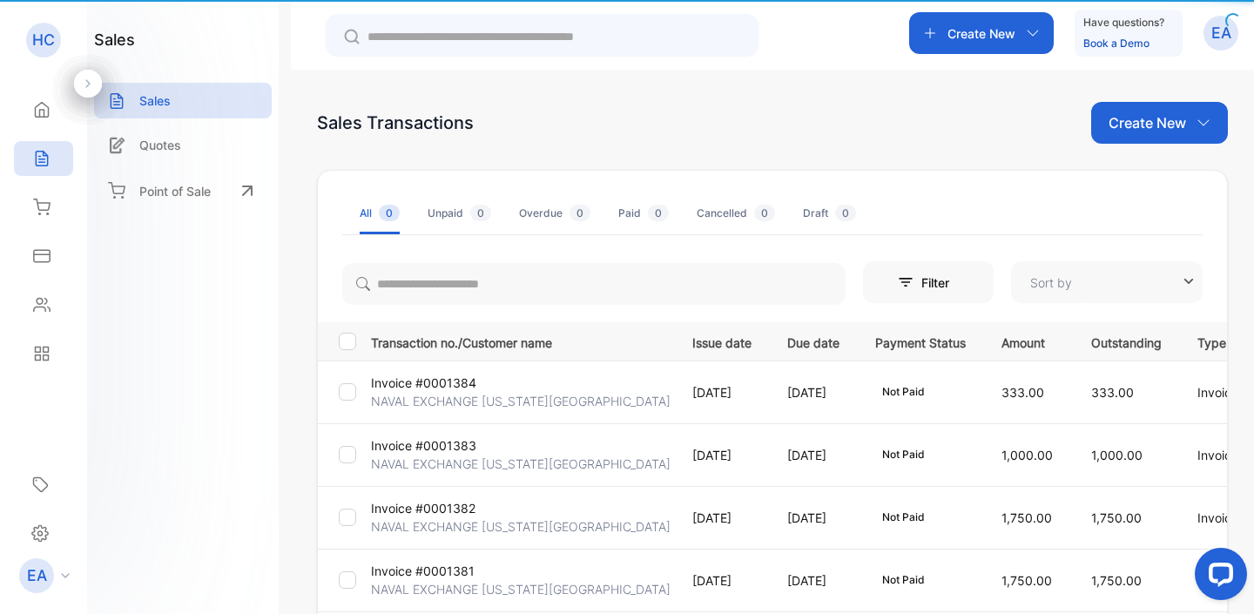
type input "**********"
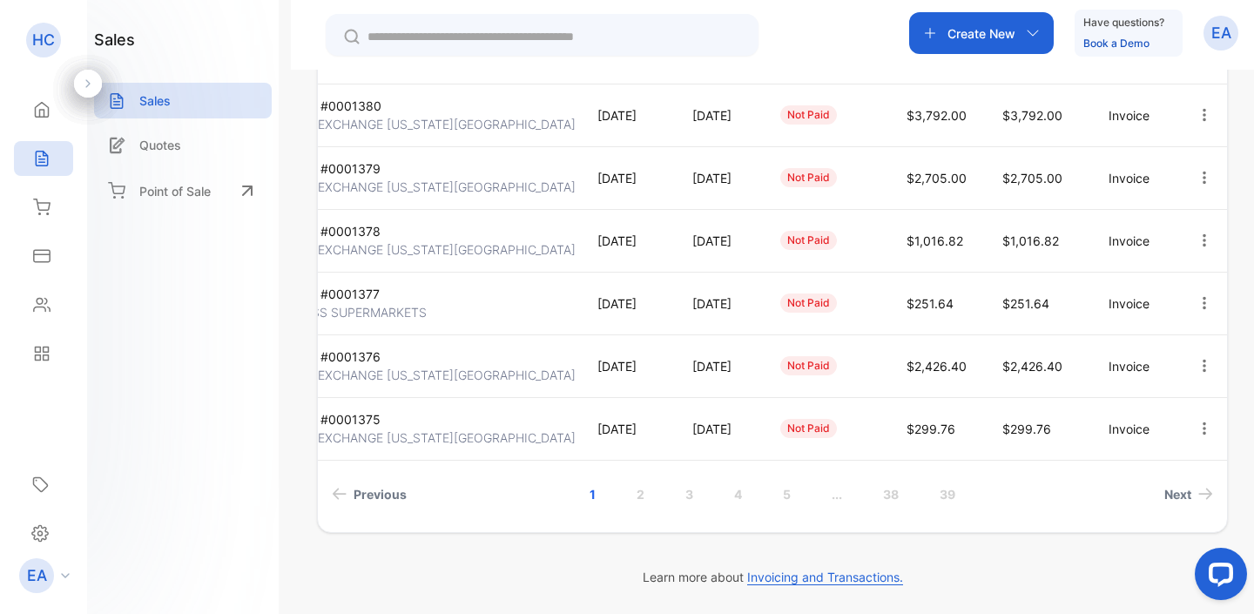
scroll to position [0, 126]
click at [1196, 238] on icon "button" at bounding box center [1204, 240] width 16 height 16
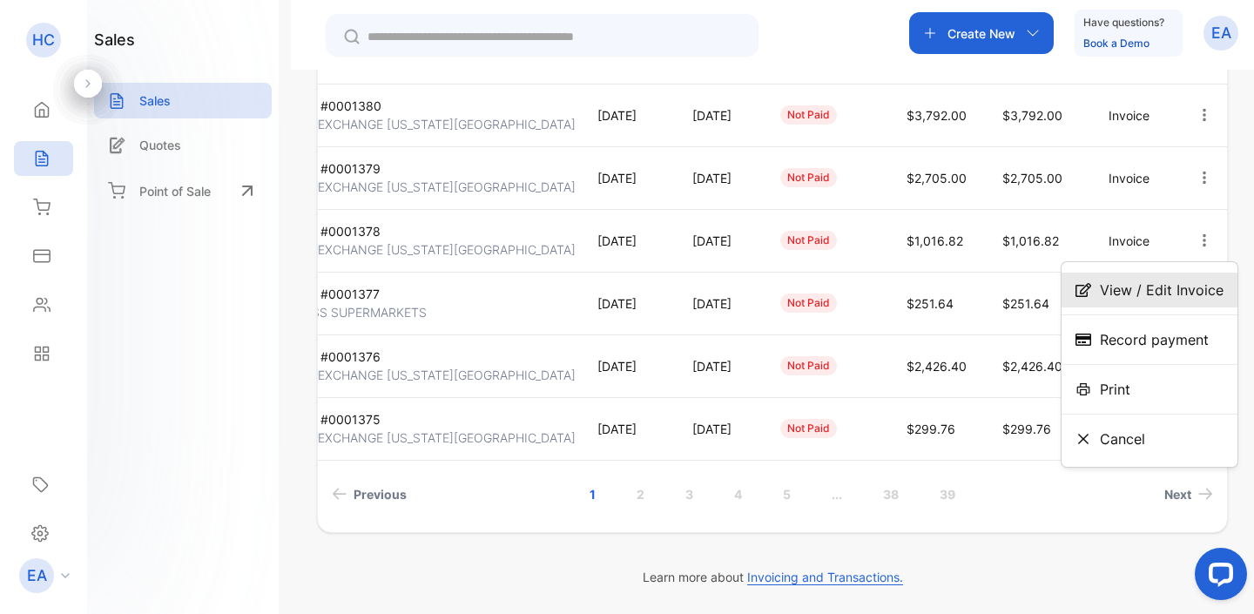
click at [1186, 302] on div "View / Edit Invoice" at bounding box center [1149, 290] width 176 height 35
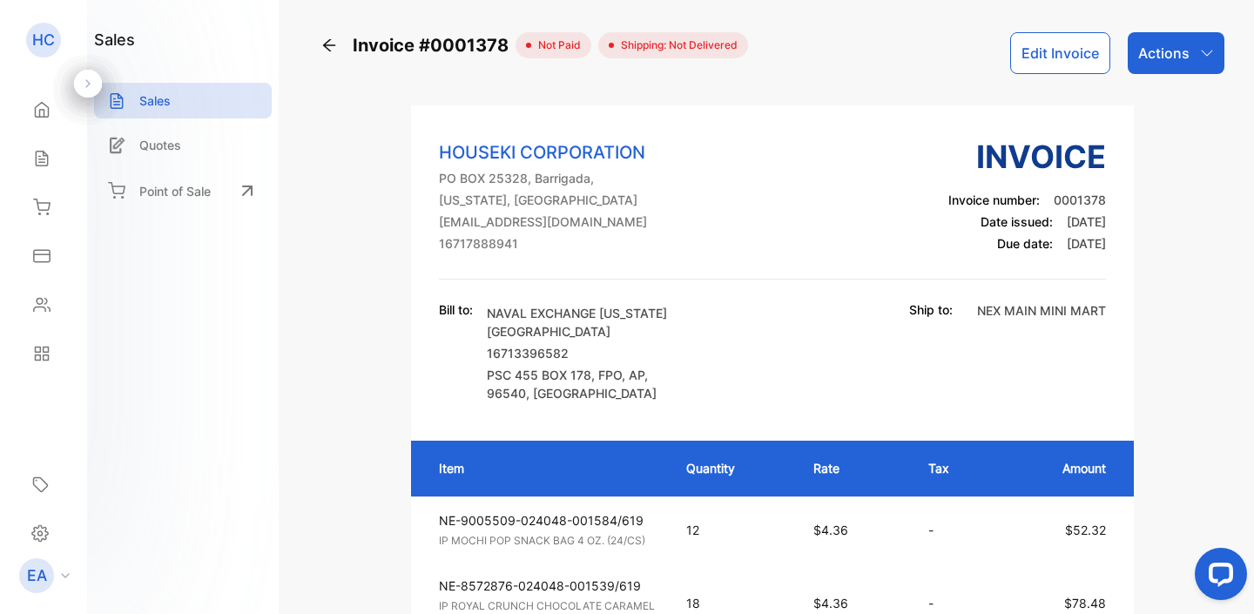
click at [1062, 46] on button "Edit Invoice" at bounding box center [1060, 53] width 100 height 42
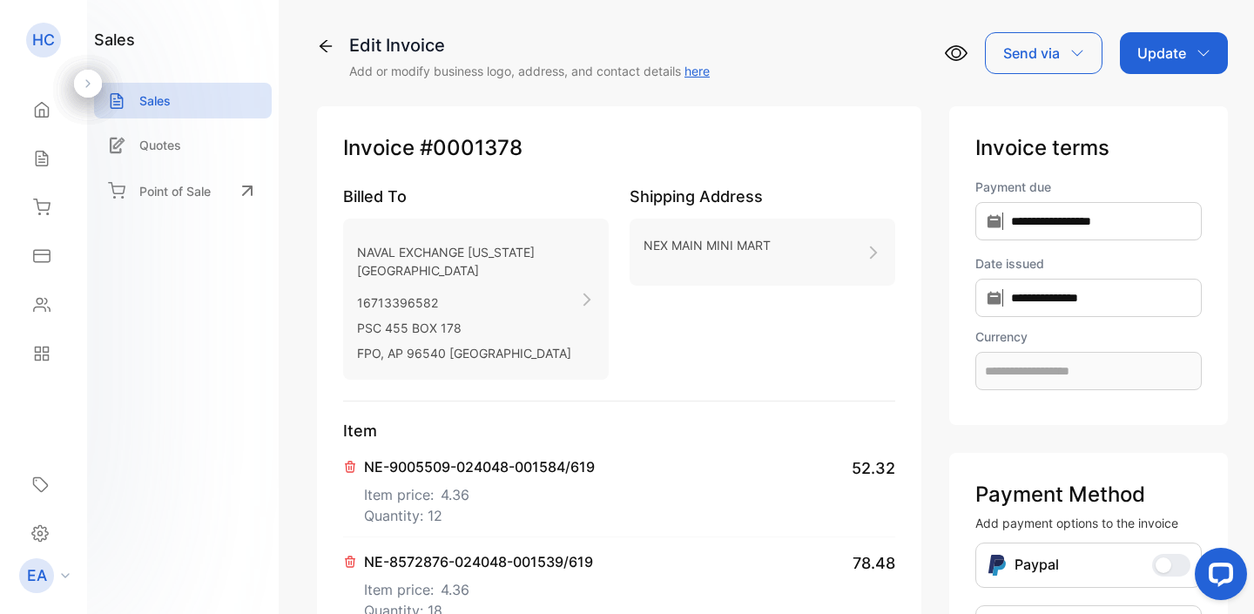
type input "**********"
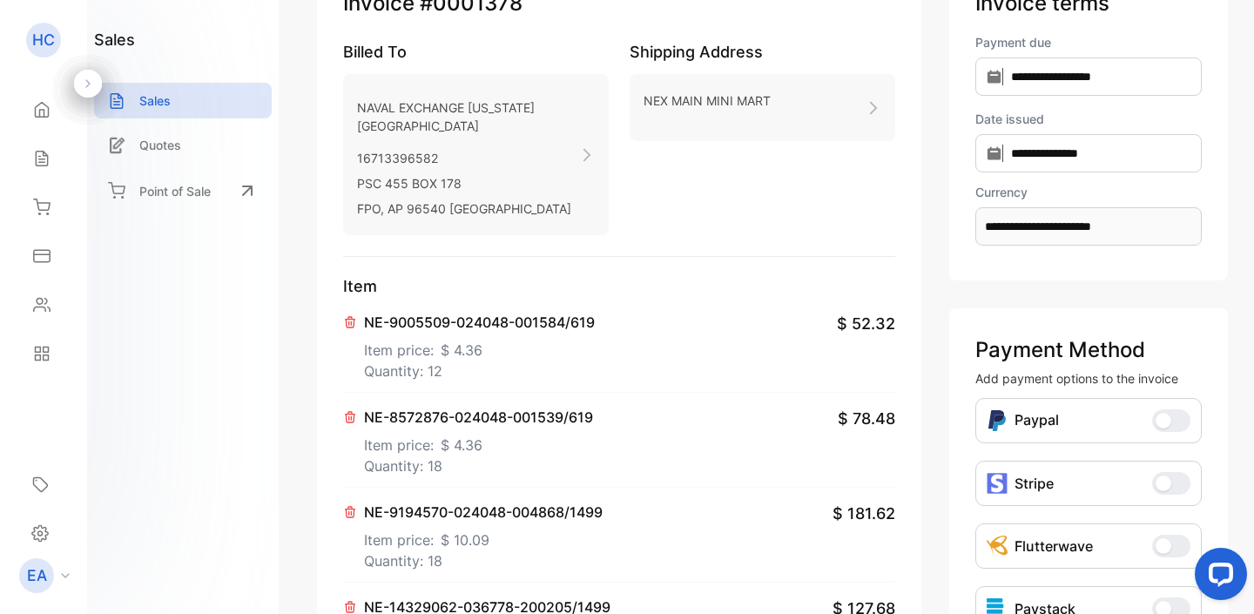
scroll to position [167, 0]
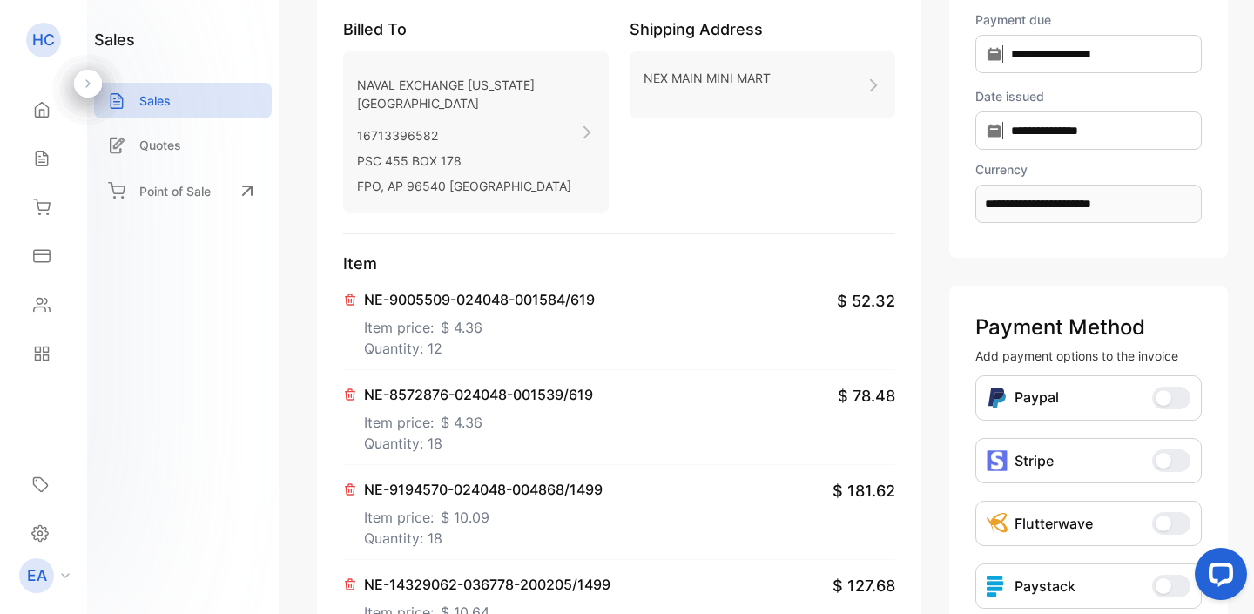
click at [545, 338] on p "Item price: $ 4.36" at bounding box center [479, 324] width 231 height 28
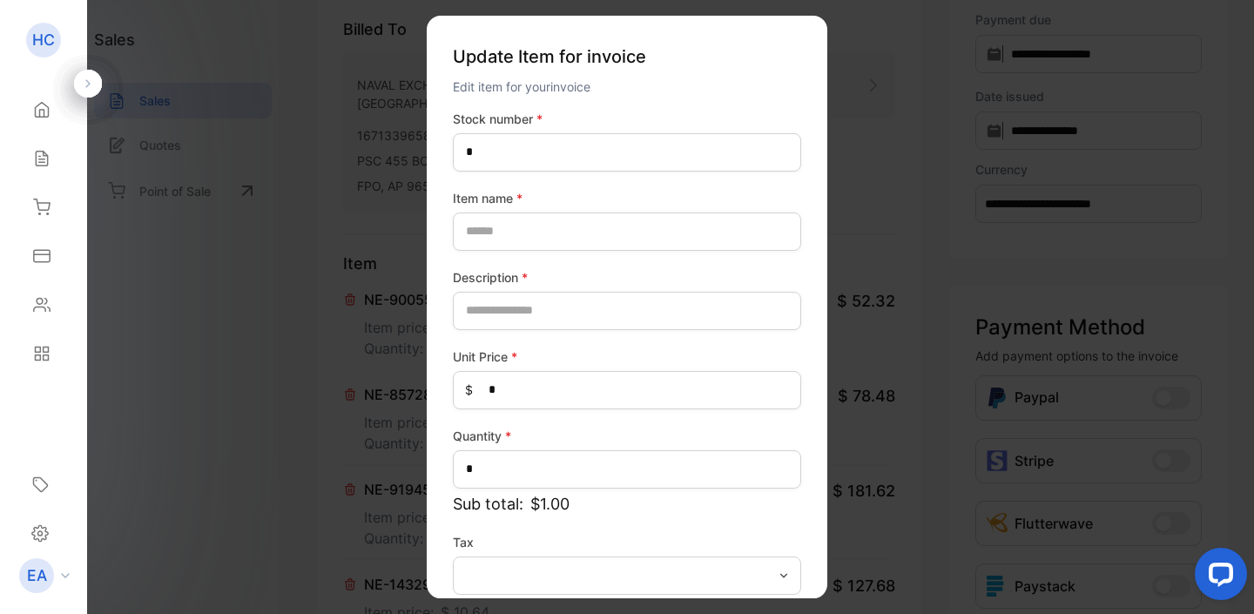
type name-inputItem_Name "**********"
type input "**********"
type Price-inputprice "****"
type input "**"
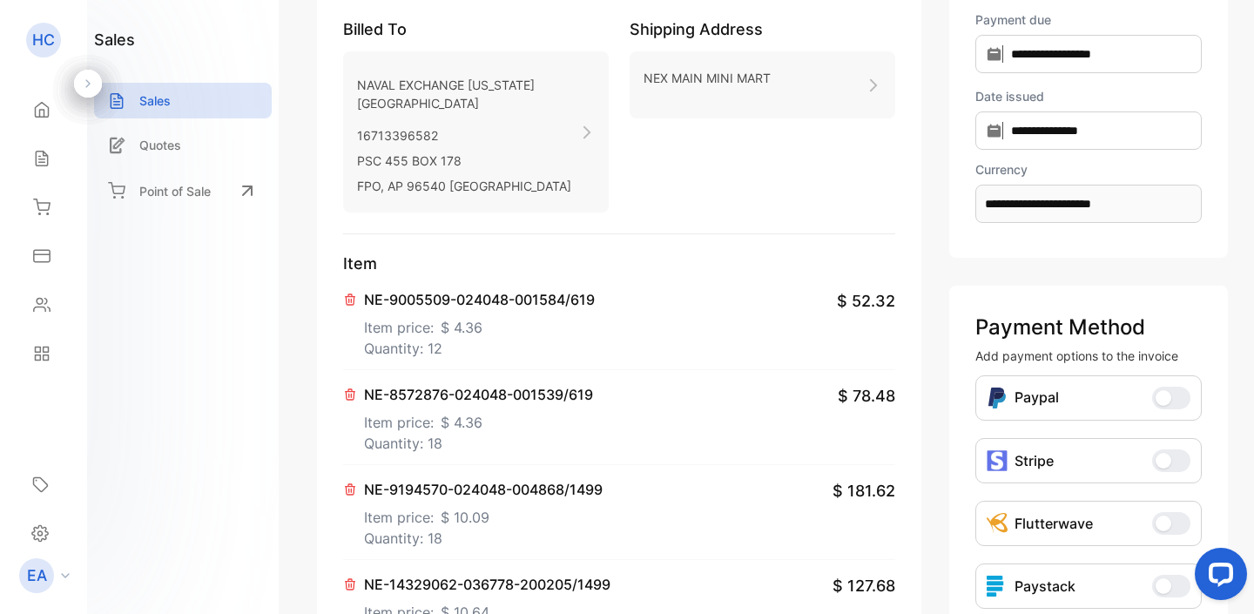
click at [355, 401] on icon at bounding box center [350, 394] width 14 height 14
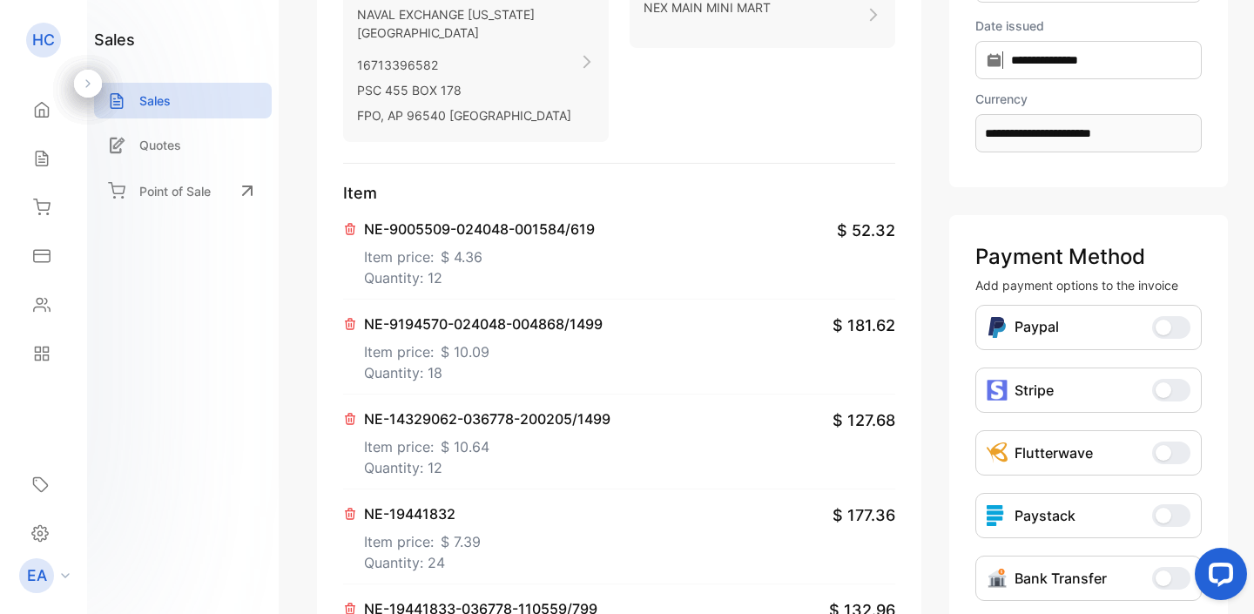
scroll to position [239, 0]
click at [554, 380] on p "Quantity: 18" at bounding box center [483, 371] width 239 height 21
click at [522, 477] on p "Quantity: 12" at bounding box center [487, 466] width 246 height 21
click at [547, 577] on div "NE-19441832 Item price: $ 7.39 Quantity: 24 $ 177.36" at bounding box center [619, 535] width 552 height 95
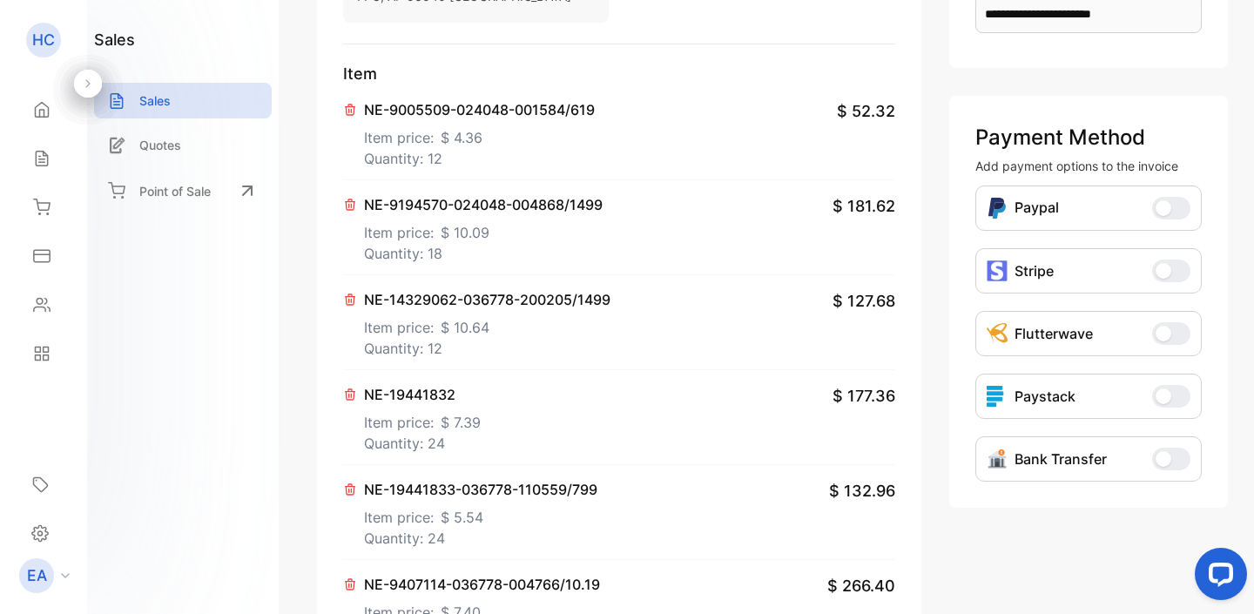
scroll to position [376, 0]
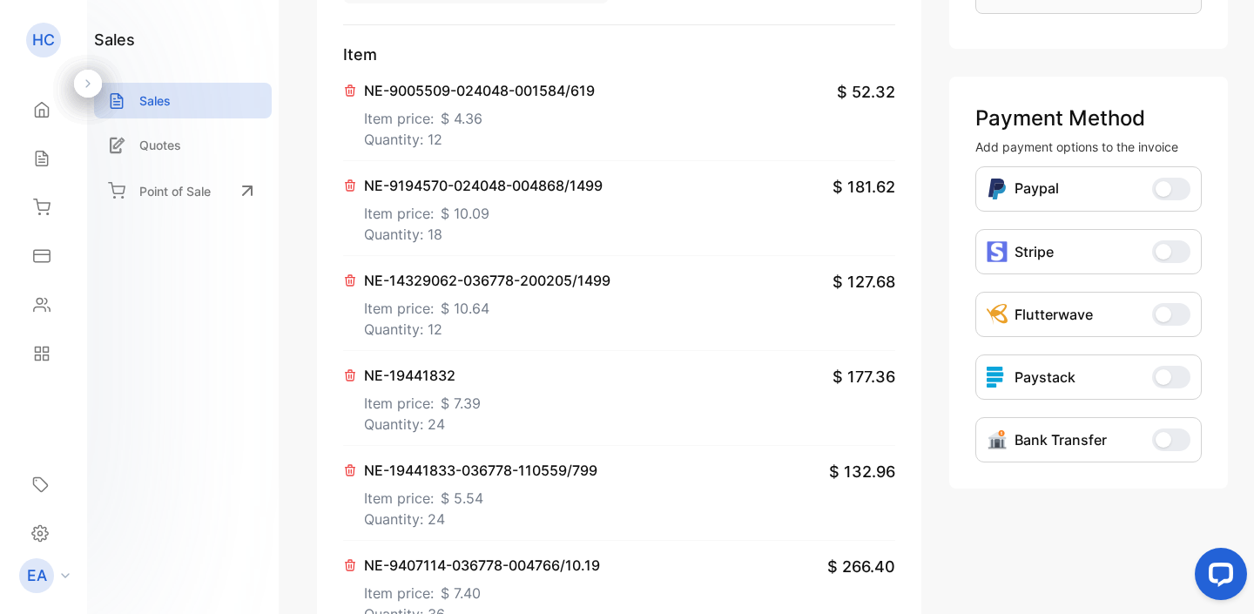
click at [536, 435] on div "NE-19441832 Item price: $ 7.39 Quantity: 24 $ 177.36" at bounding box center [619, 398] width 552 height 95
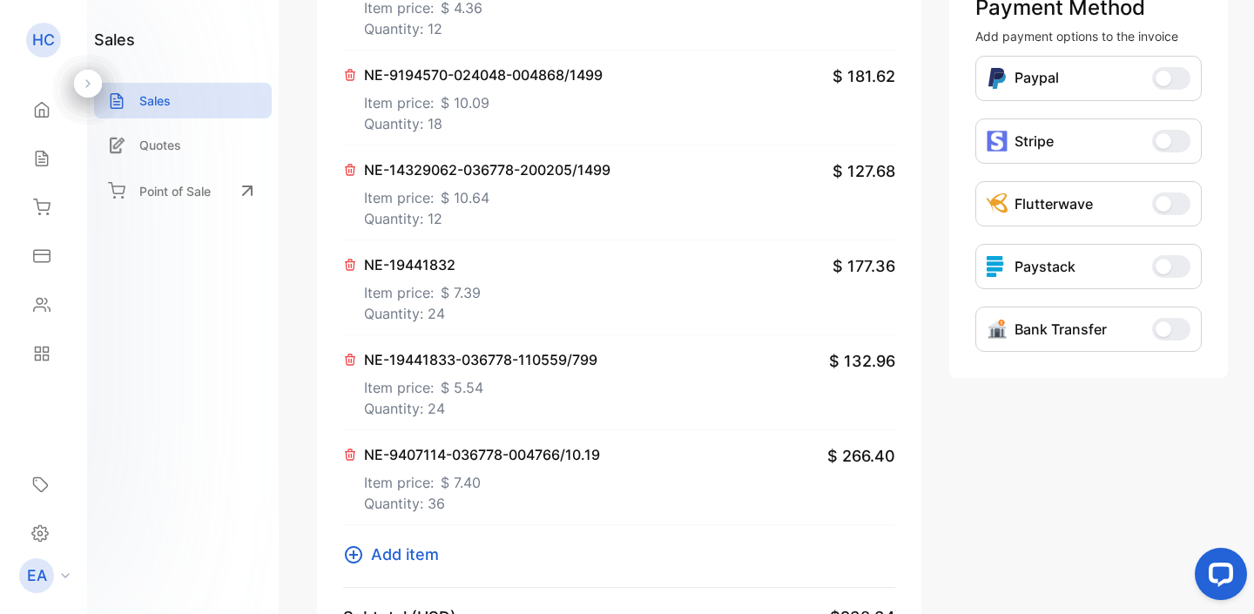
scroll to position [490, 0]
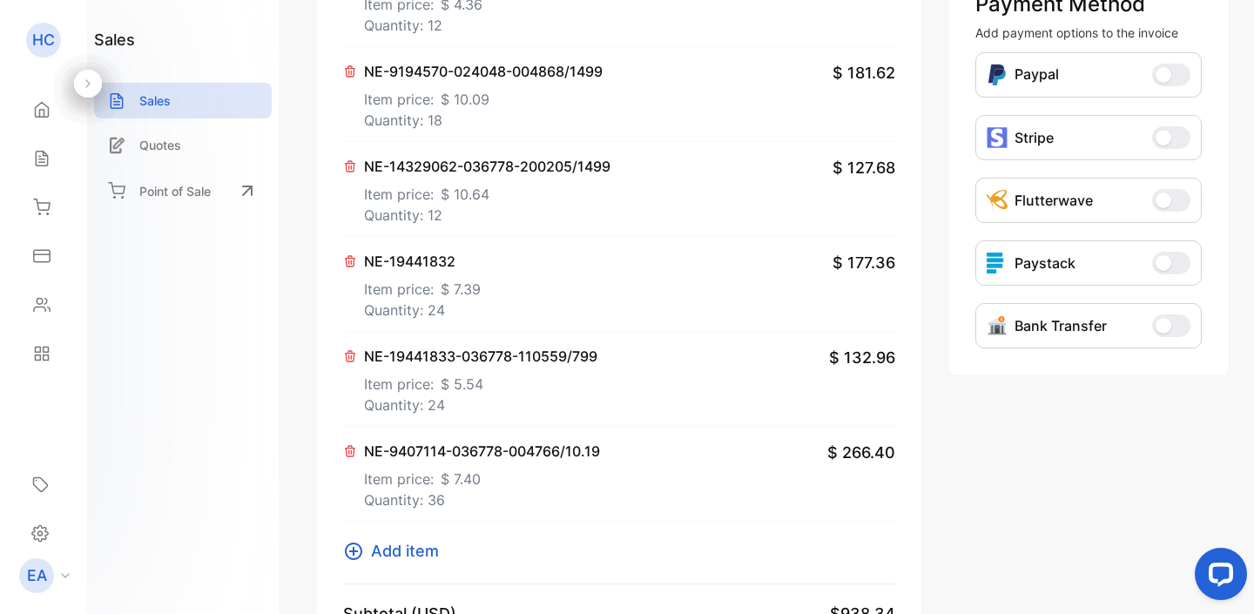
click at [541, 320] on div "NE-19441832 Item price: $ 7.39 Quantity: 24 $ 177.36" at bounding box center [619, 284] width 552 height 95
click at [522, 414] on p "Quantity: 24" at bounding box center [480, 404] width 233 height 21
click at [537, 510] on p "Quantity: 36" at bounding box center [482, 499] width 236 height 21
click at [347, 458] on icon at bounding box center [350, 451] width 14 height 14
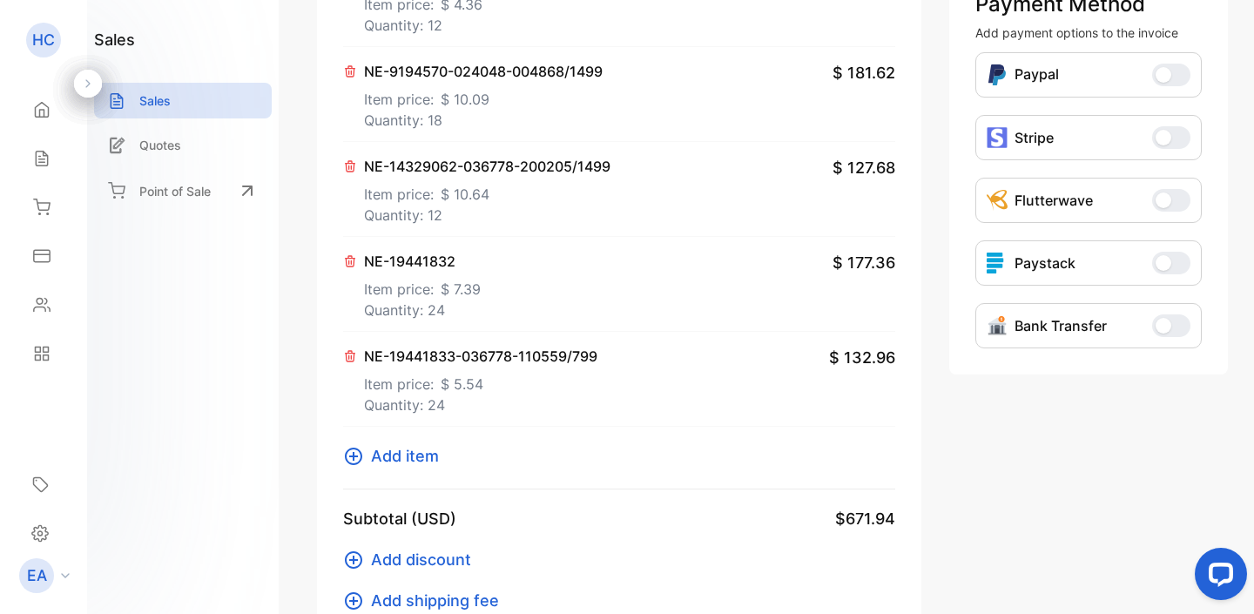
click at [498, 328] on div "NE-19441832 Item price: $ 7.39 Quantity: 24 $ 177.36" at bounding box center [619, 284] width 552 height 95
click at [488, 297] on div "NE-19441832 Item price: $ 7.39 Quantity: 24 $ 177.36" at bounding box center [619, 284] width 552 height 95
click at [393, 272] on p "NE-19441832" at bounding box center [422, 261] width 117 height 21
click at [349, 266] on icon at bounding box center [351, 261] width 10 height 10
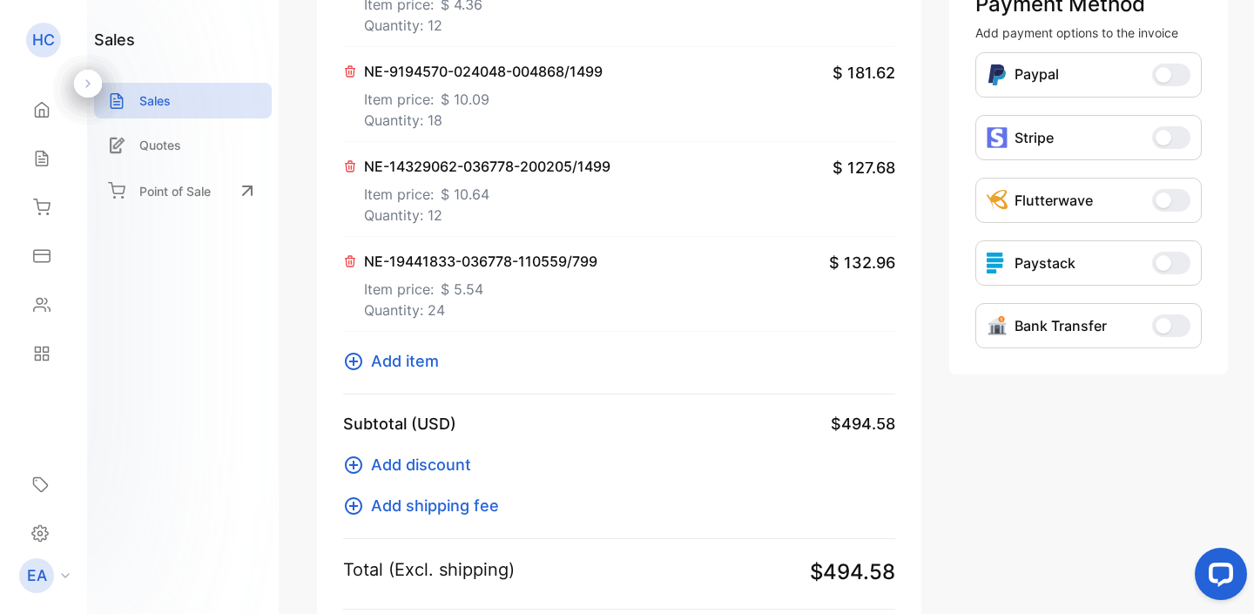
click at [570, 205] on p "Item price: $ 10.64" at bounding box center [487, 191] width 246 height 28
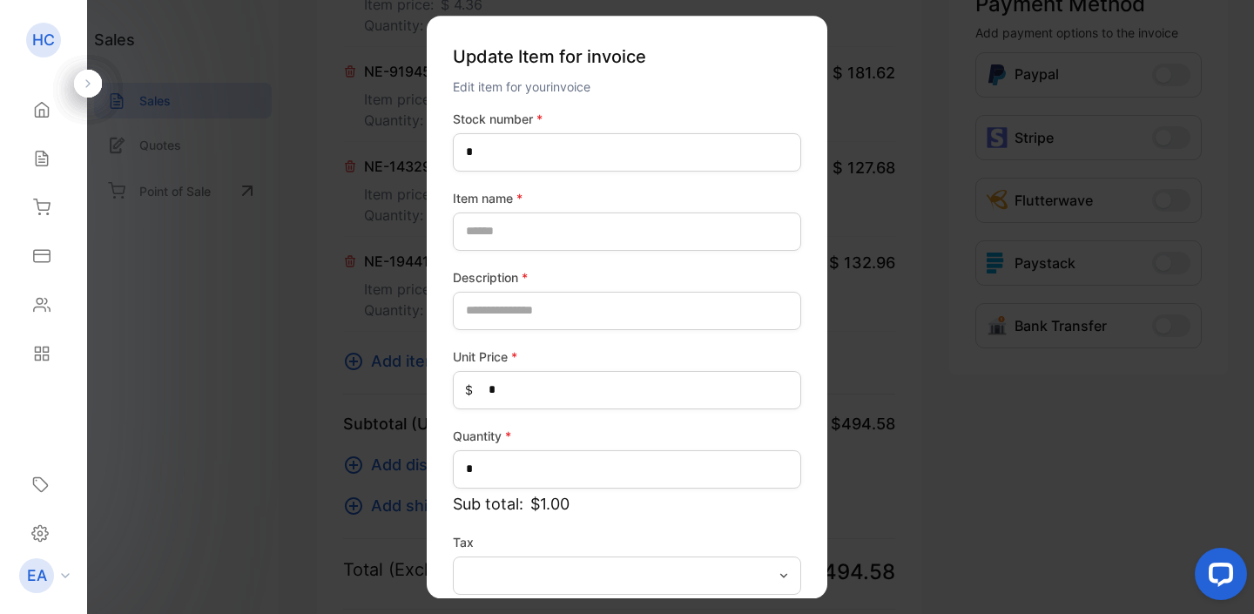
type name-inputItem_Name "**********"
type input "**********"
type Price-inputprice "*****"
type input "**"
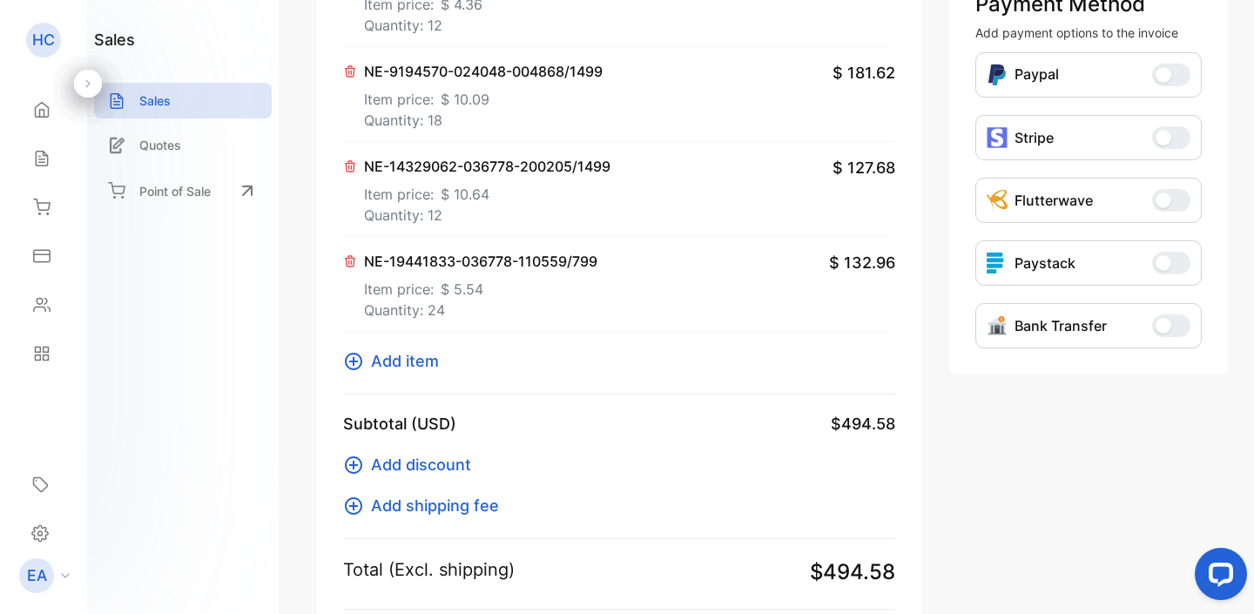
click at [562, 223] on p "Quantity: 12" at bounding box center [487, 215] width 246 height 21
click at [521, 320] on p "Quantity: 24" at bounding box center [480, 309] width 233 height 21
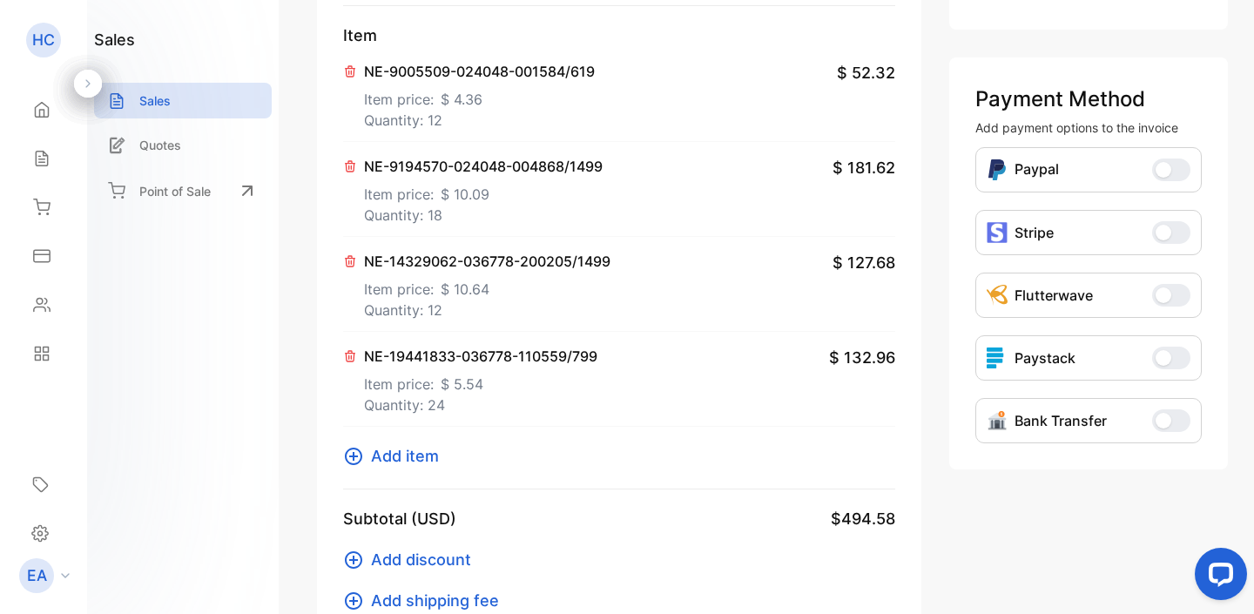
scroll to position [382, 0]
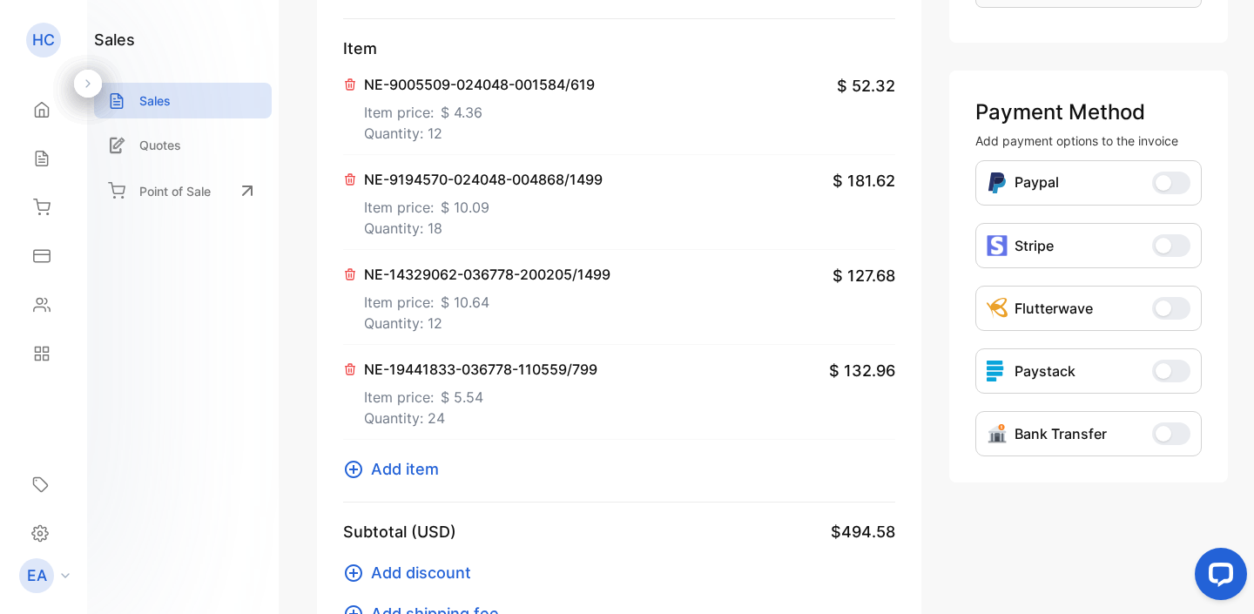
click at [528, 218] on p "Item price: $ 10.09" at bounding box center [483, 204] width 239 height 28
click at [520, 144] on p "Quantity: 12" at bounding box center [479, 133] width 231 height 21
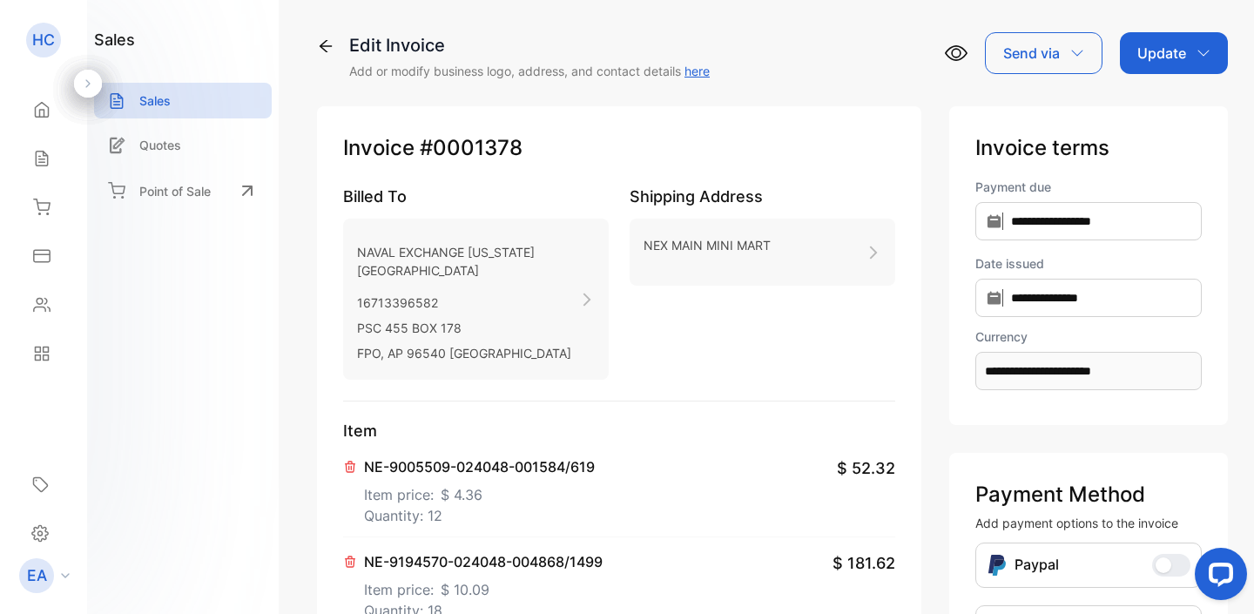
scroll to position [0, 0]
click at [1207, 46] on div "Update" at bounding box center [1174, 53] width 108 height 42
click at [1178, 107] on div "Invoice" at bounding box center [1177, 110] width 100 height 35
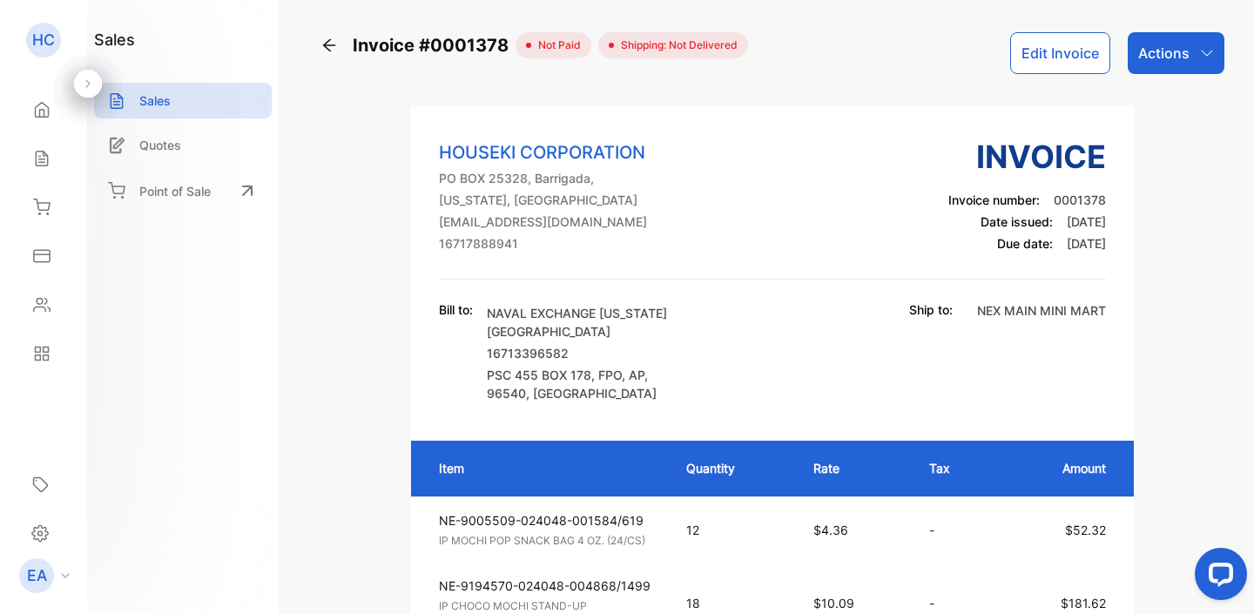
click at [1169, 64] on div "Actions" at bounding box center [1175, 53] width 97 height 42
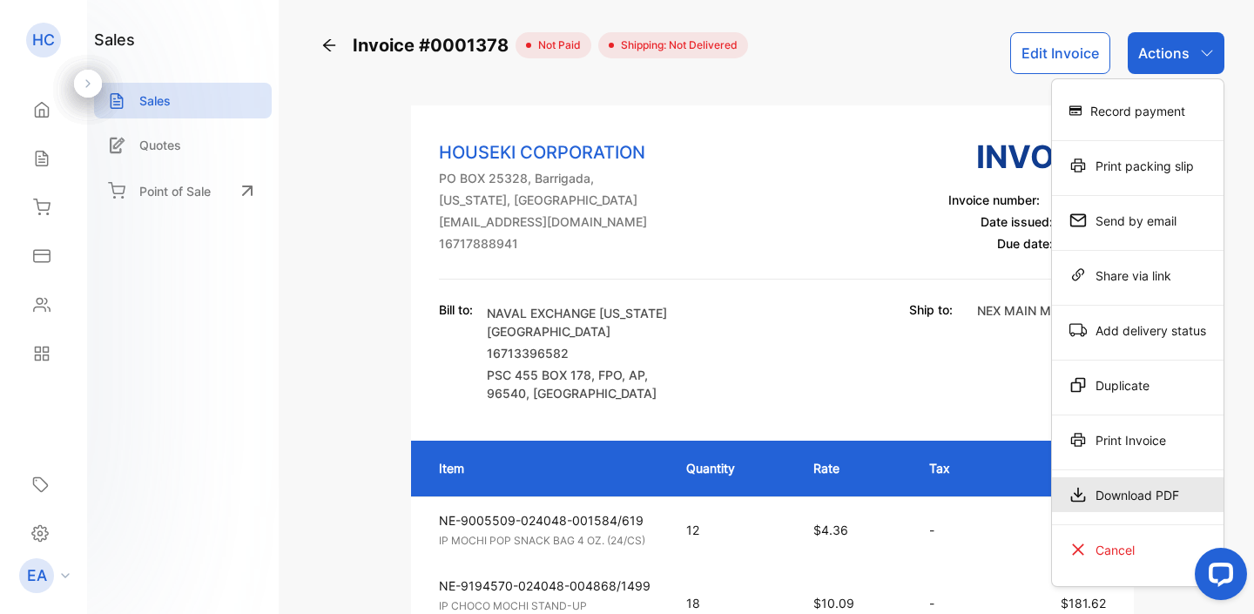
click at [1114, 491] on div "Download PDF" at bounding box center [1138, 494] width 172 height 35
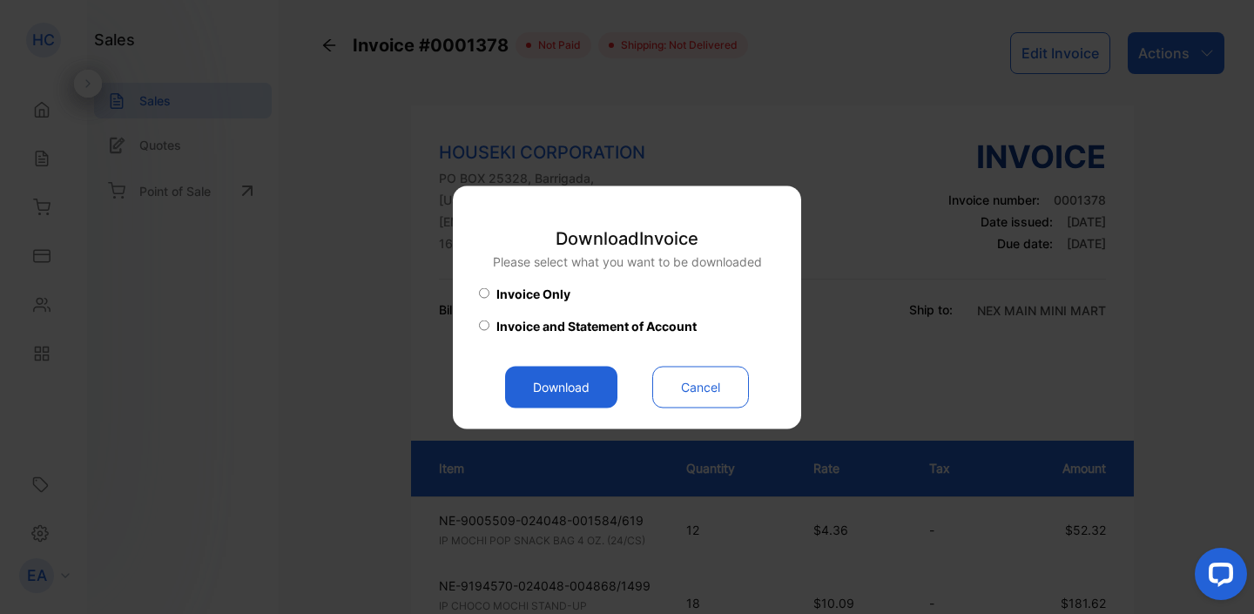
click at [563, 374] on button "Download" at bounding box center [561, 387] width 112 height 42
